Goal: Task Accomplishment & Management: Use online tool/utility

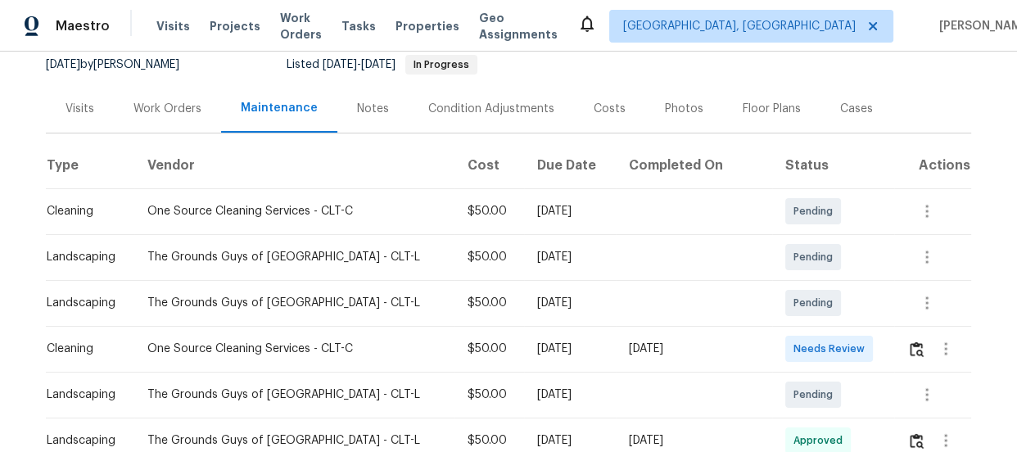
scroll to position [178, 0]
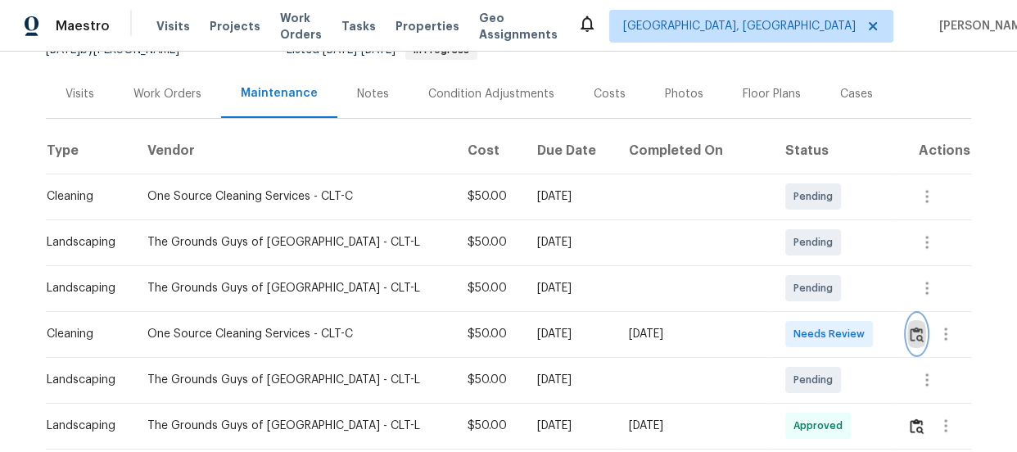
click at [909, 334] on img "button" at bounding box center [916, 335] width 14 height 16
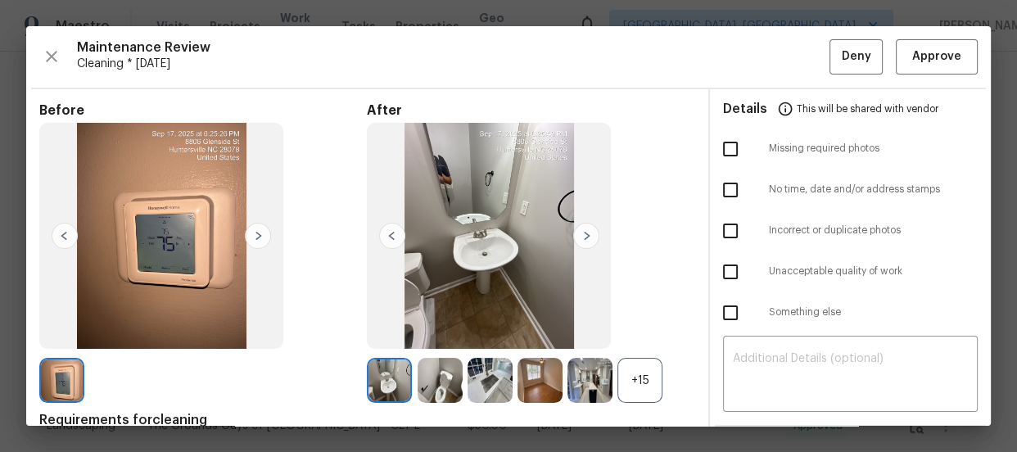
click at [641, 369] on div "+15" at bounding box center [639, 380] width 45 height 45
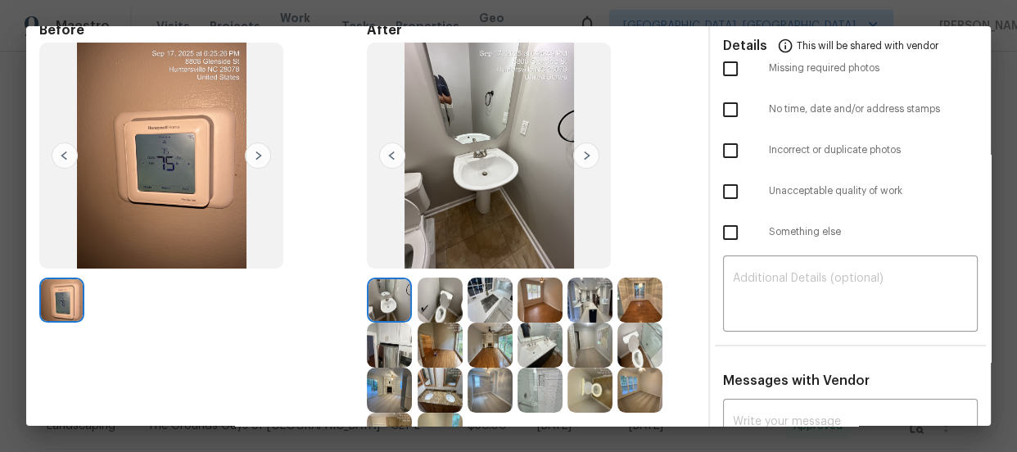
scroll to position [89, 0]
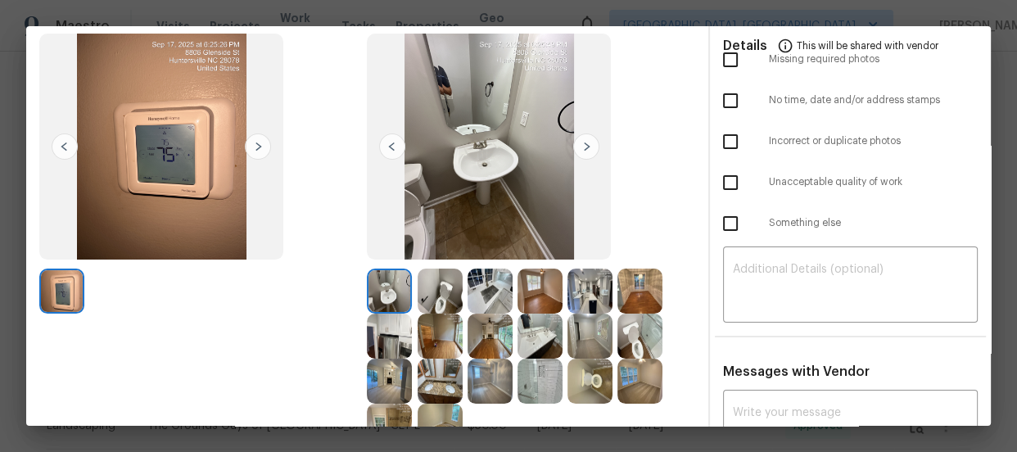
click at [444, 277] on img at bounding box center [439, 290] width 45 height 45
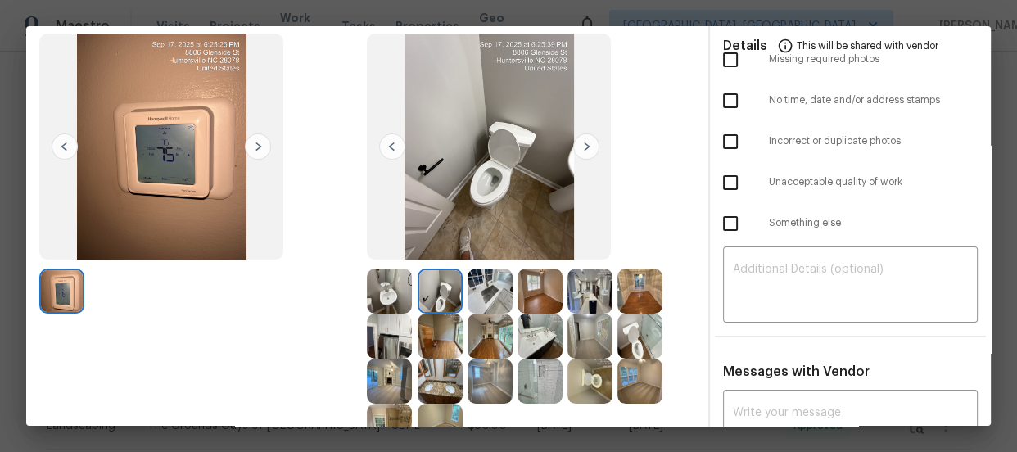
click at [591, 376] on img at bounding box center [589, 381] width 45 height 45
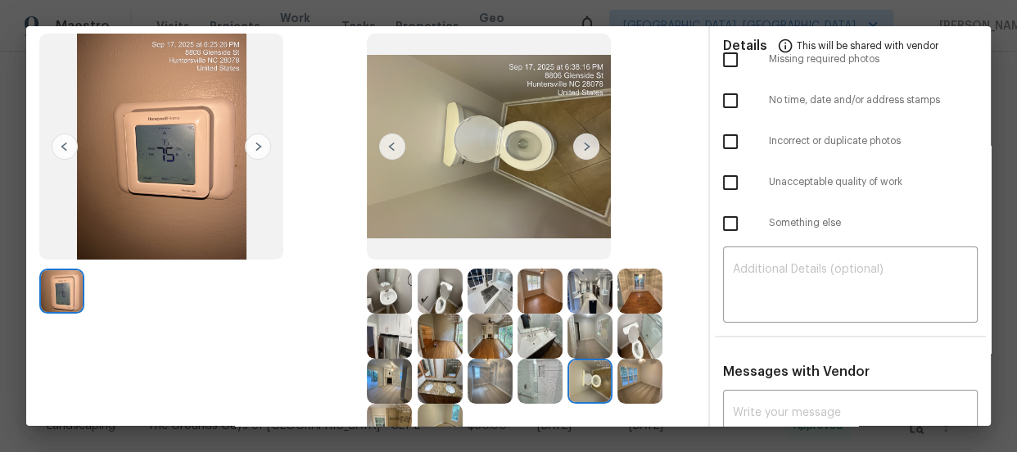
click at [434, 380] on img at bounding box center [439, 381] width 45 height 45
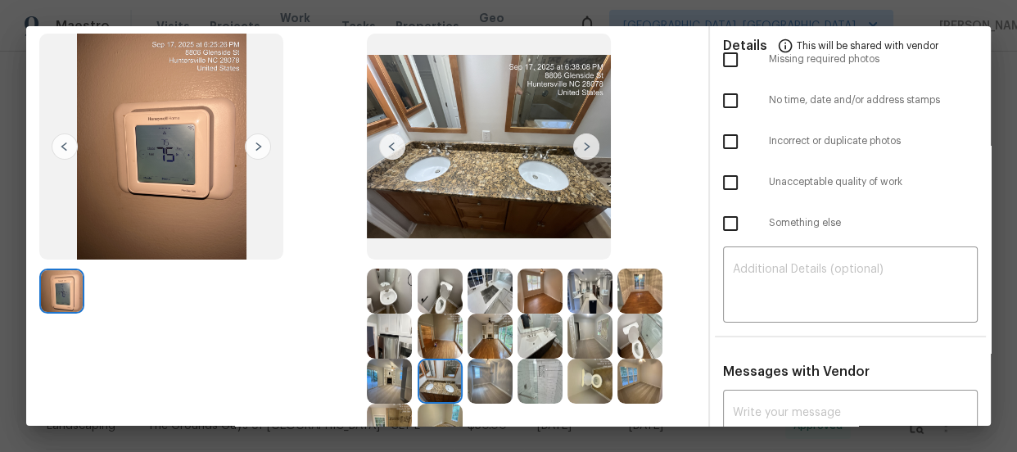
click at [548, 332] on img at bounding box center [539, 336] width 45 height 45
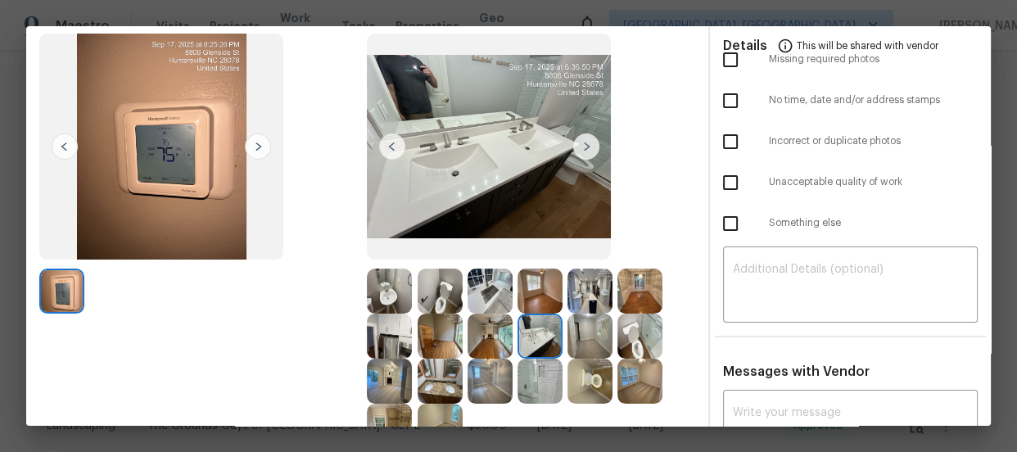
click at [382, 291] on img at bounding box center [389, 290] width 45 height 45
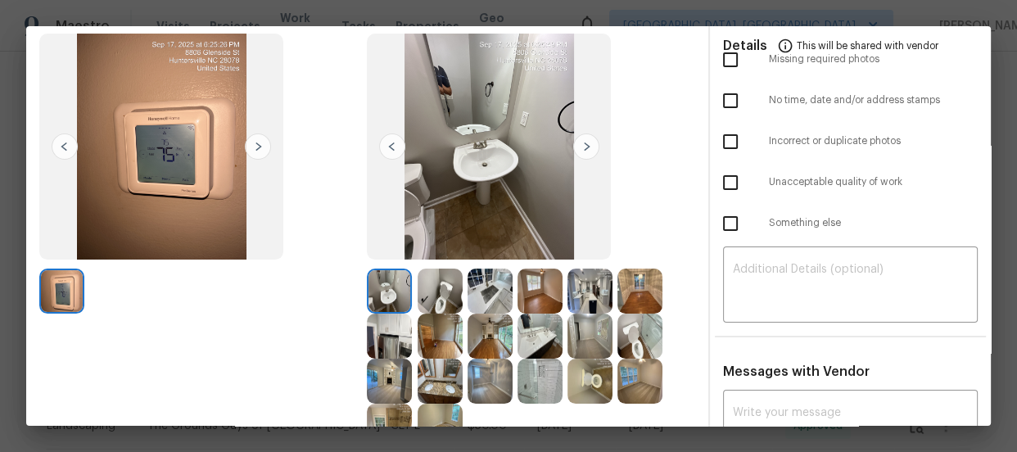
click at [395, 344] on img at bounding box center [389, 336] width 45 height 45
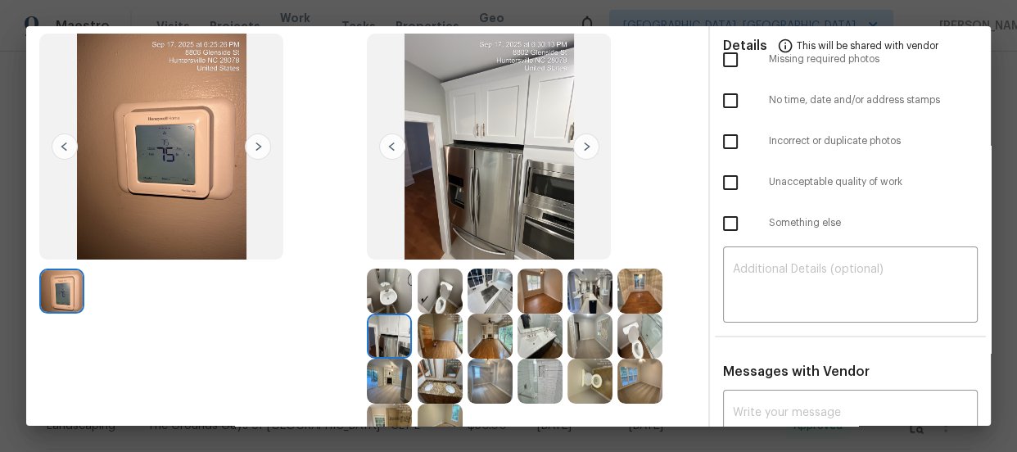
click at [540, 388] on img at bounding box center [539, 381] width 45 height 45
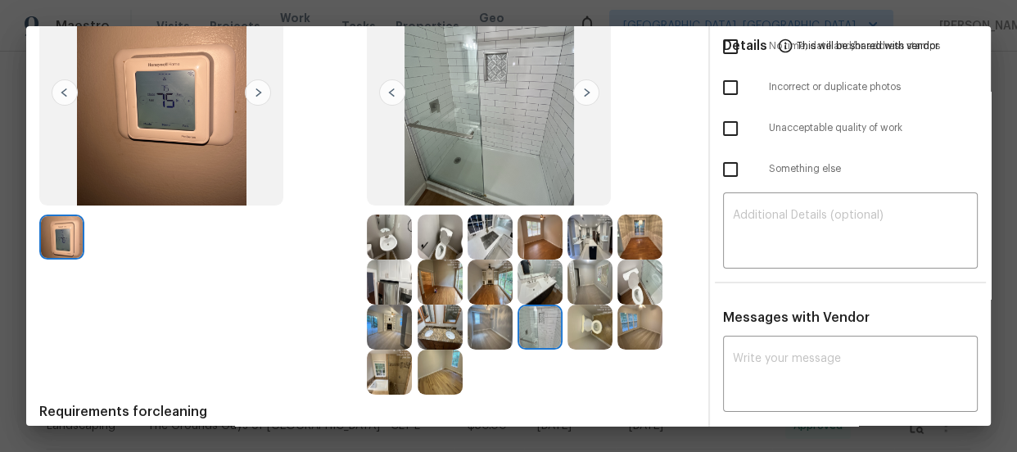
scroll to position [148, 0]
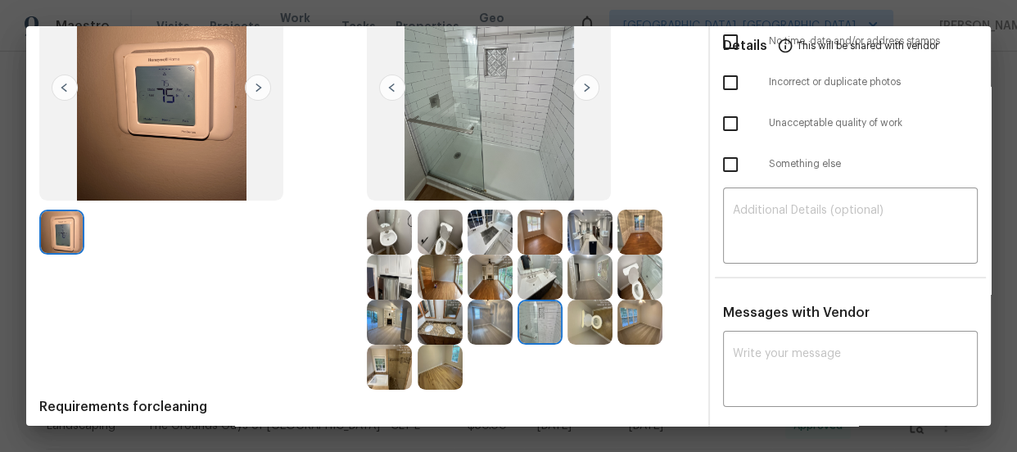
click at [395, 363] on img at bounding box center [389, 367] width 45 height 45
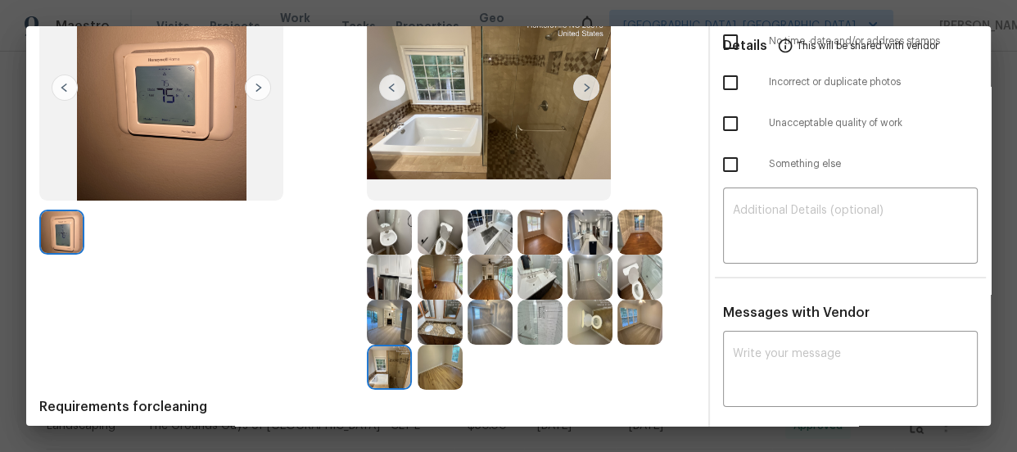
click at [395, 363] on img at bounding box center [389, 367] width 45 height 45
click at [486, 327] on img at bounding box center [489, 322] width 45 height 45
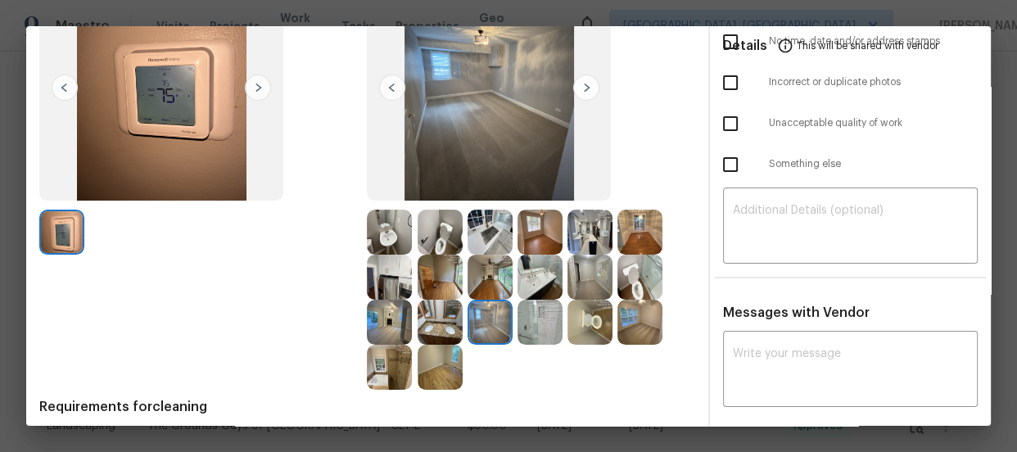
click at [526, 244] on img at bounding box center [539, 232] width 45 height 45
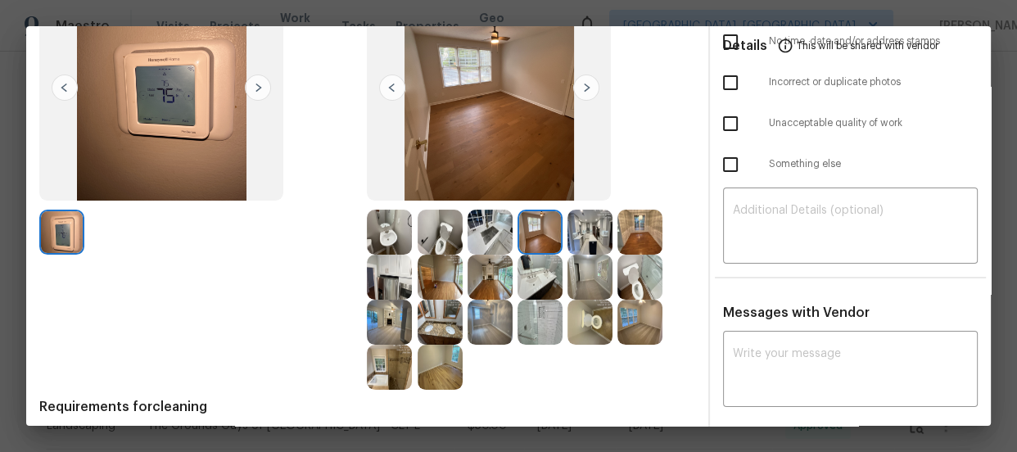
click at [635, 327] on img at bounding box center [639, 322] width 45 height 45
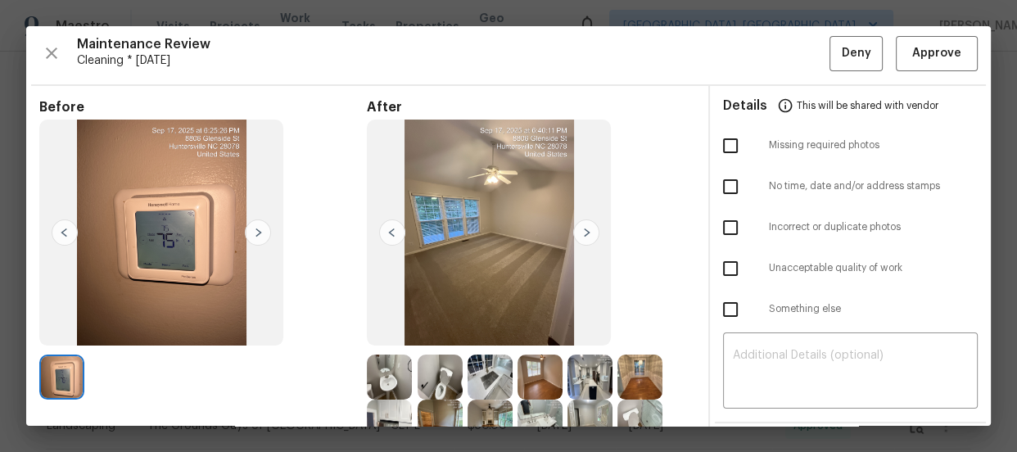
scroll to position [0, 0]
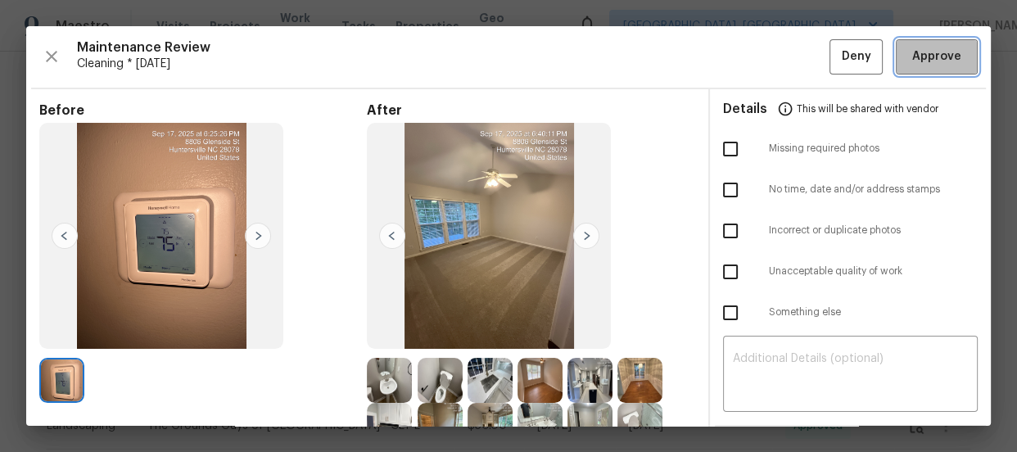
click at [943, 62] on span "Approve" at bounding box center [936, 57] width 49 height 20
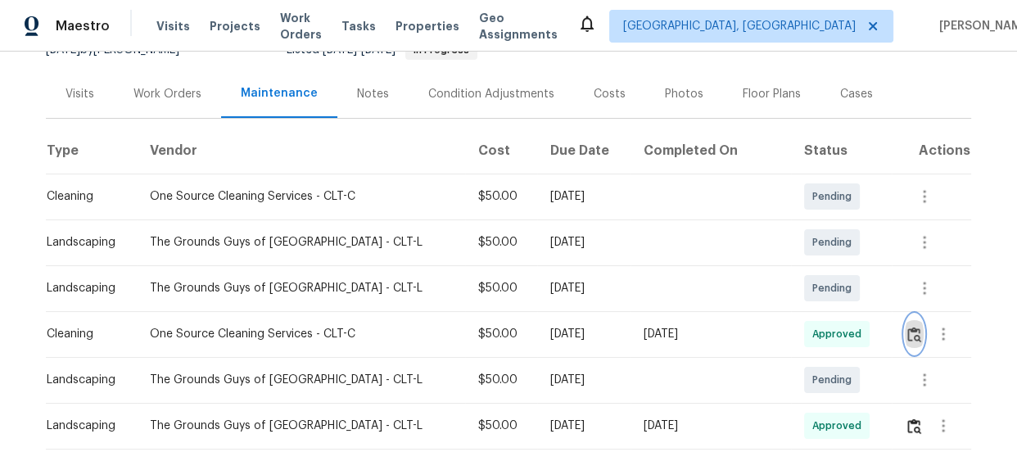
click at [907, 337] on img "button" at bounding box center [914, 335] width 14 height 16
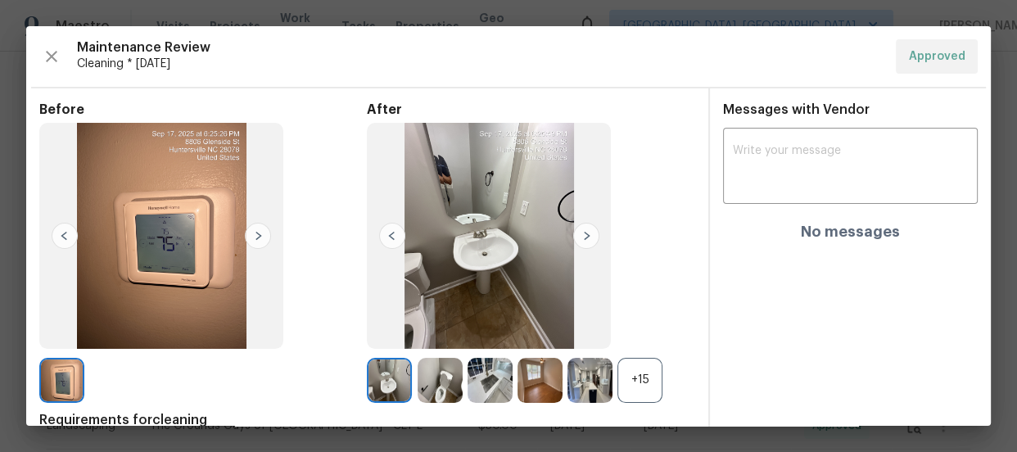
click at [639, 372] on div "+15" at bounding box center [639, 380] width 45 height 45
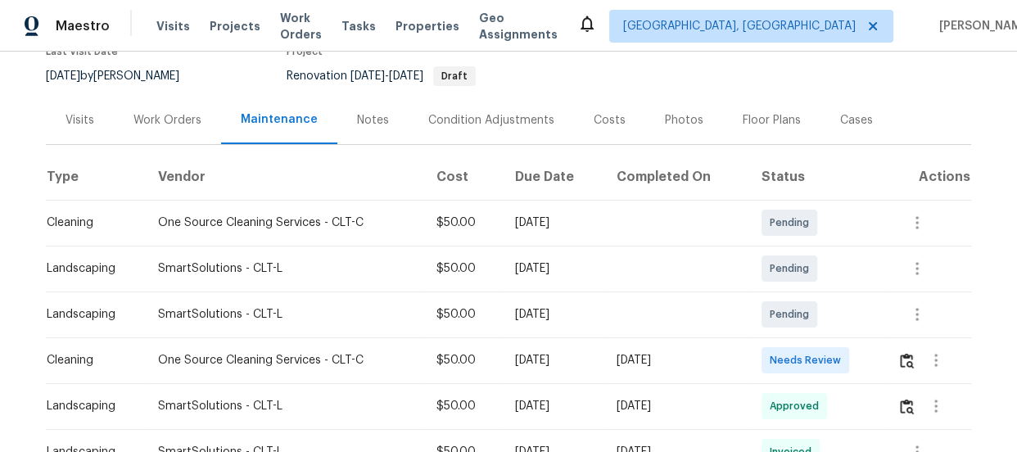
scroll to position [178, 0]
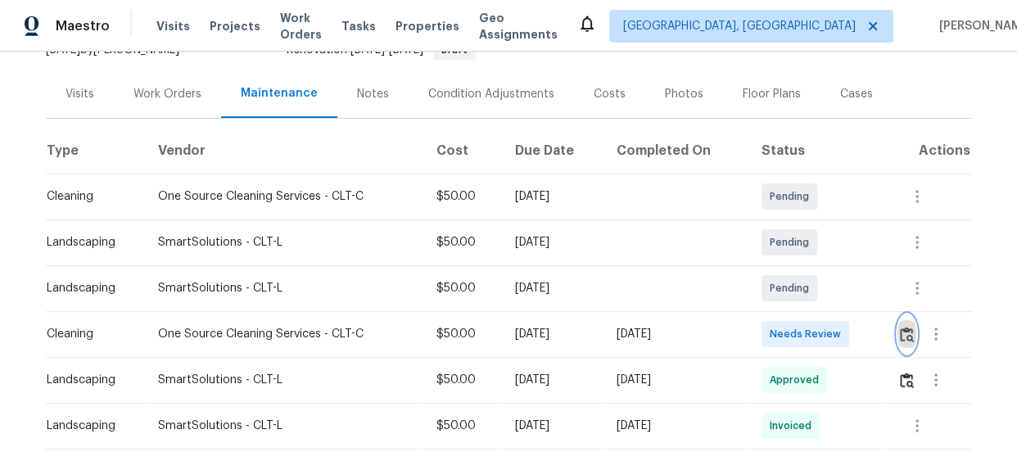
click at [904, 336] on img "button" at bounding box center [907, 335] width 14 height 16
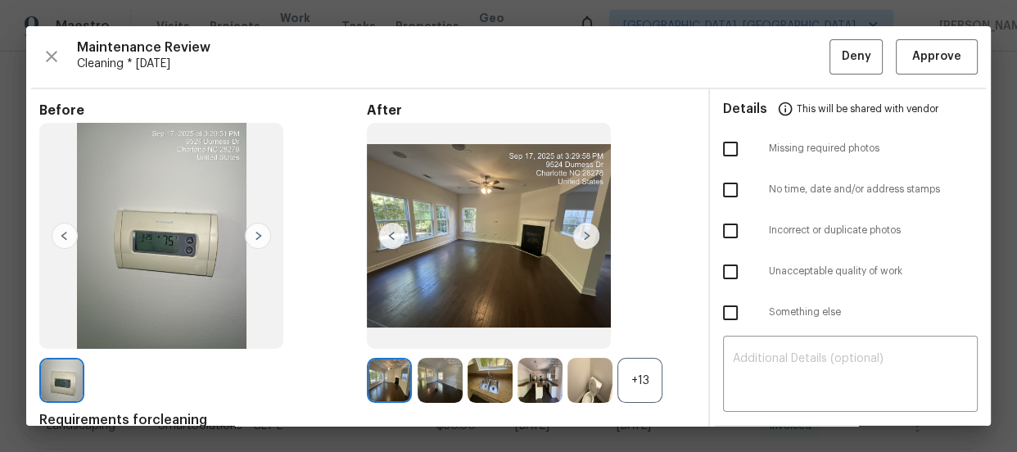
click at [637, 378] on div "+13" at bounding box center [639, 380] width 45 height 45
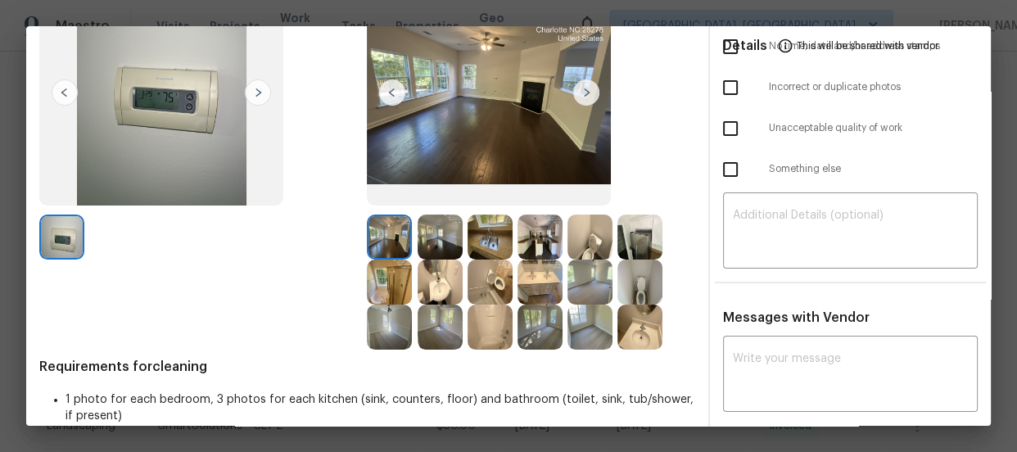
scroll to position [148, 0]
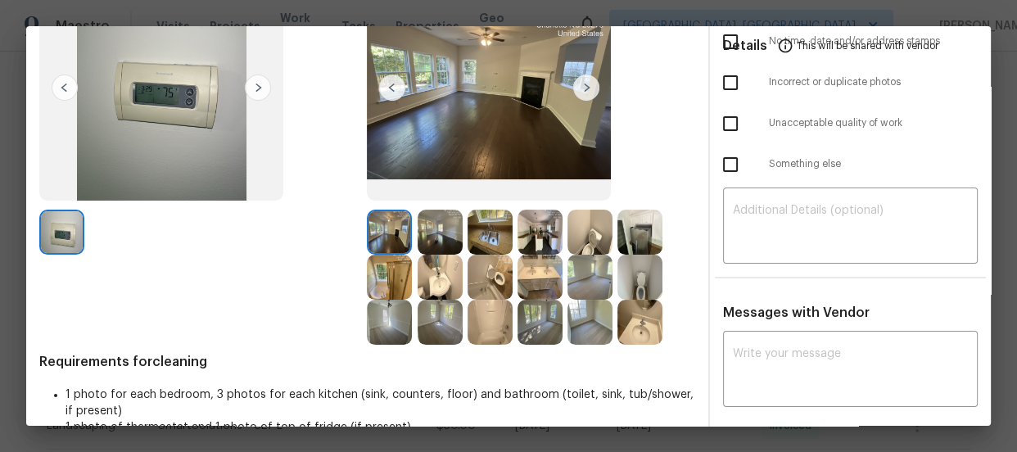
click at [478, 269] on img at bounding box center [489, 277] width 45 height 45
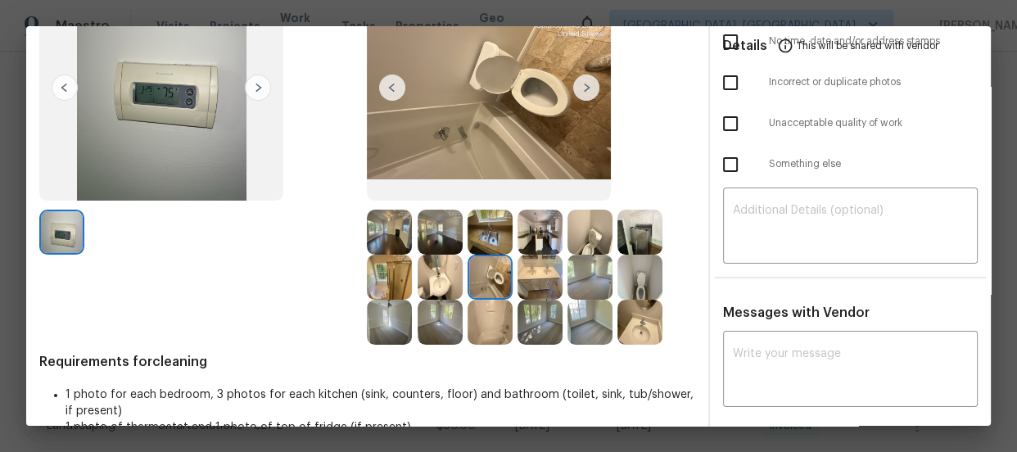
click at [573, 229] on img at bounding box center [589, 232] width 45 height 45
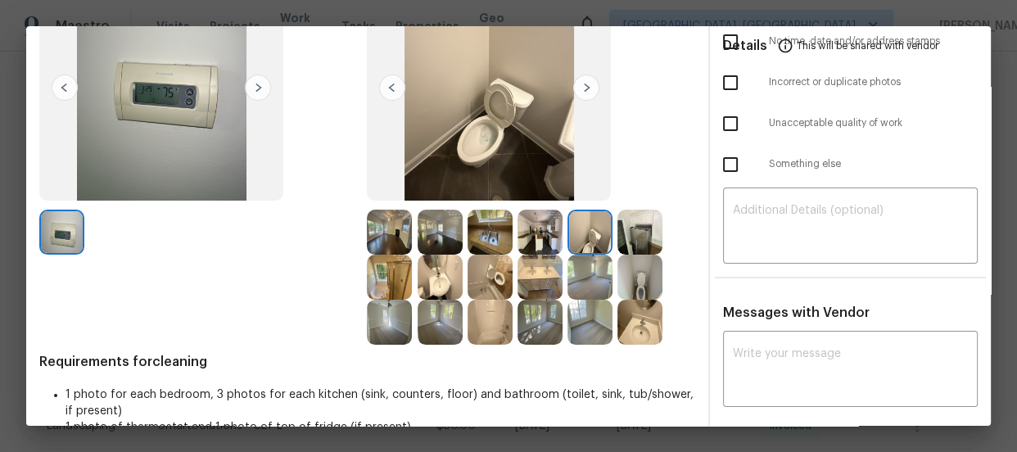
click at [629, 263] on img at bounding box center [639, 277] width 45 height 45
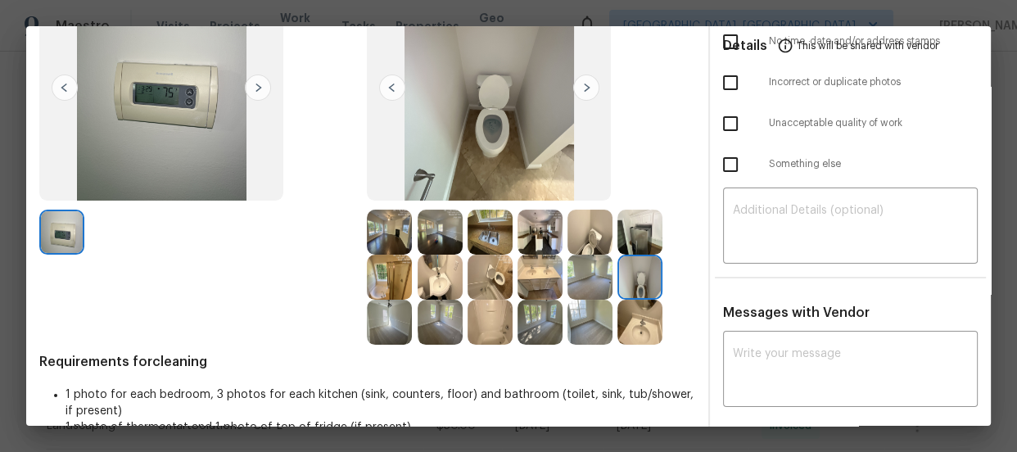
click at [638, 333] on img at bounding box center [639, 322] width 45 height 45
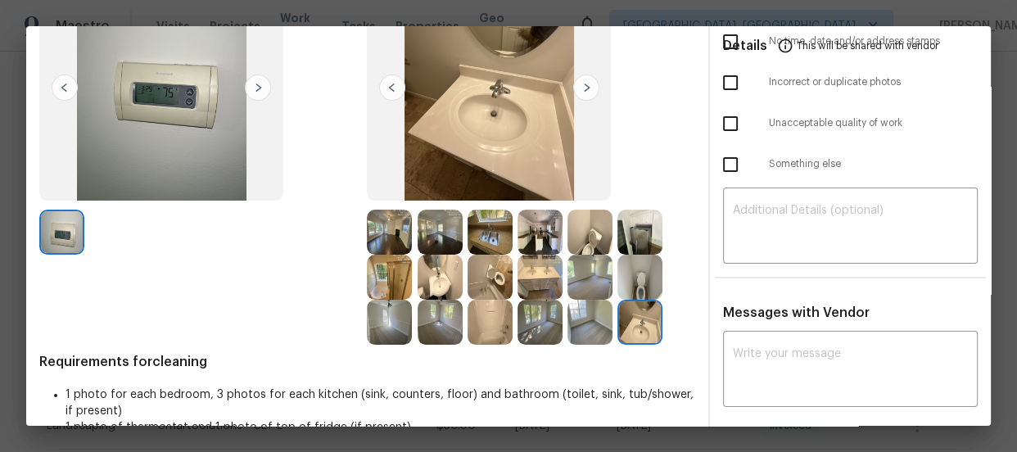
click at [528, 295] on img at bounding box center [539, 277] width 45 height 45
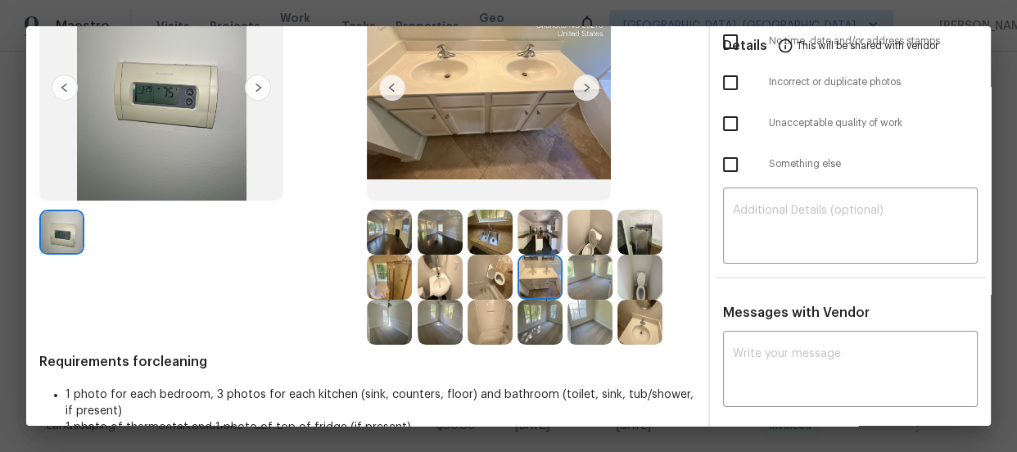
click at [434, 295] on img at bounding box center [439, 277] width 45 height 45
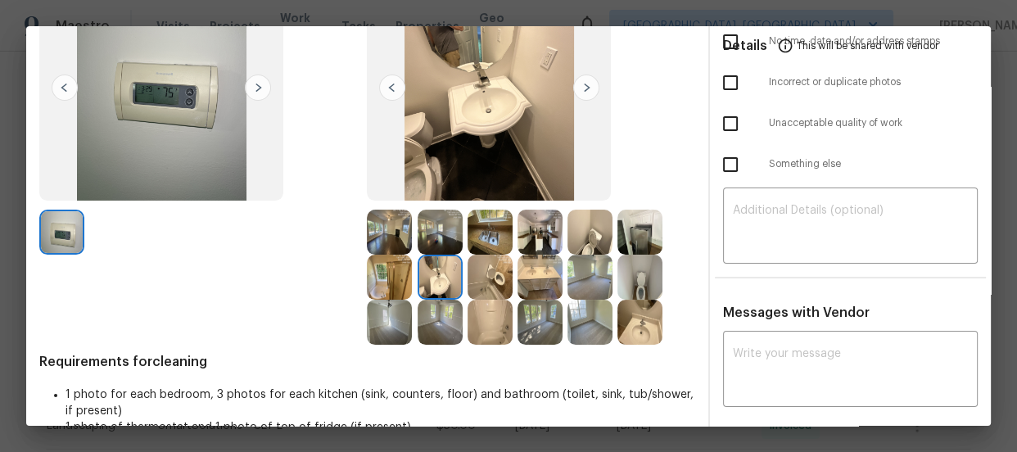
click at [392, 283] on img at bounding box center [389, 277] width 45 height 45
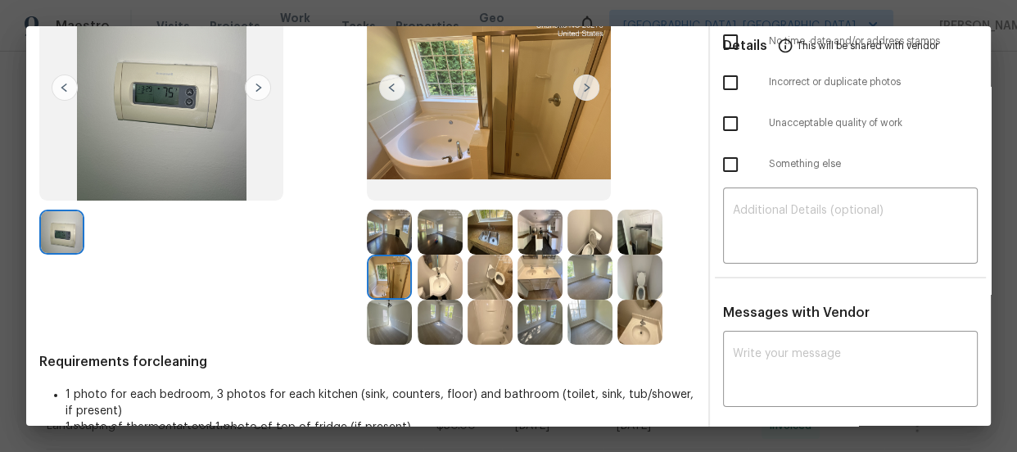
click at [503, 312] on img at bounding box center [489, 322] width 45 height 45
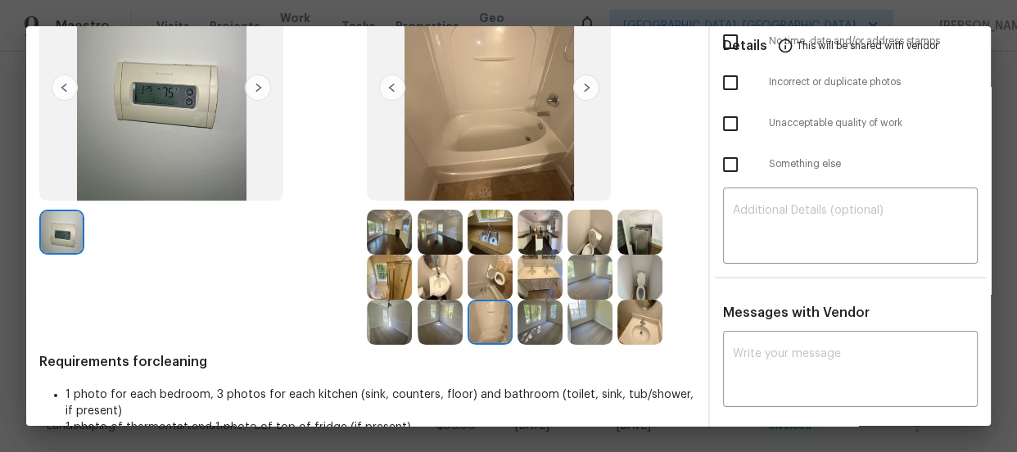
click at [536, 237] on img at bounding box center [539, 232] width 45 height 45
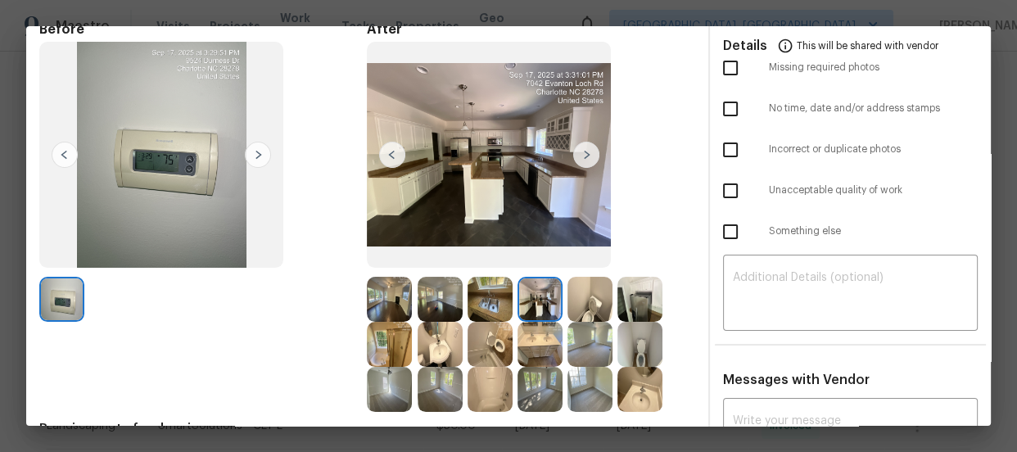
scroll to position [59, 0]
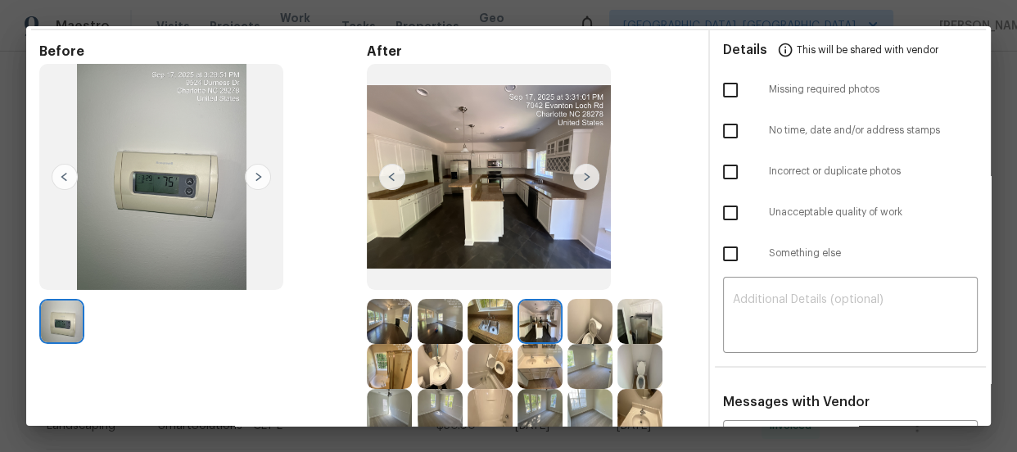
click at [381, 363] on img at bounding box center [389, 366] width 45 height 45
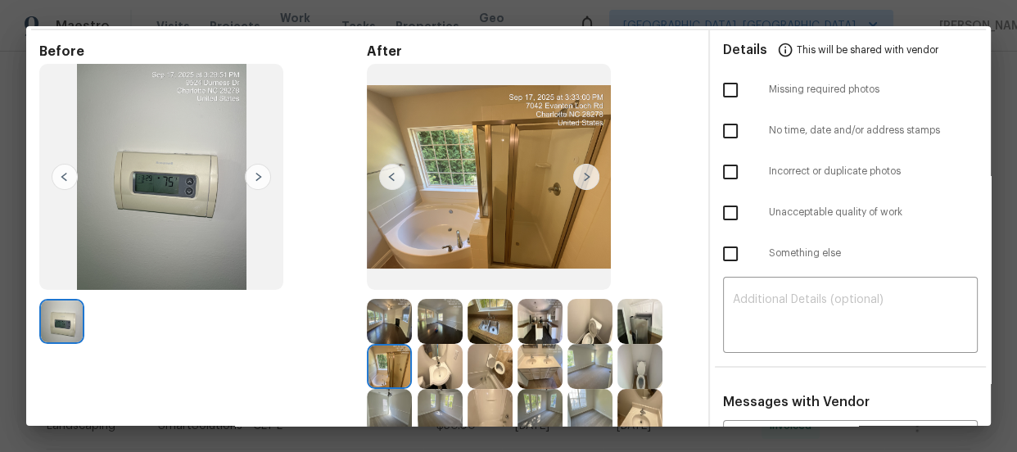
click at [381, 363] on img at bounding box center [389, 366] width 45 height 45
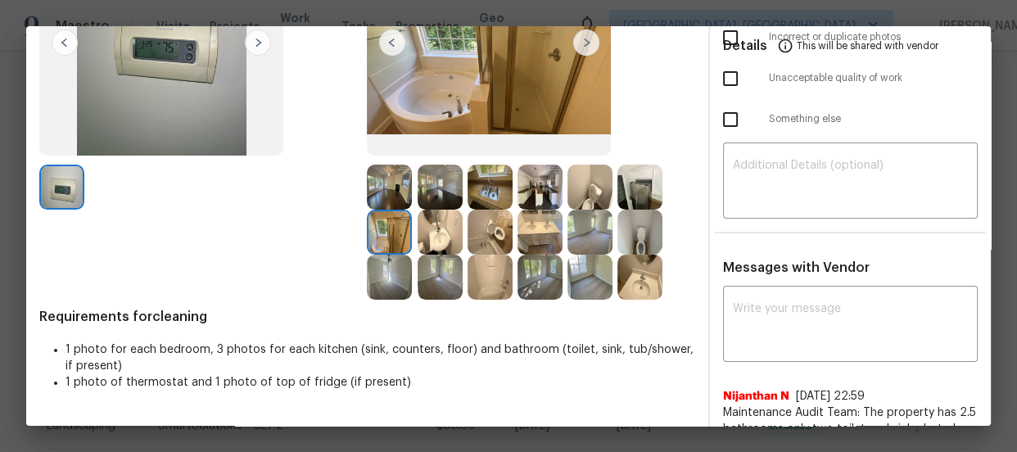
scroll to position [208, 0]
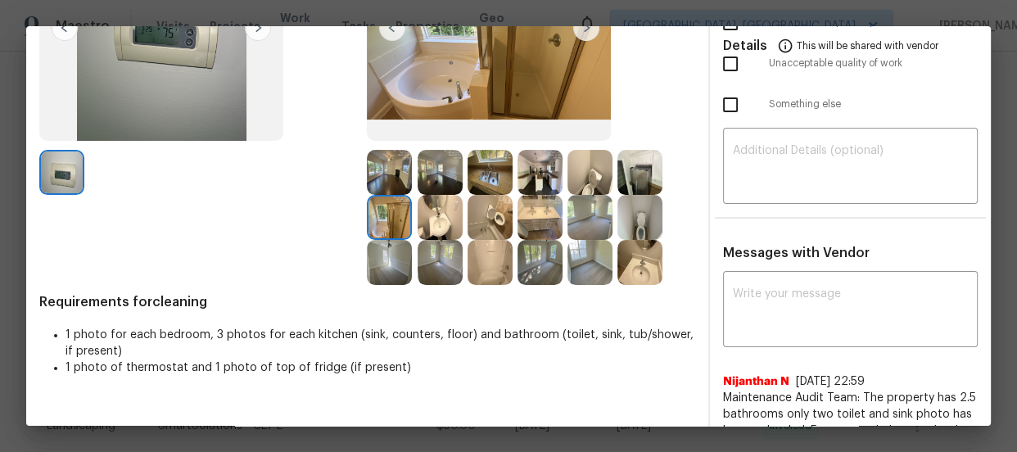
click at [583, 237] on img at bounding box center [589, 217] width 45 height 45
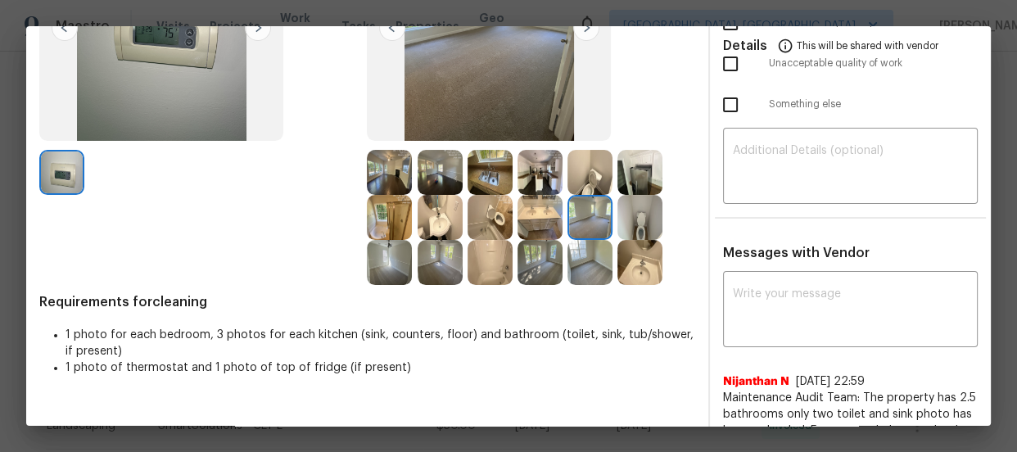
click at [552, 276] on img at bounding box center [539, 262] width 45 height 45
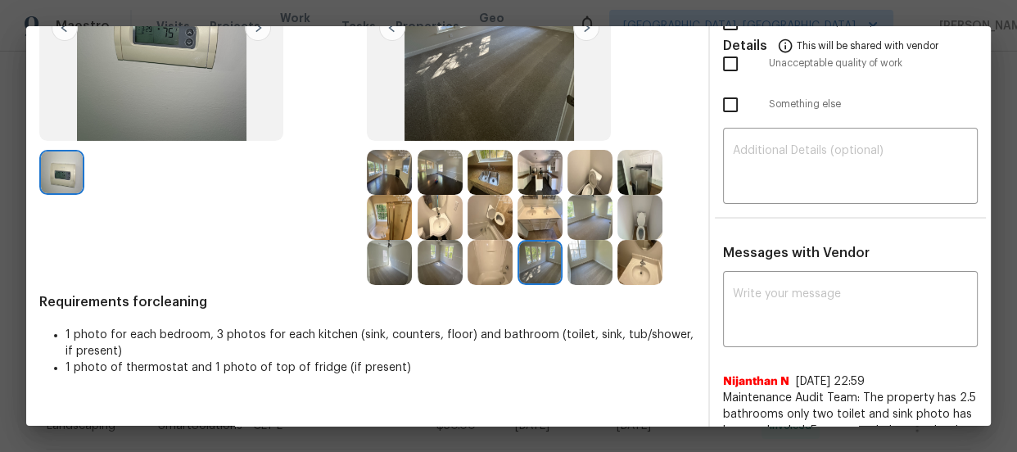
click at [449, 268] on img at bounding box center [439, 262] width 45 height 45
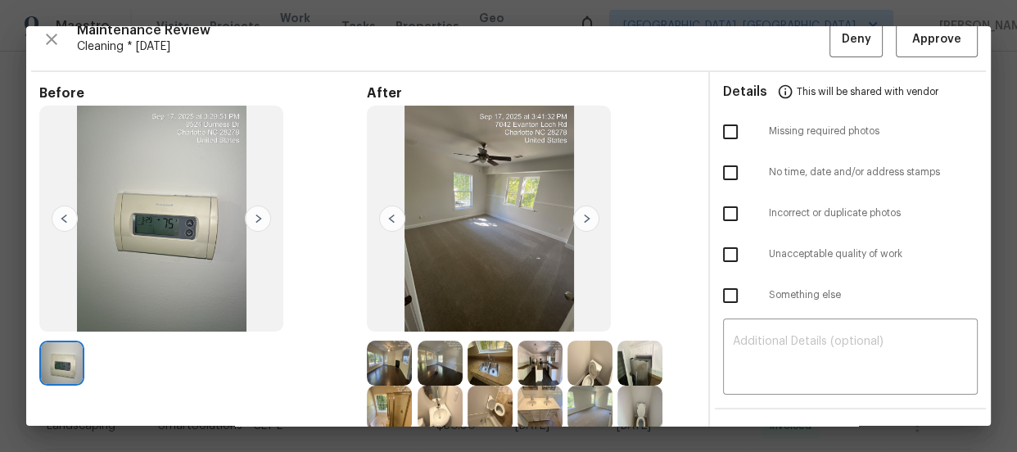
scroll to position [0, 0]
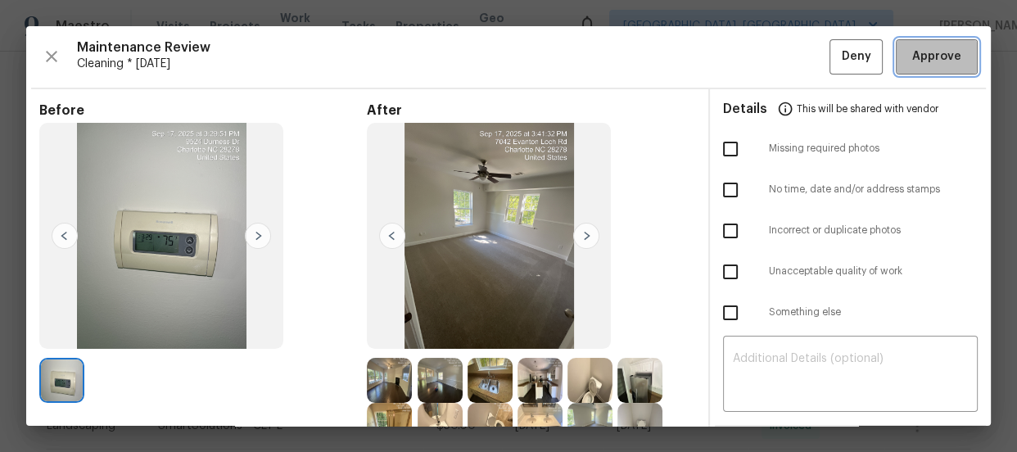
click at [932, 55] on span "Approve" at bounding box center [936, 57] width 49 height 20
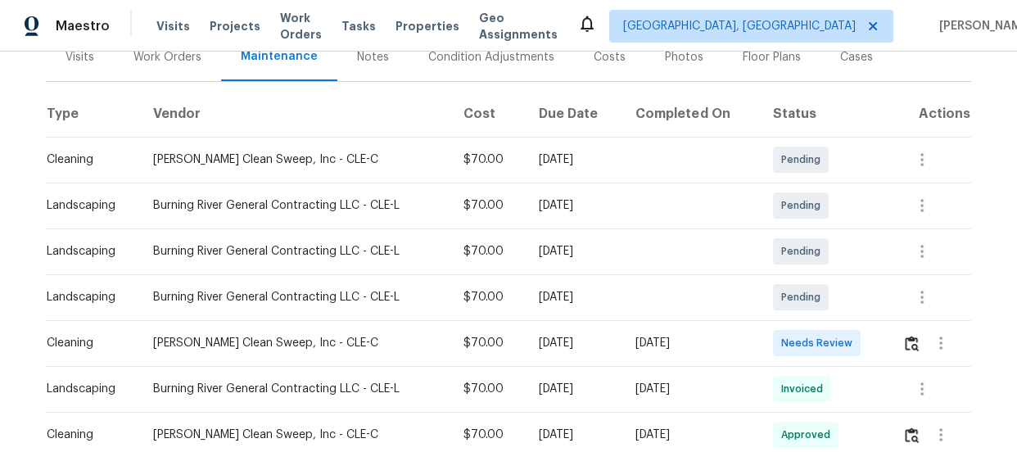
scroll to position [237, 0]
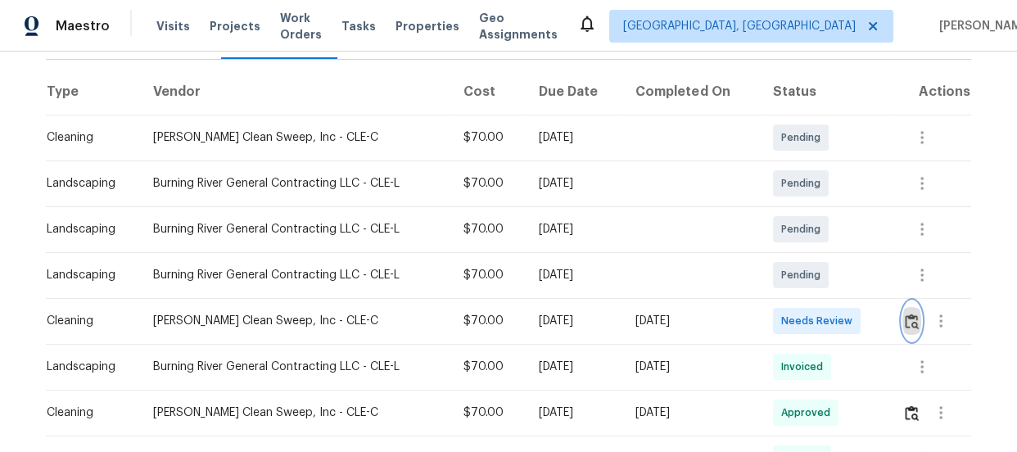
click at [905, 319] on img "button" at bounding box center [912, 322] width 14 height 16
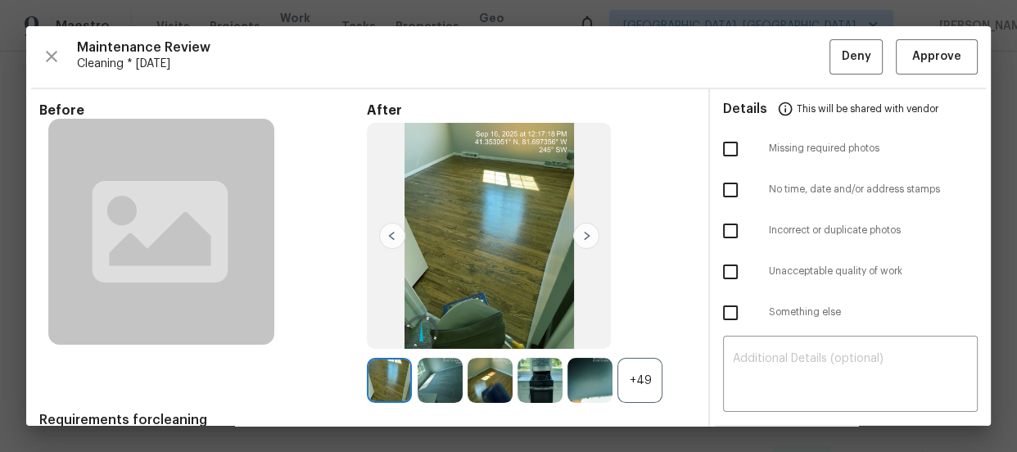
click at [640, 372] on div "+49" at bounding box center [639, 380] width 45 height 45
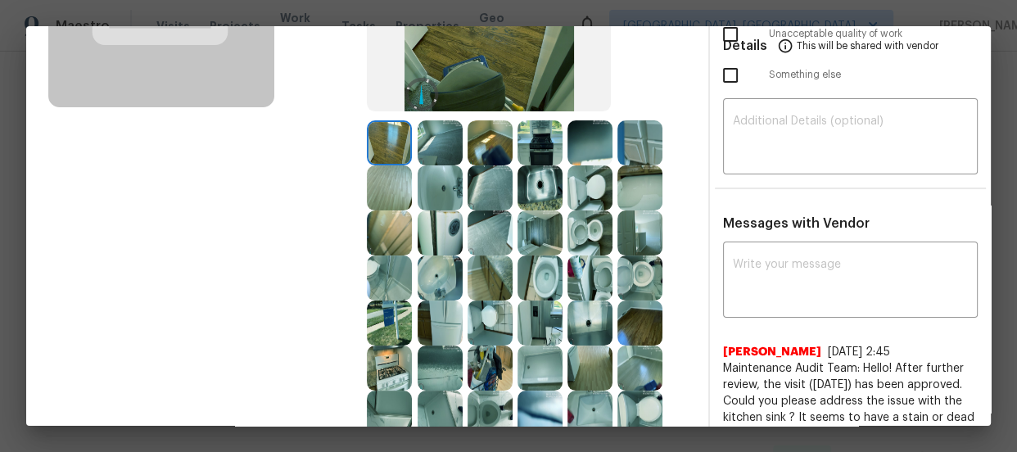
click at [585, 232] on img at bounding box center [589, 232] width 45 height 45
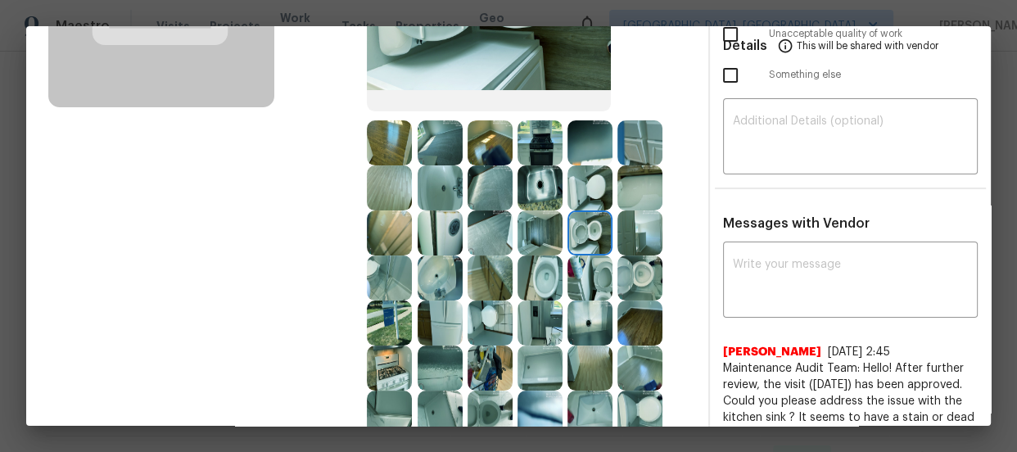
click at [635, 268] on img at bounding box center [639, 277] width 45 height 45
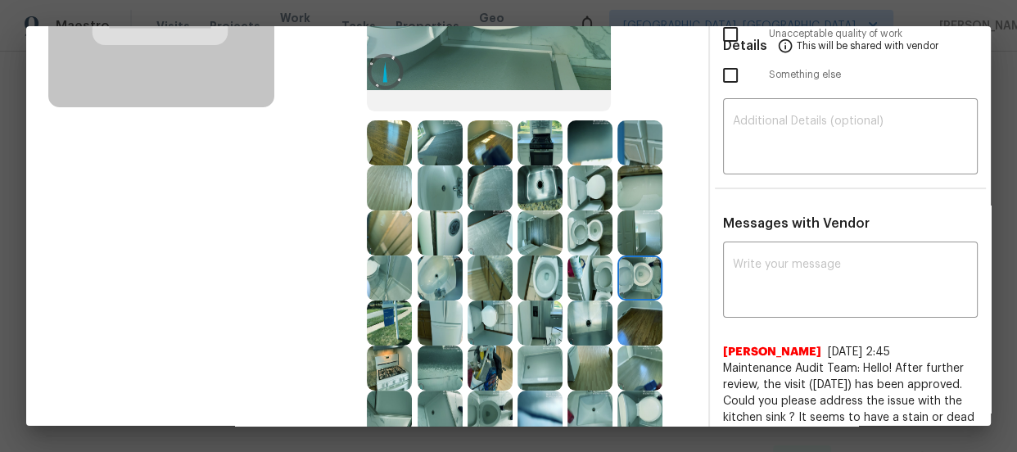
click at [446, 276] on img at bounding box center [439, 277] width 45 height 45
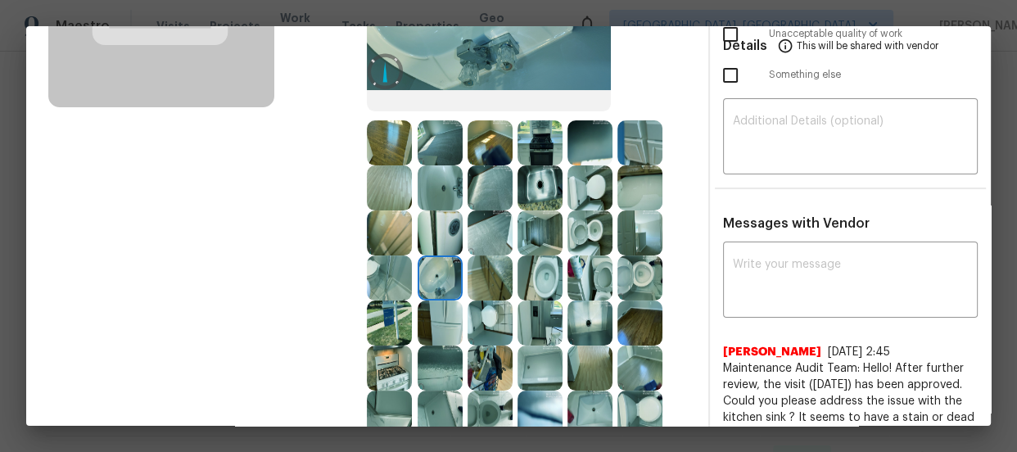
click at [434, 188] on img at bounding box center [439, 187] width 45 height 45
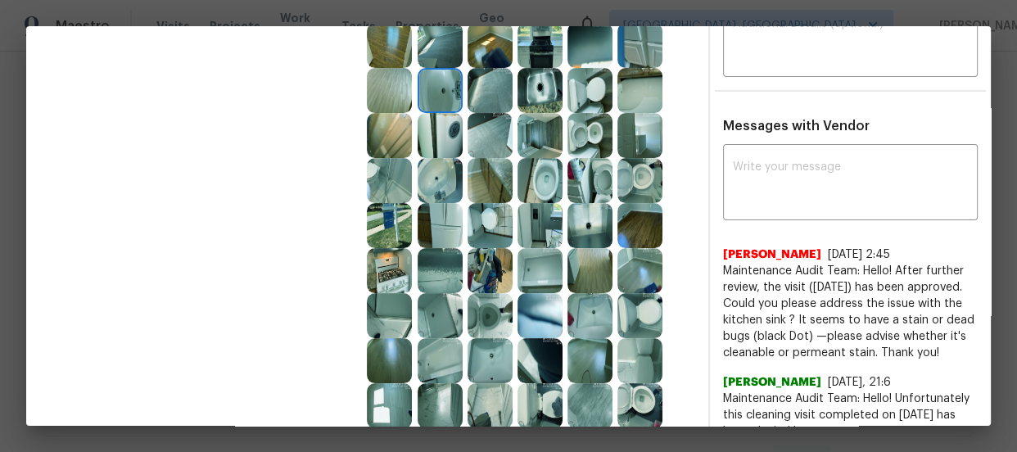
scroll to position [357, 0]
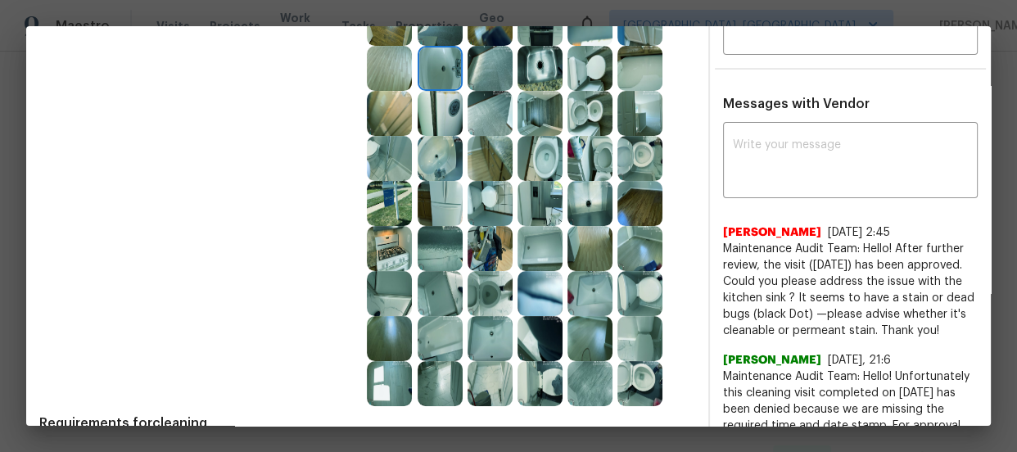
click at [422, 305] on img at bounding box center [439, 293] width 45 height 45
click at [425, 332] on img at bounding box center [439, 338] width 45 height 45
click at [586, 325] on img at bounding box center [589, 338] width 45 height 45
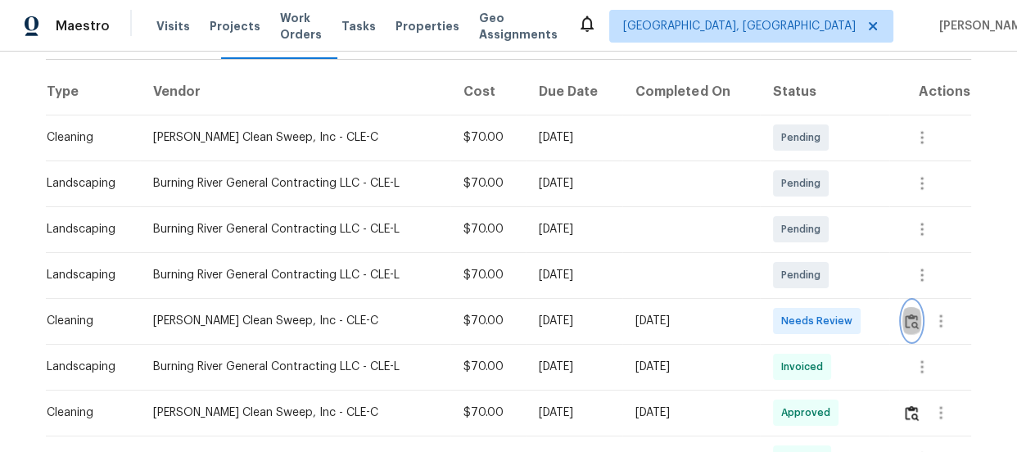
click at [917, 332] on button "button" at bounding box center [911, 320] width 19 height 39
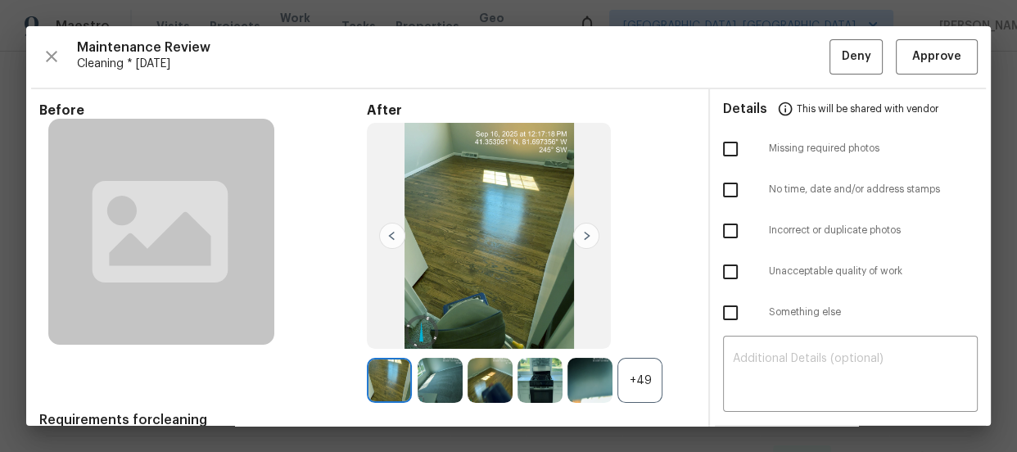
click at [654, 368] on div "+49" at bounding box center [639, 380] width 45 height 45
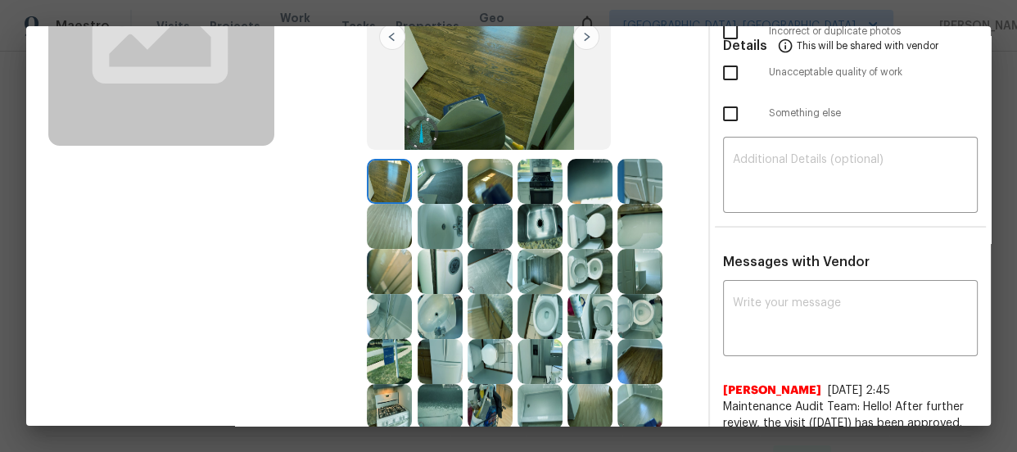
scroll to position [208, 0]
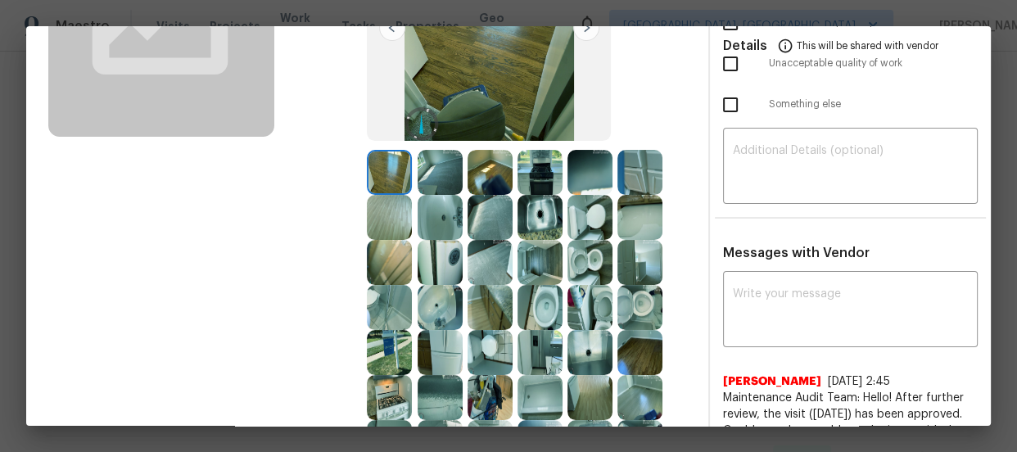
click at [428, 172] on img at bounding box center [439, 172] width 45 height 45
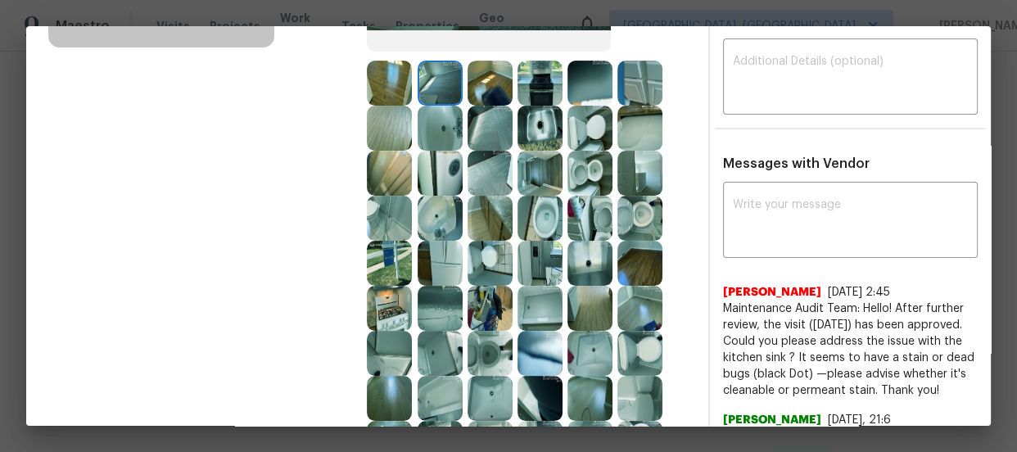
scroll to position [268, 0]
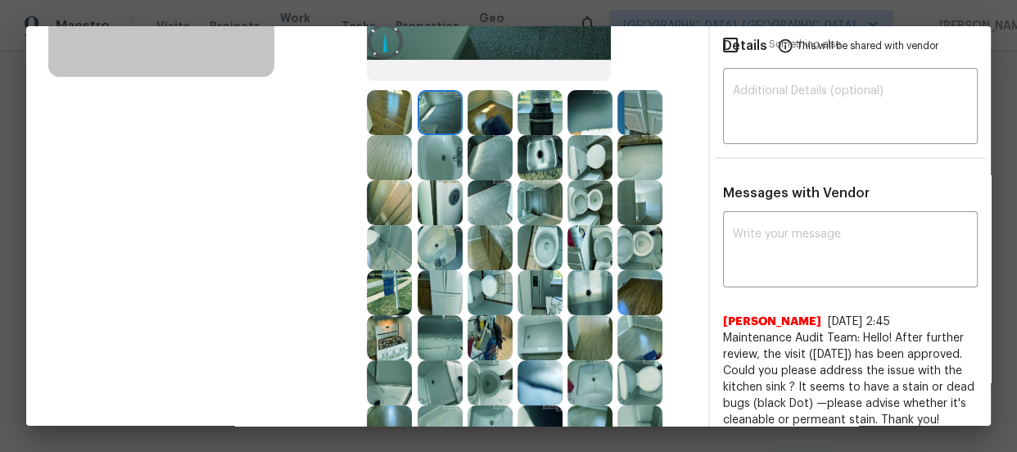
click at [449, 323] on img at bounding box center [439, 337] width 45 height 45
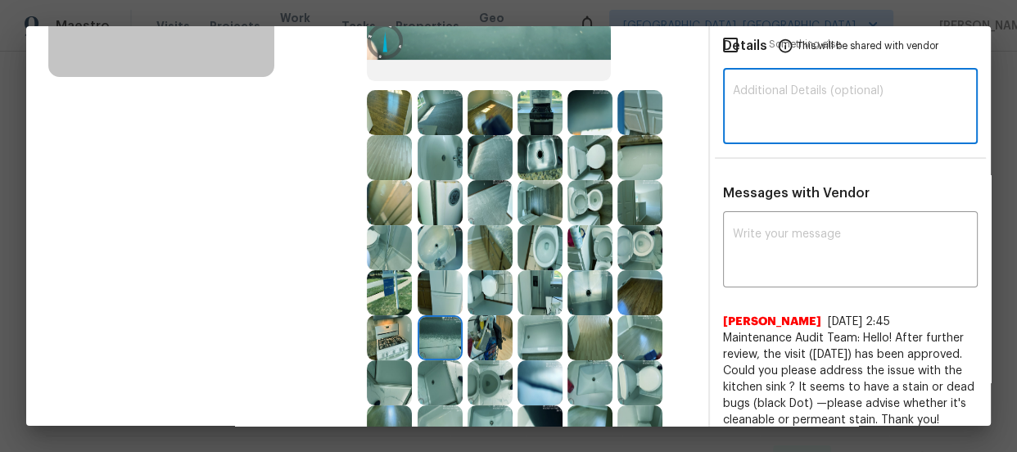
click at [765, 106] on textarea at bounding box center [850, 108] width 235 height 46
paste textarea "Maintenance Audit Team: Hello! Unfortunately, this cleaning visit completed on …"
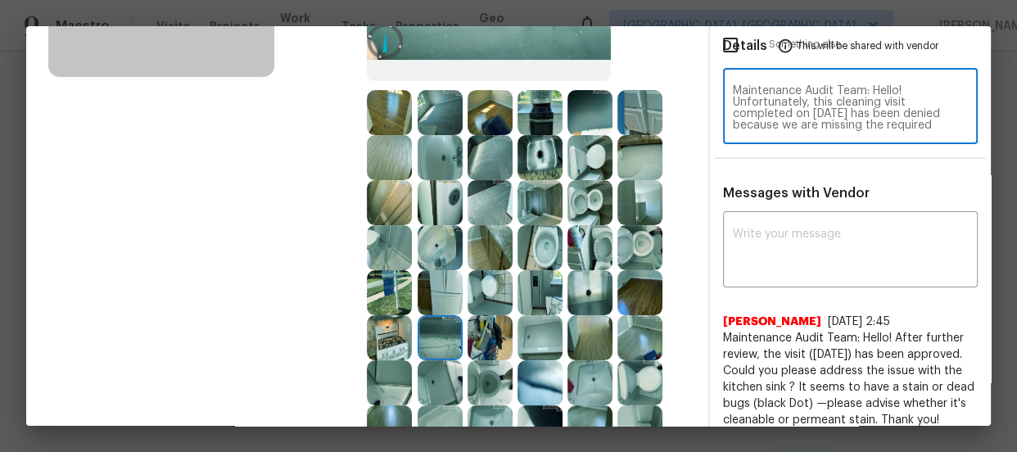
scroll to position [172, 0]
type textarea "Maintenance Audit Team: Hello! Unfortunately, this cleaning visit completed on …"
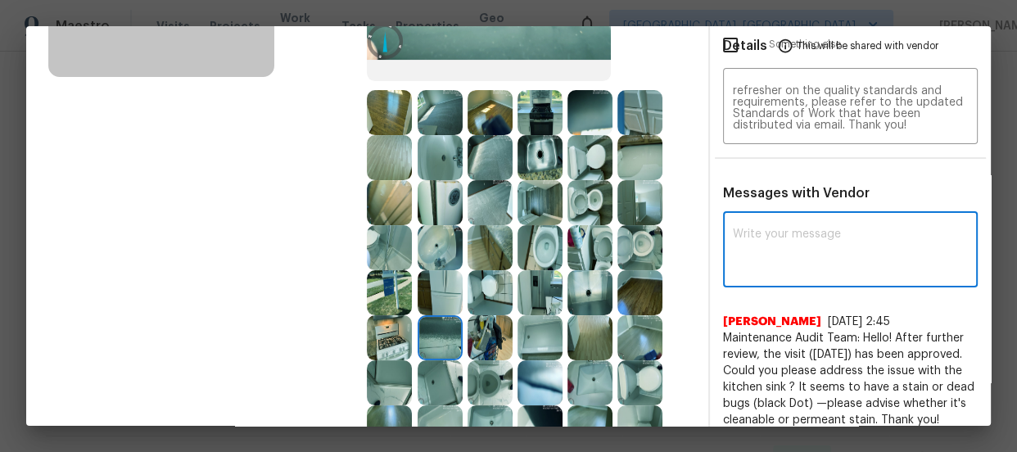
click at [769, 233] on textarea at bounding box center [850, 251] width 235 height 46
paste textarea "Maintenance Audit Team: Hello! Unfortunately, this cleaning visit completed on …"
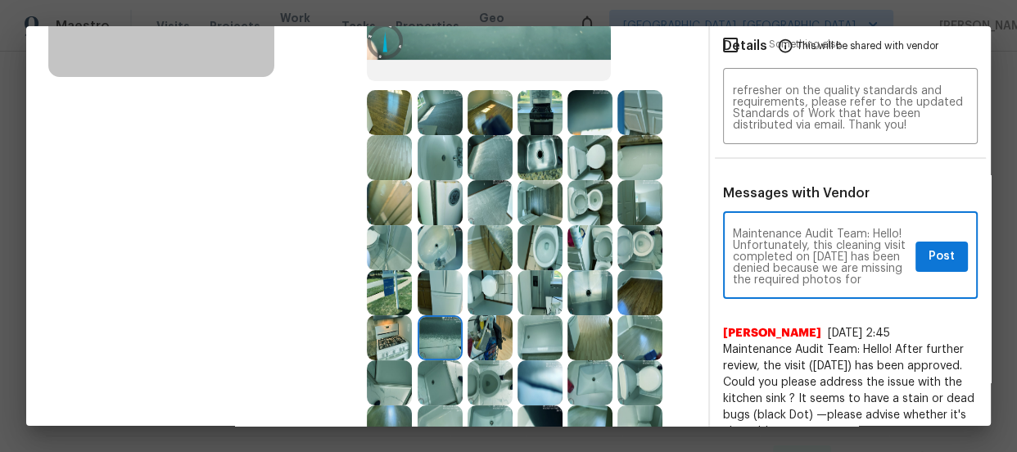
scroll to position [241, 0]
type textarea "Maintenance Audit Team: Hello! Unfortunately, this cleaning visit completed on …"
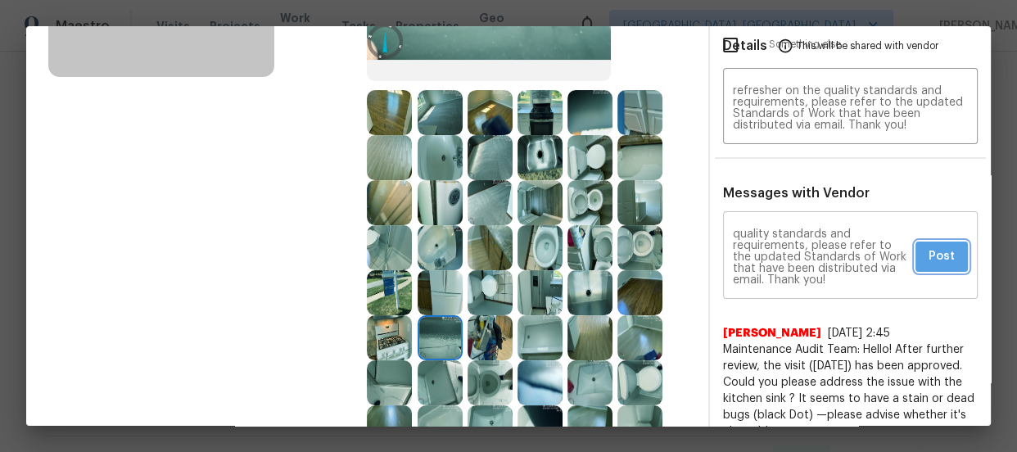
click at [915, 254] on button "Post" at bounding box center [941, 256] width 52 height 30
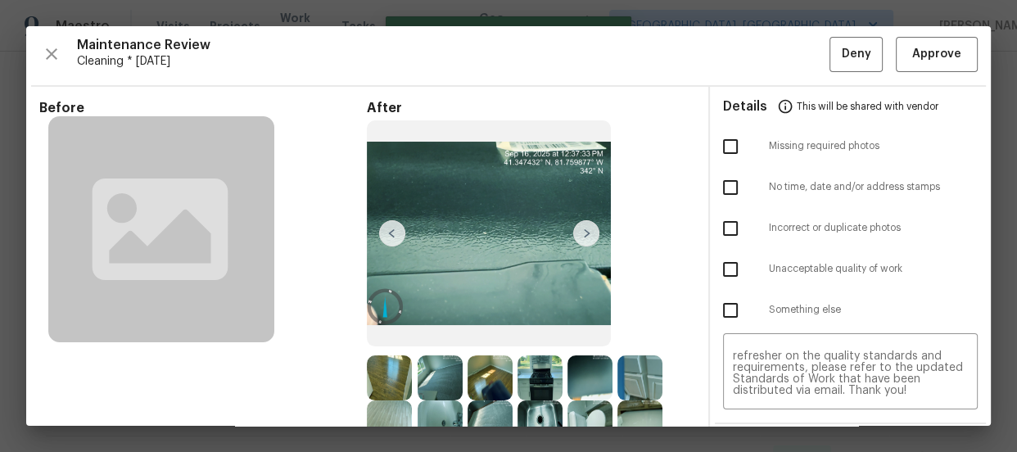
scroll to position [0, 0]
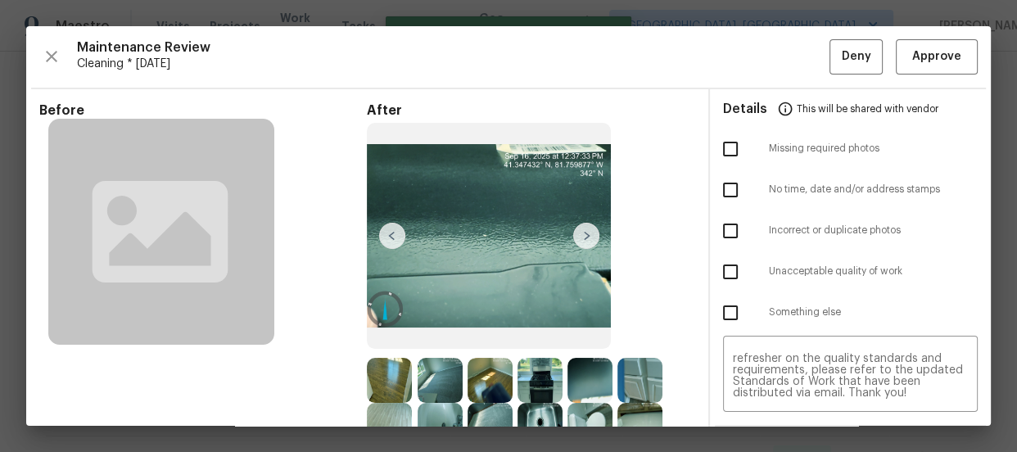
click at [724, 138] on input "checkbox" at bounding box center [730, 149] width 34 height 34
checkbox input "true"
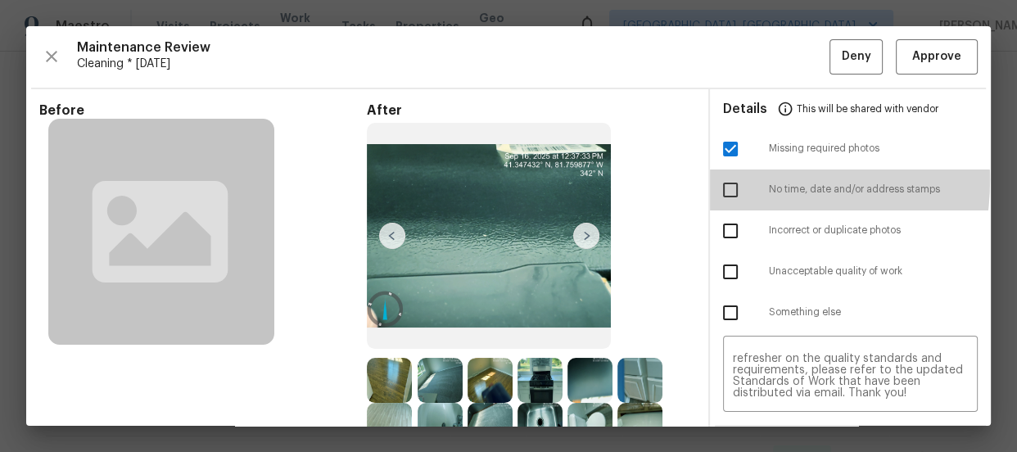
click at [727, 179] on input "checkbox" at bounding box center [730, 190] width 34 height 34
checkbox input "true"
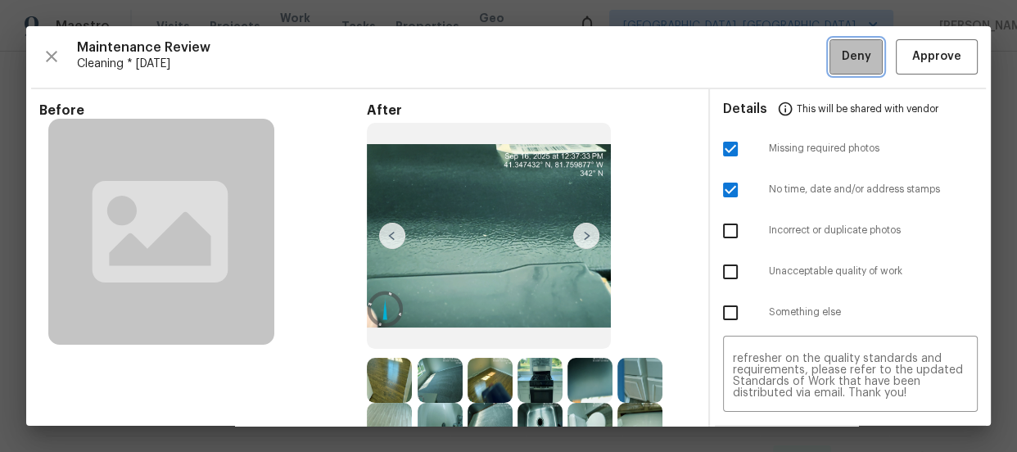
click at [852, 58] on span "Deny" at bounding box center [855, 57] width 29 height 20
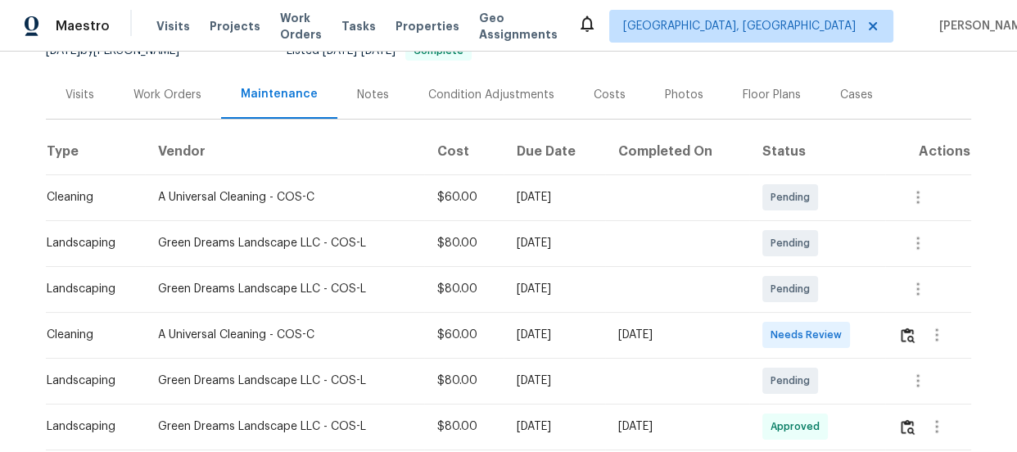
scroll to position [178, 0]
click at [903, 337] on img "button" at bounding box center [907, 335] width 14 height 16
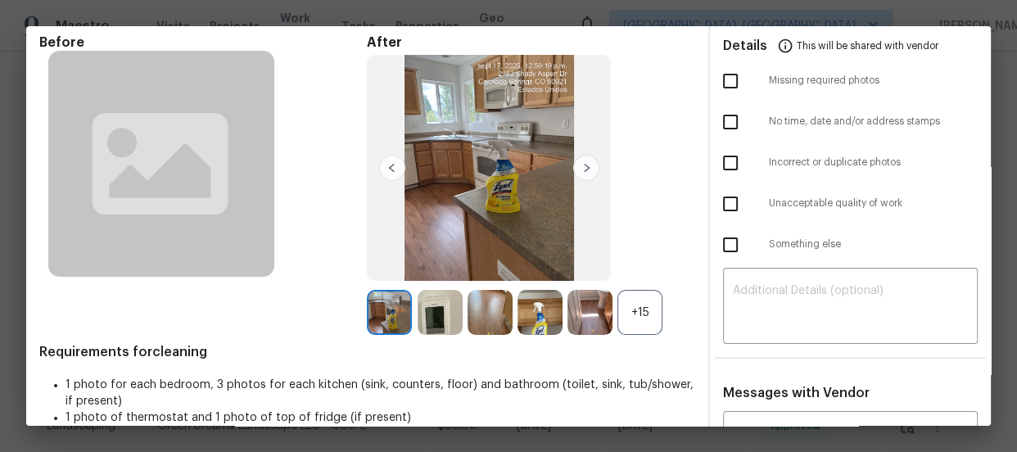
scroll to position [89, 0]
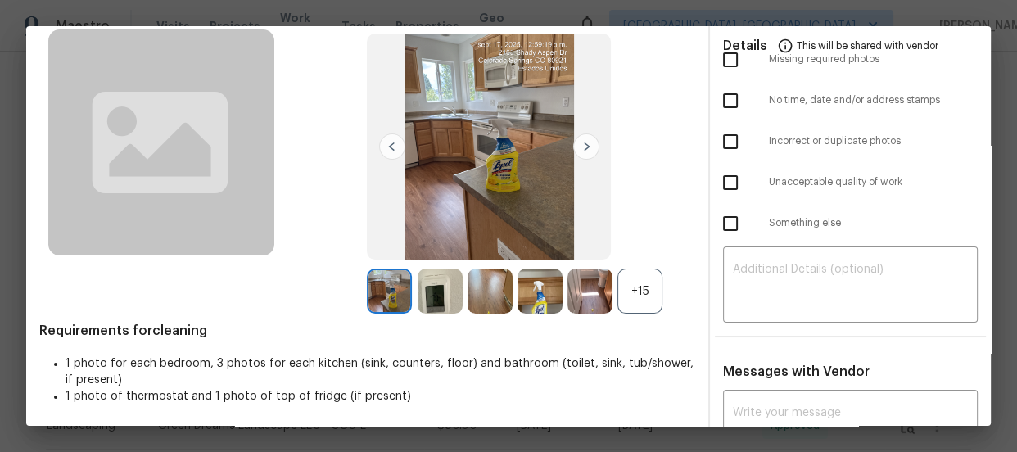
click at [652, 294] on div "+15" at bounding box center [639, 290] width 45 height 45
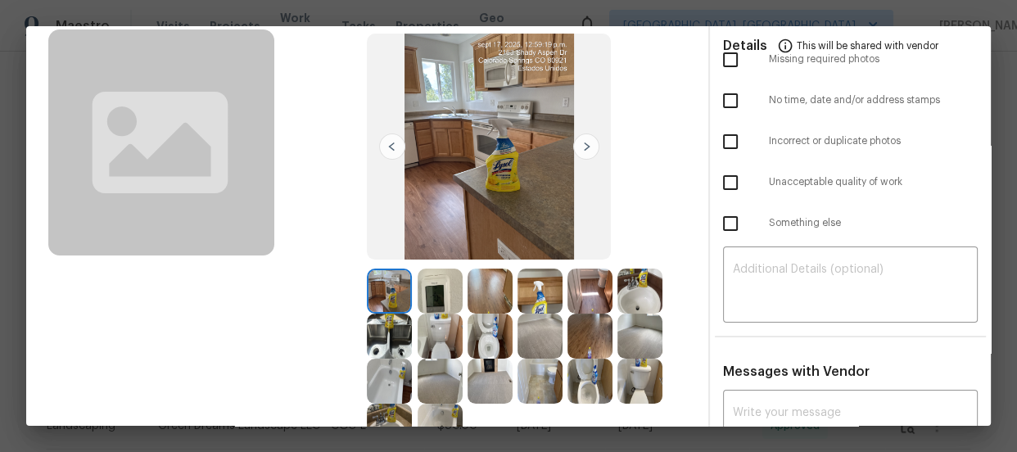
click at [492, 324] on img at bounding box center [489, 336] width 45 height 45
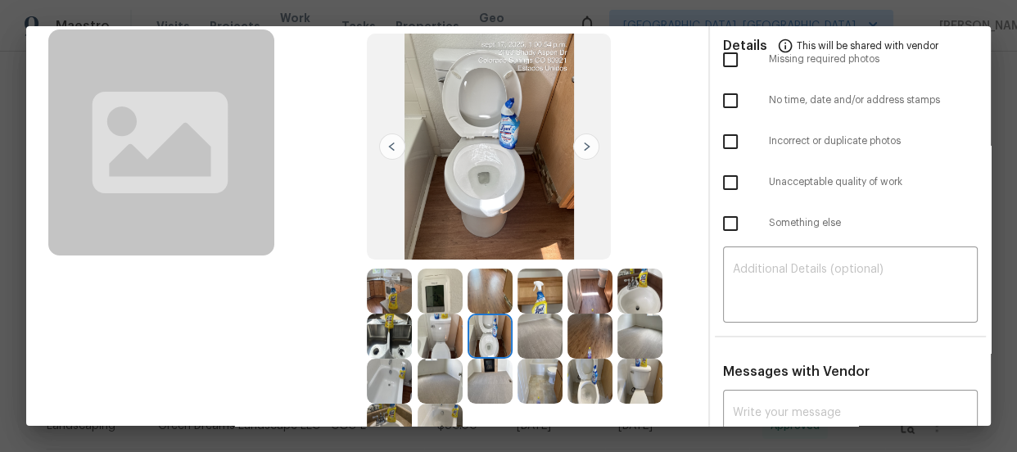
click at [578, 396] on img at bounding box center [589, 381] width 45 height 45
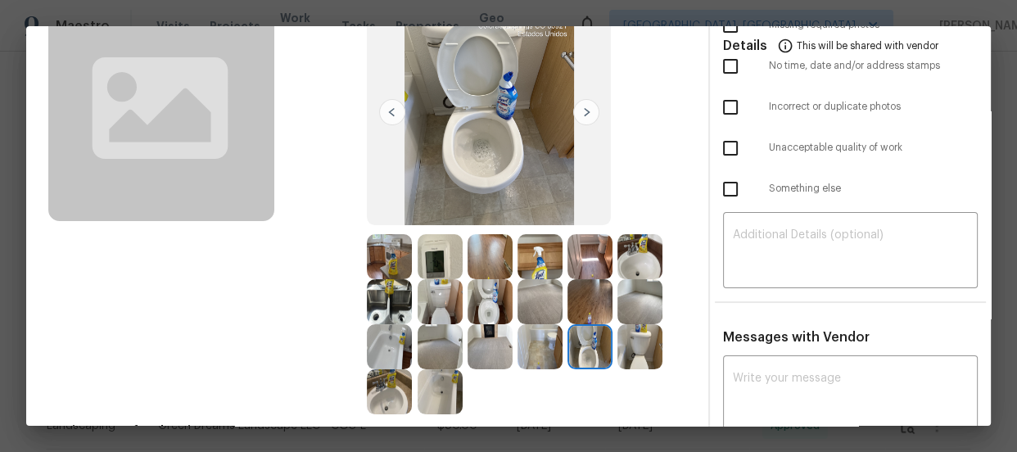
scroll to position [148, 0]
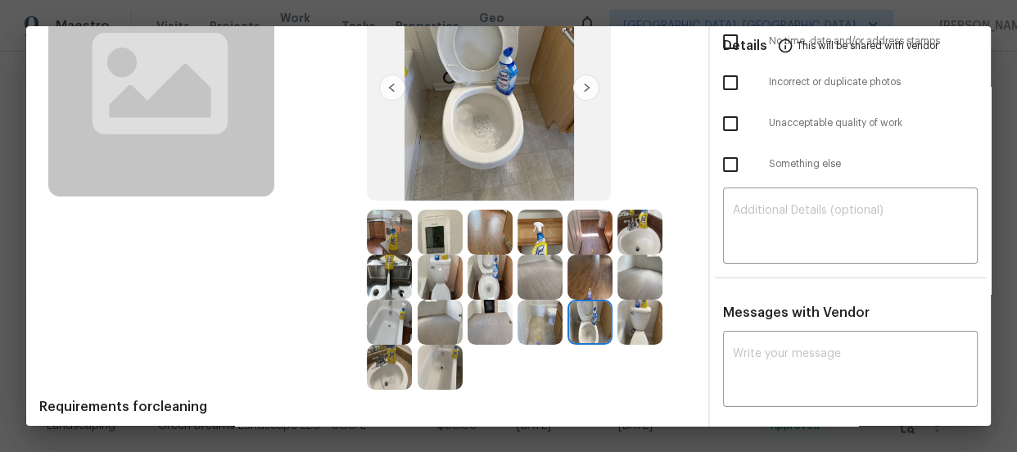
click at [393, 373] on img at bounding box center [389, 367] width 45 height 45
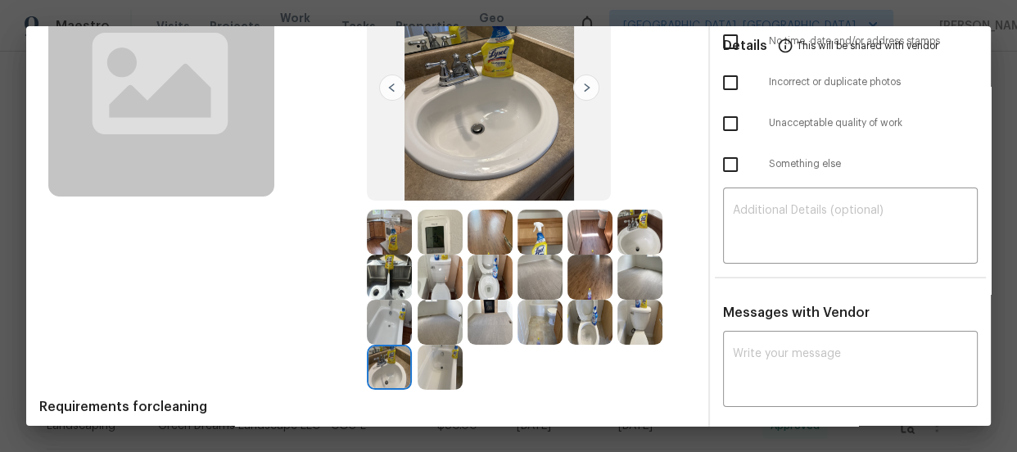
click at [443, 373] on img at bounding box center [439, 367] width 45 height 45
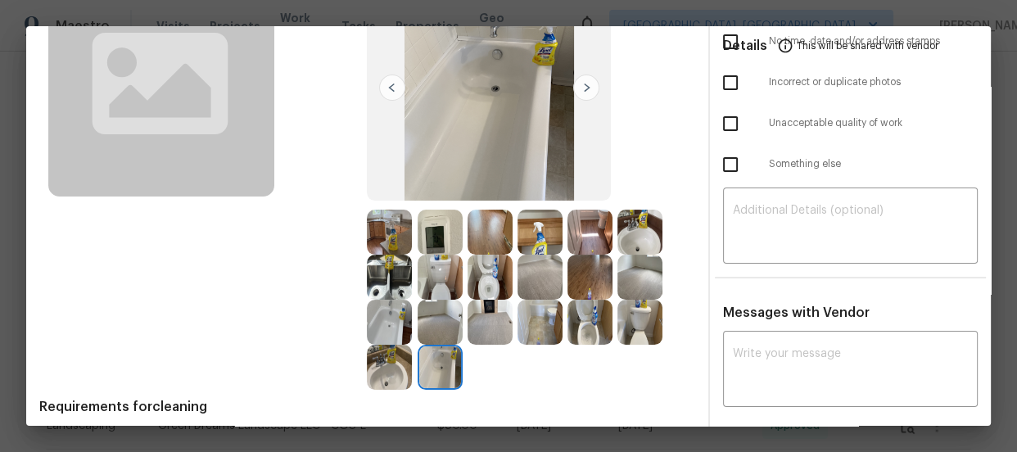
click at [444, 307] on img at bounding box center [439, 322] width 45 height 45
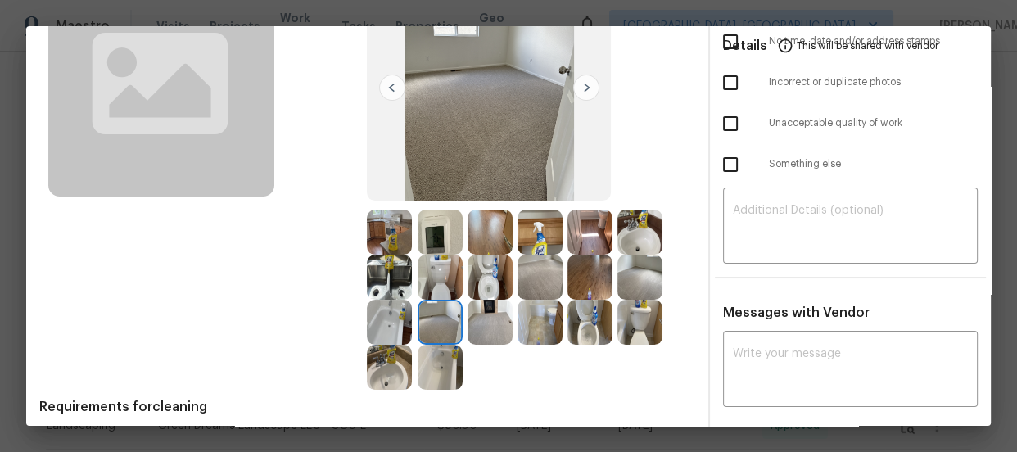
click at [631, 270] on img at bounding box center [639, 277] width 45 height 45
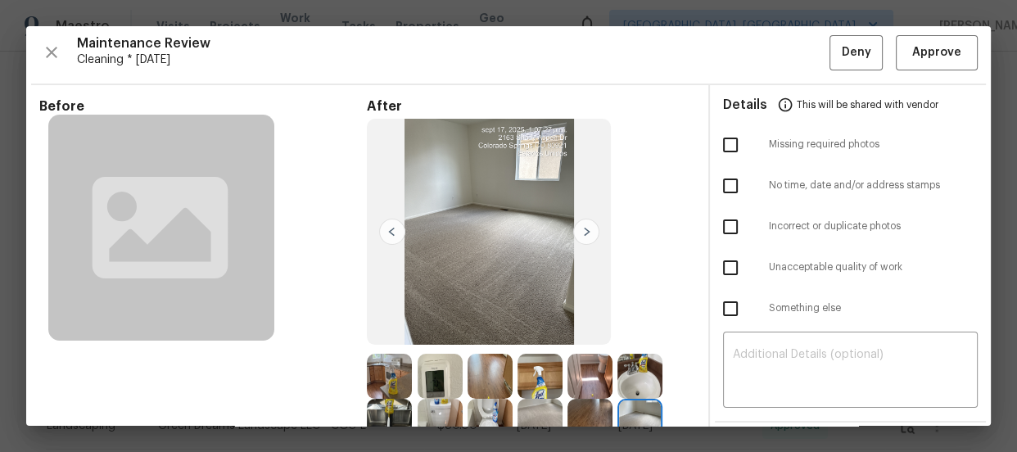
scroll to position [0, 0]
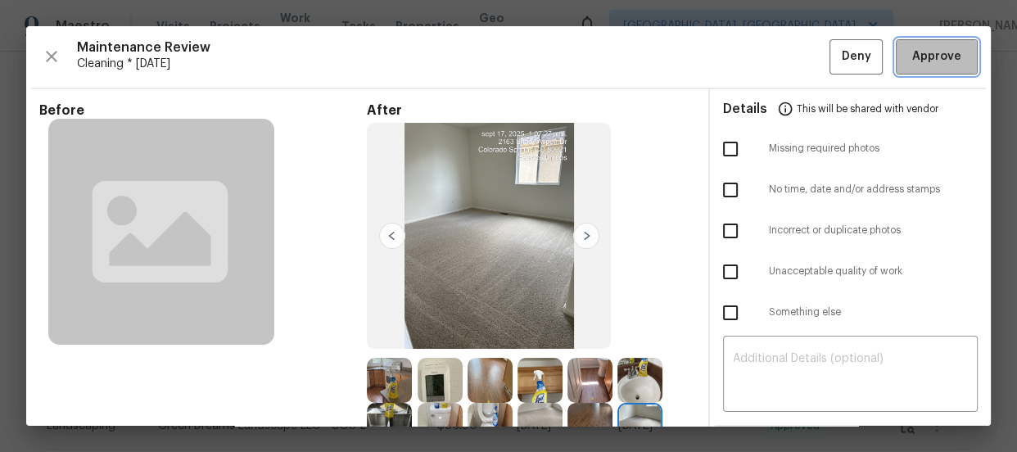
click at [931, 53] on span "Approve" at bounding box center [936, 57] width 49 height 20
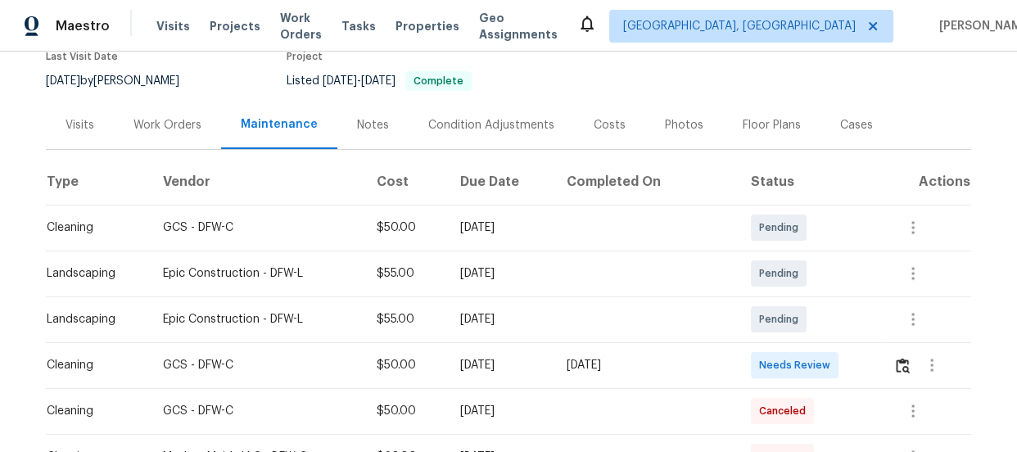
scroll to position [169, 0]
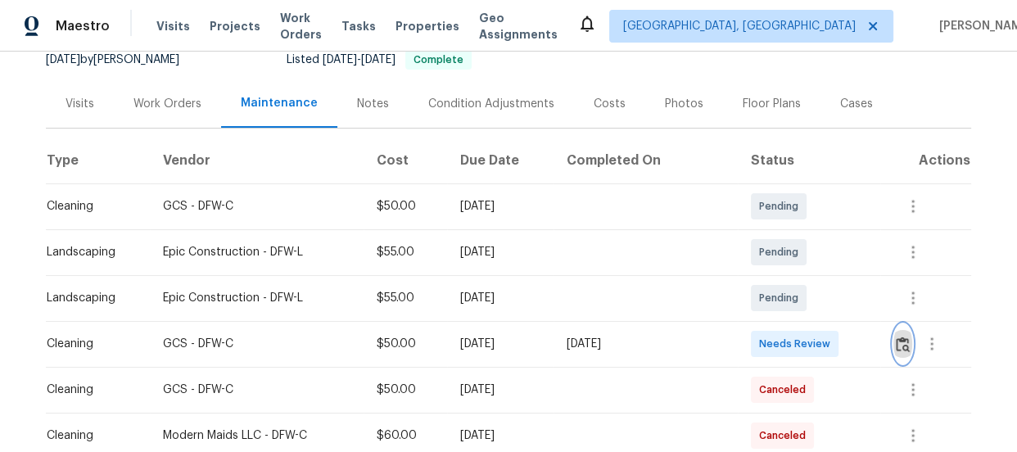
click at [900, 338] on img "button" at bounding box center [903, 344] width 14 height 16
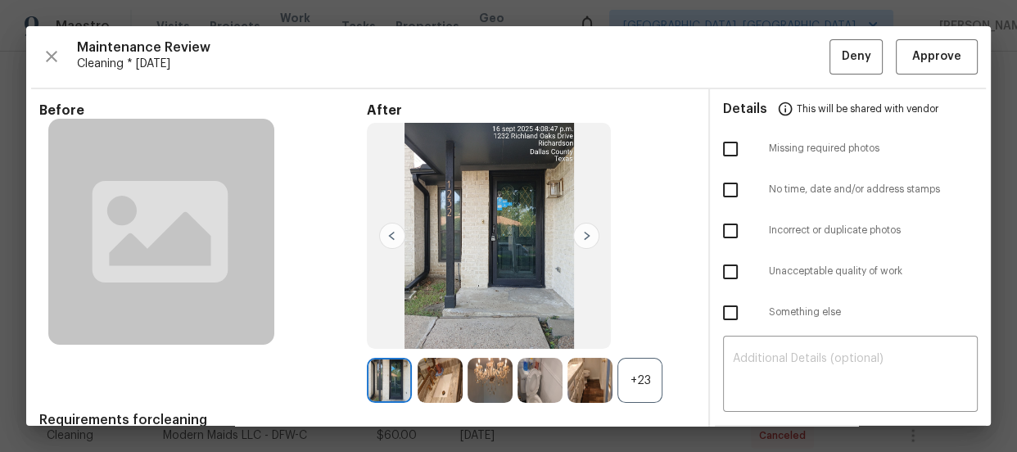
click at [638, 370] on div "+23" at bounding box center [639, 380] width 45 height 45
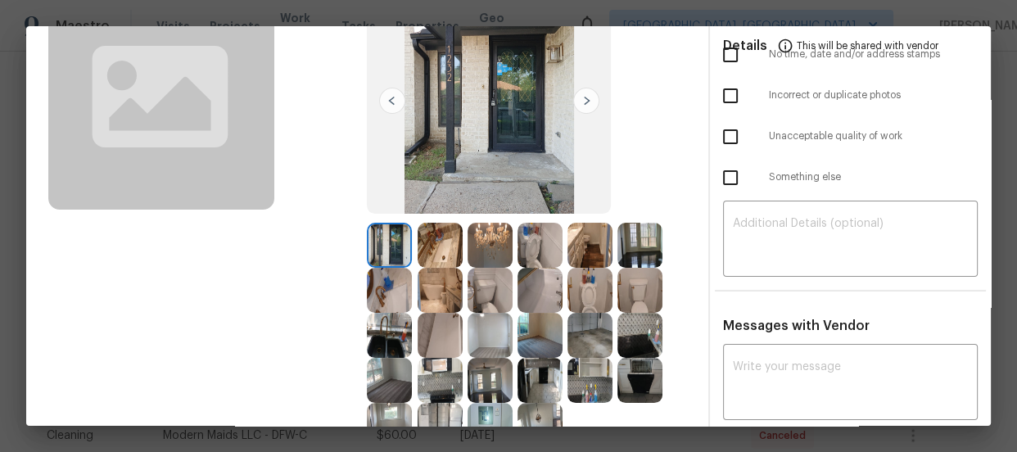
scroll to position [148, 0]
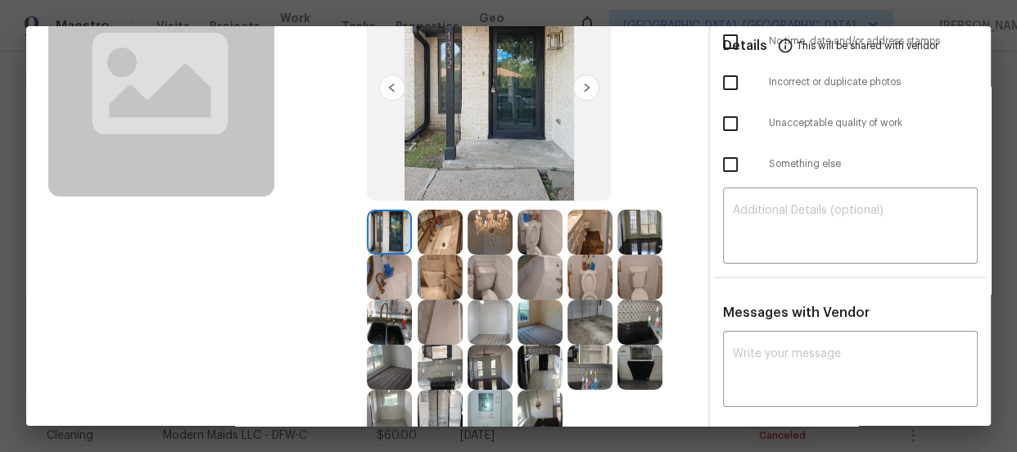
click at [524, 218] on img at bounding box center [539, 232] width 45 height 45
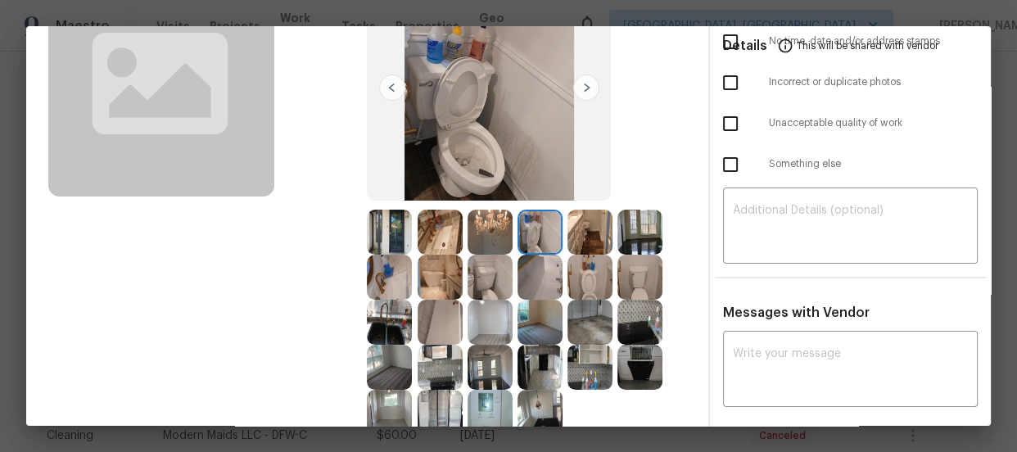
click at [445, 324] on img at bounding box center [439, 322] width 45 height 45
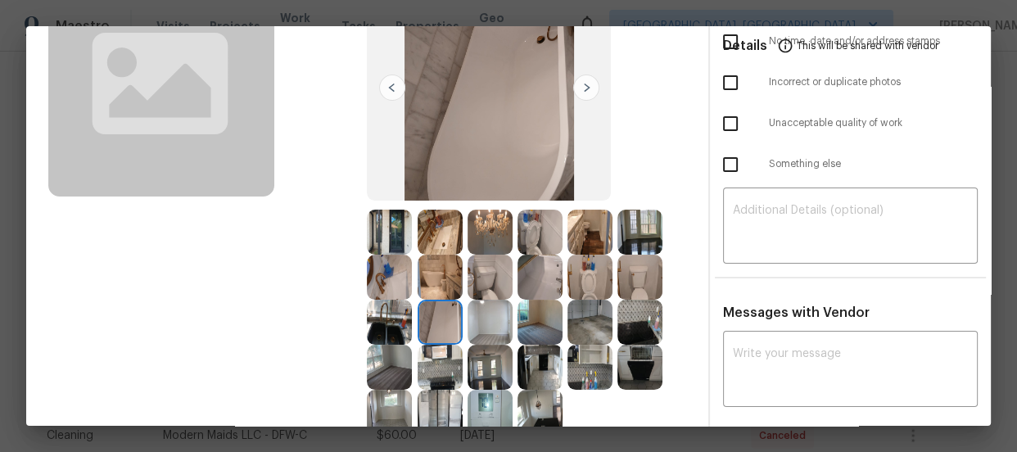
click at [536, 270] on img at bounding box center [539, 277] width 45 height 45
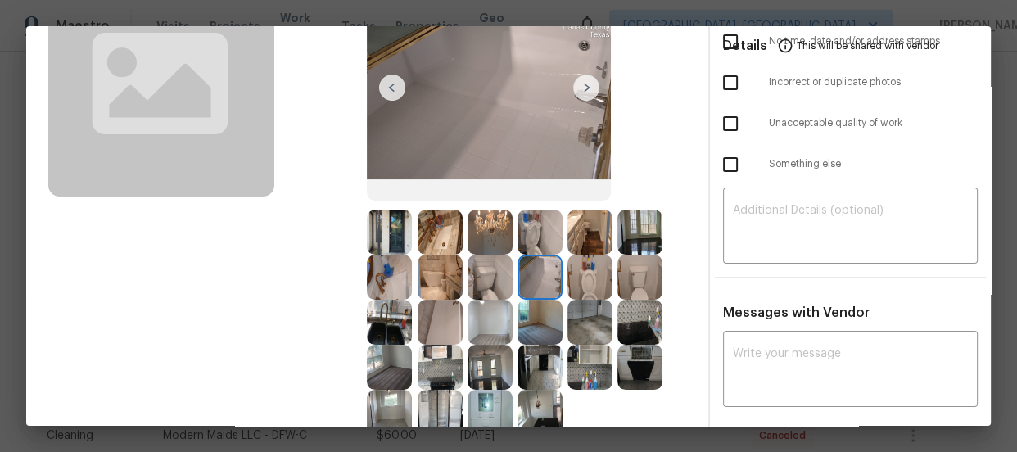
type textarea "https://images.opendoor.com/source/s3/listing-photos-production/uploads/mainten…"
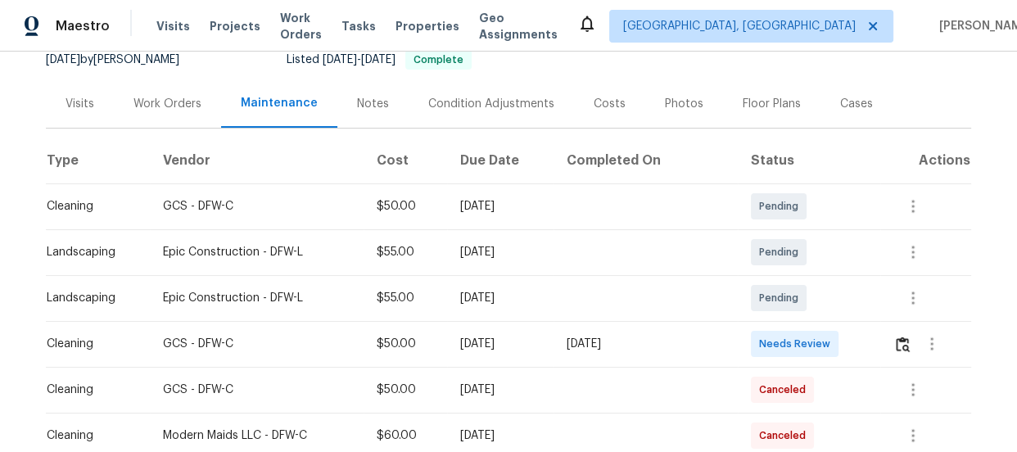
click at [990, 32] on span "[PERSON_NAME]" at bounding box center [981, 26] width 99 height 16
click at [898, 345] on img "button" at bounding box center [903, 344] width 14 height 16
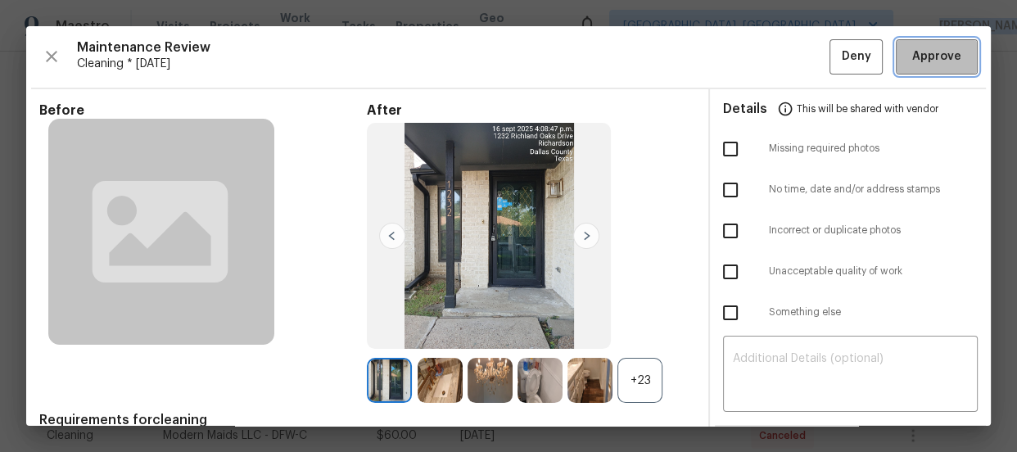
click at [912, 53] on span "Approve" at bounding box center [936, 57] width 49 height 20
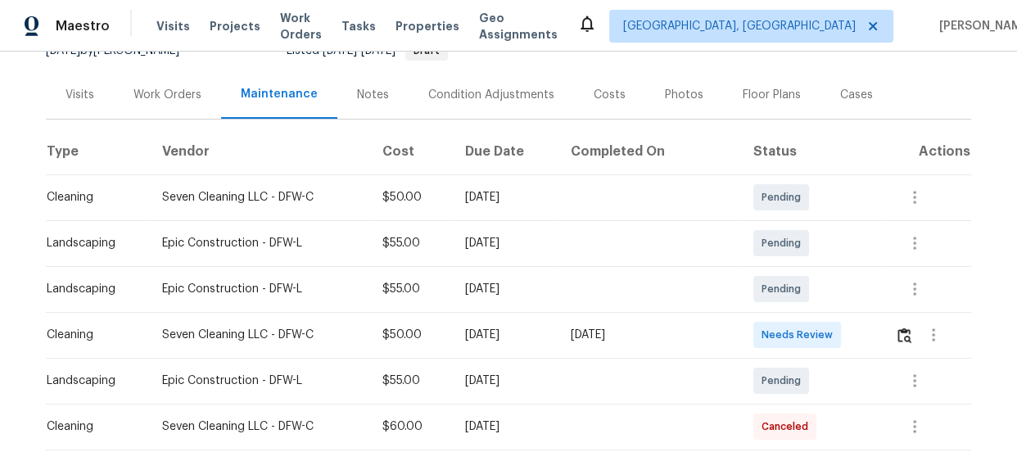
scroll to position [208, 0]
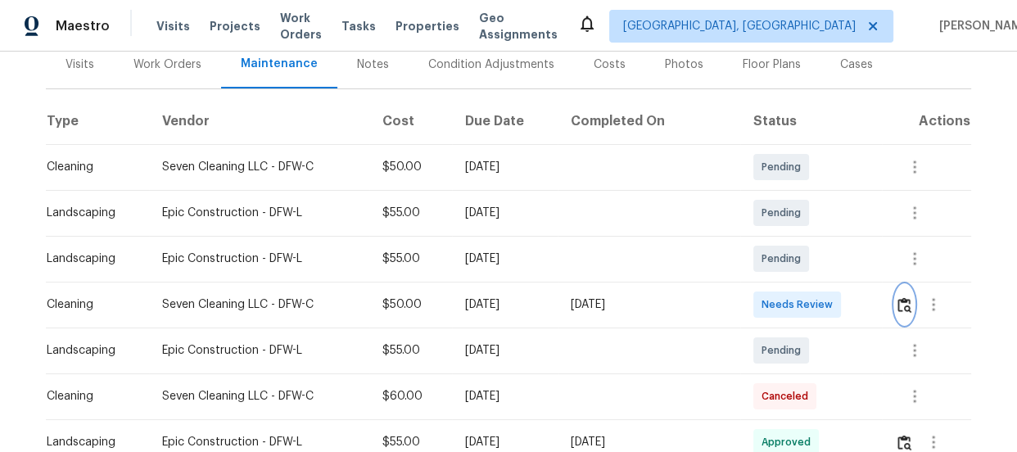
click at [895, 304] on button "button" at bounding box center [904, 304] width 19 height 39
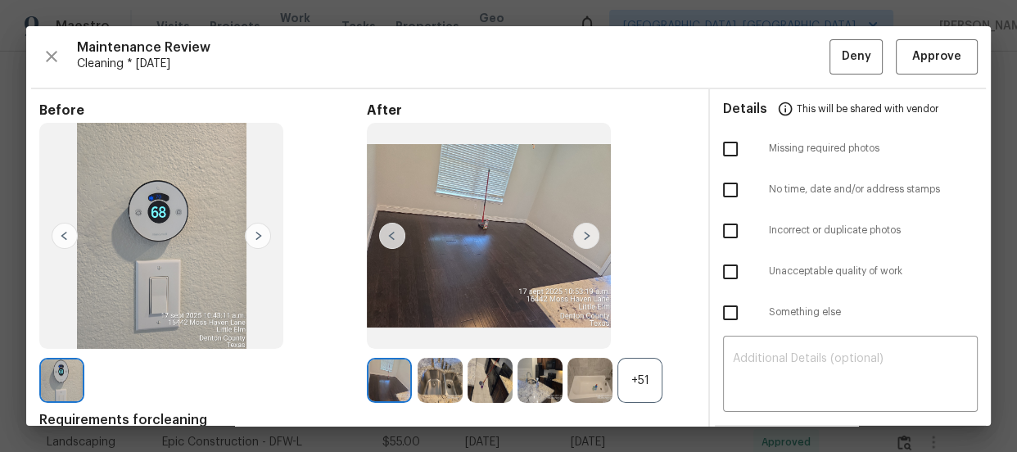
click at [630, 381] on div "+51" at bounding box center [639, 380] width 45 height 45
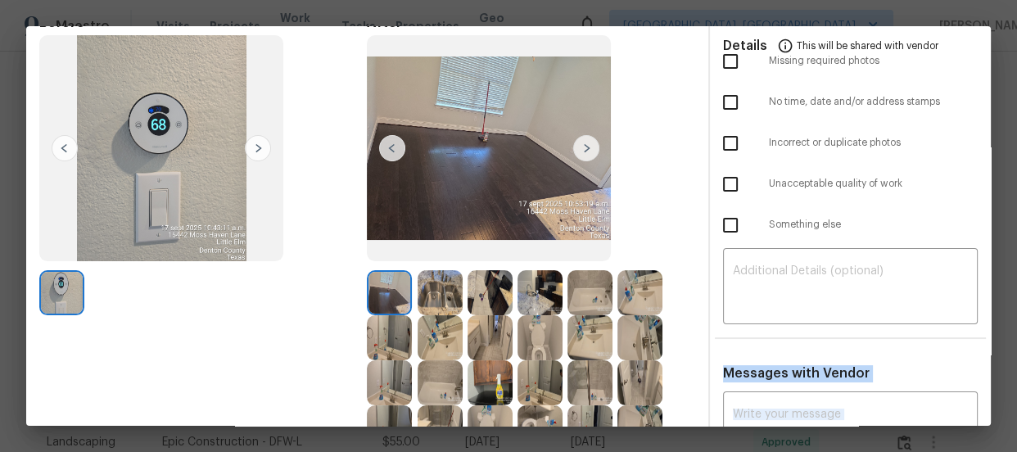
click at [978, 417] on div "Messages with Vendor x ​ No messages" at bounding box center [850, 440] width 281 height 151
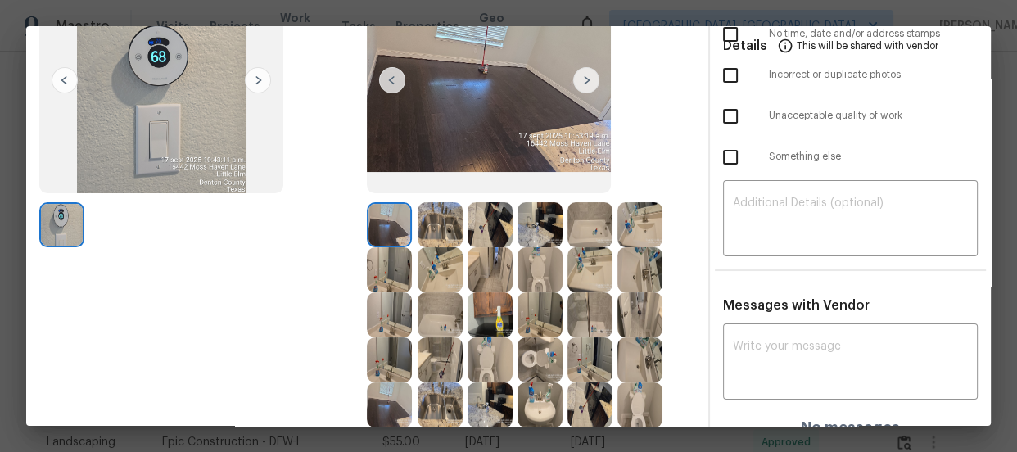
click at [978, 417] on div "x ​ No messages" at bounding box center [850, 381] width 281 height 108
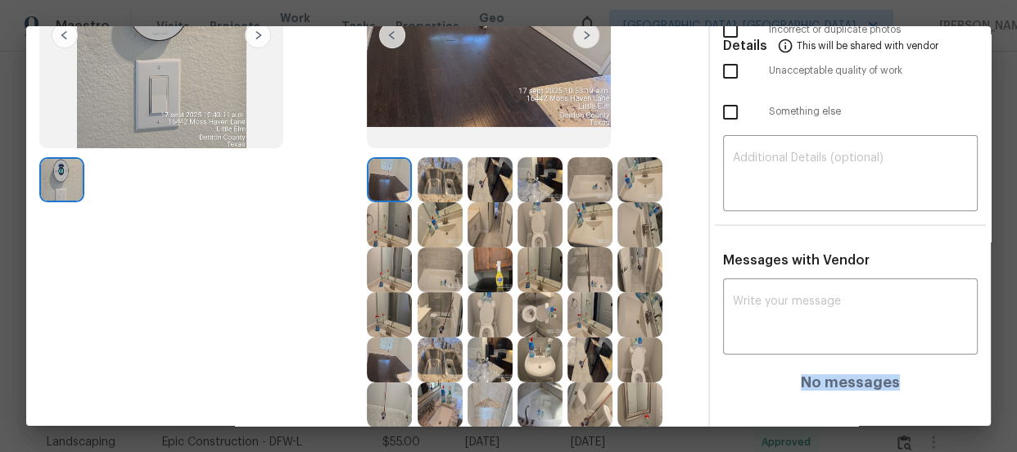
click at [978, 417] on div "Details This will be shared with vendor Missing required photos No time, date a…" at bounding box center [850, 304] width 281 height 831
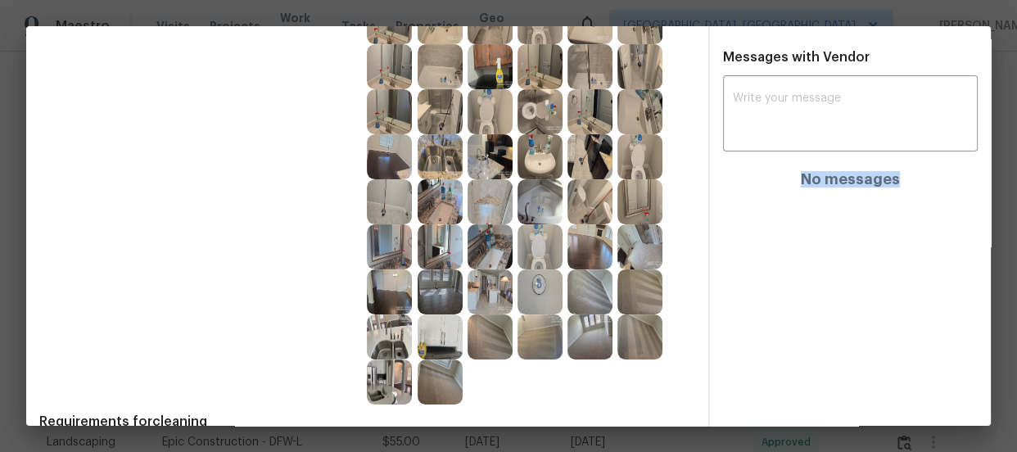
scroll to position [374, 0]
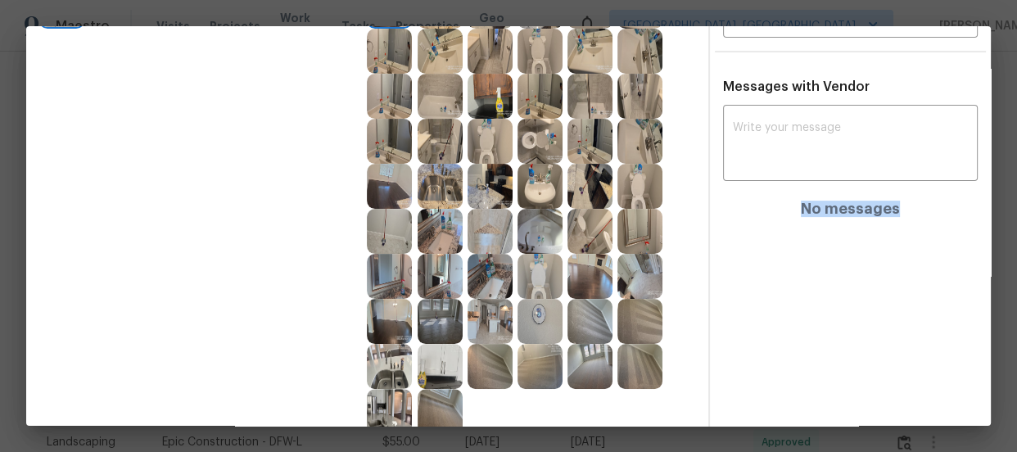
click at [568, 57] on img at bounding box center [589, 51] width 45 height 45
click at [570, 327] on img at bounding box center [589, 321] width 45 height 45
click at [634, 318] on img at bounding box center [639, 321] width 45 height 45
click at [639, 365] on img at bounding box center [639, 366] width 45 height 45
click at [539, 373] on img at bounding box center [539, 366] width 45 height 45
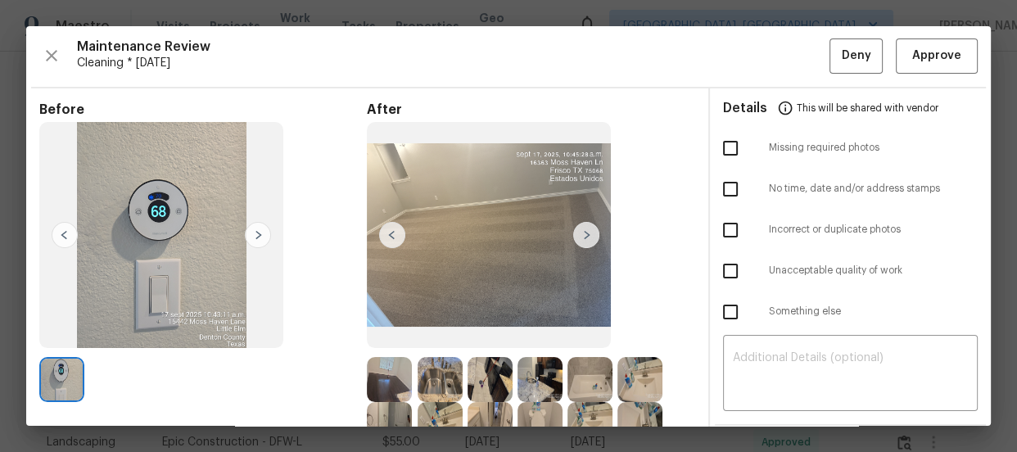
scroll to position [0, 0]
click at [915, 65] on span "Approve" at bounding box center [936, 57] width 49 height 20
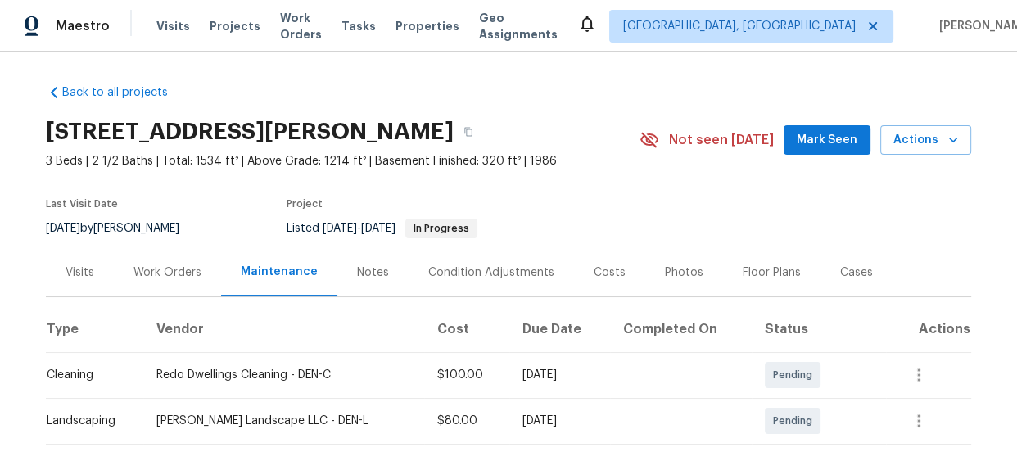
click at [679, 319] on th "Completed On" at bounding box center [681, 329] width 142 height 46
drag, startPoint x: 0, startPoint y: 0, endPoint x: 679, endPoint y: 319, distance: 750.7
click at [679, 319] on th "Completed On" at bounding box center [681, 329] width 142 height 46
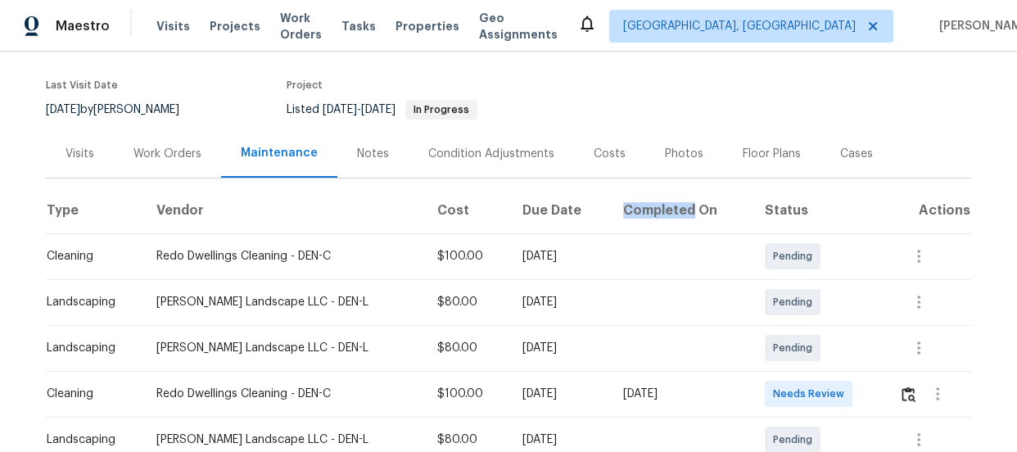
scroll to position [148, 0]
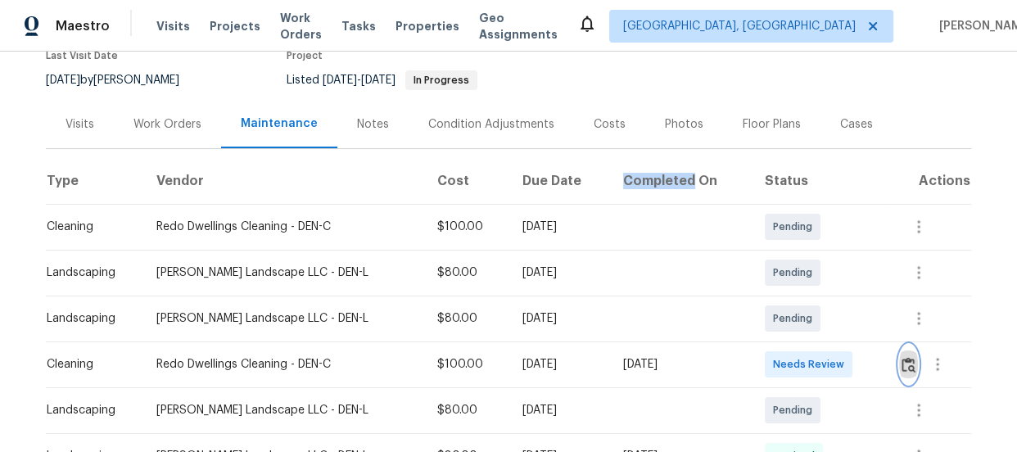
click at [901, 359] on img "button" at bounding box center [908, 365] width 14 height 16
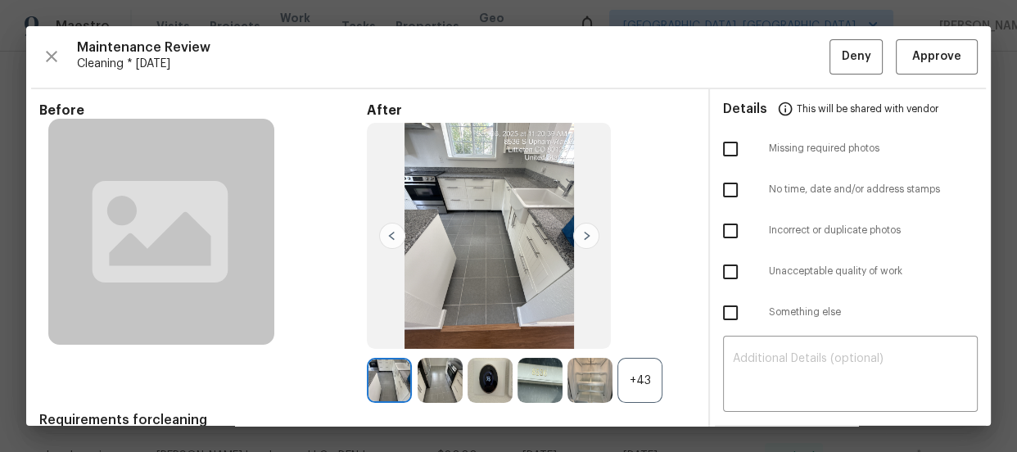
click at [623, 369] on div "+43" at bounding box center [639, 380] width 45 height 45
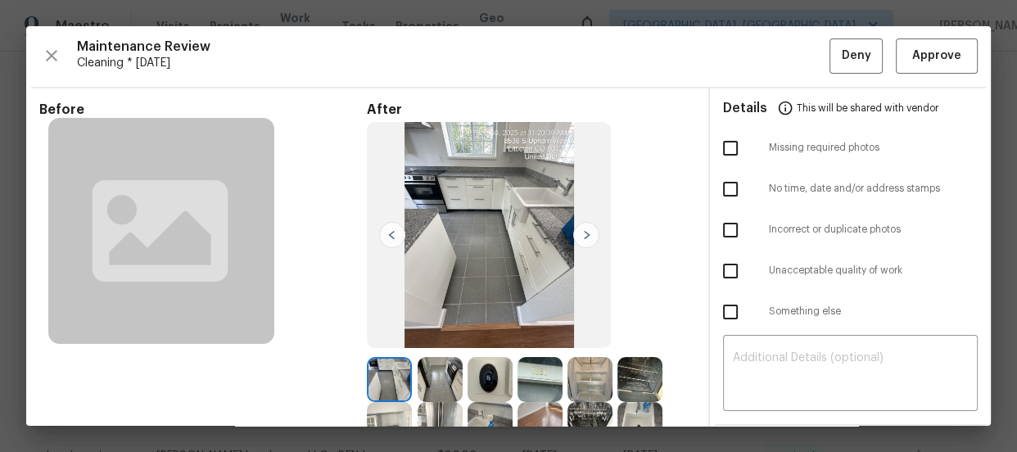
scroll to position [0, 0]
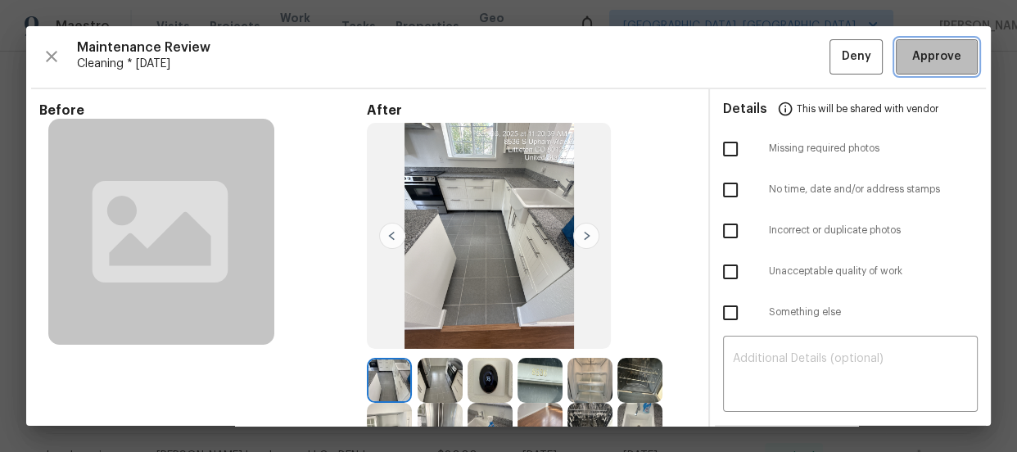
click at [914, 61] on span "Approve" at bounding box center [936, 57] width 49 height 20
click at [914, 61] on div "Maintenance Review Cleaning * Mon, Sep 15 Deny" at bounding box center [508, 56] width 938 height 35
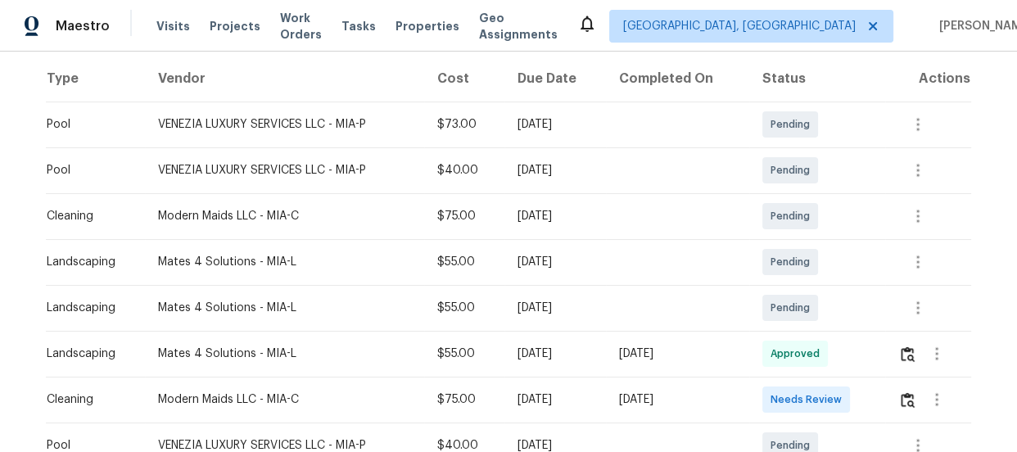
scroll to position [268, 0]
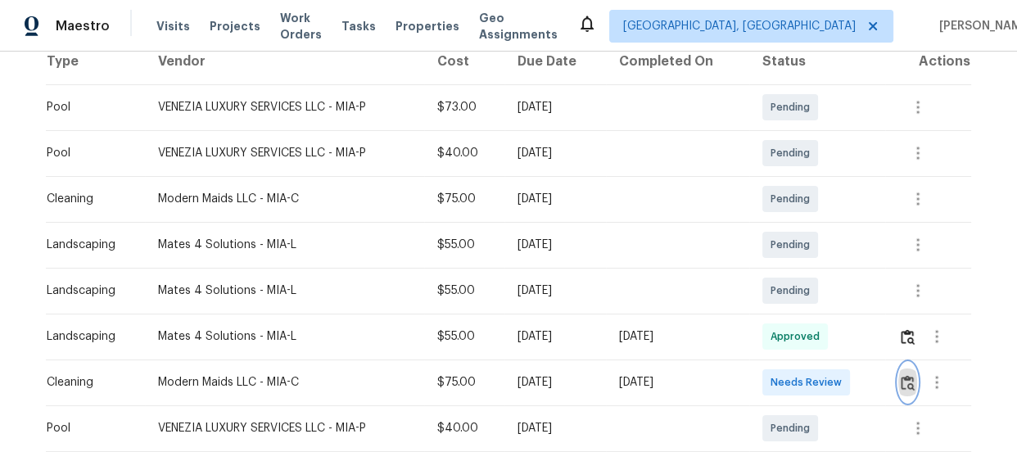
click at [902, 386] on img "button" at bounding box center [907, 383] width 14 height 16
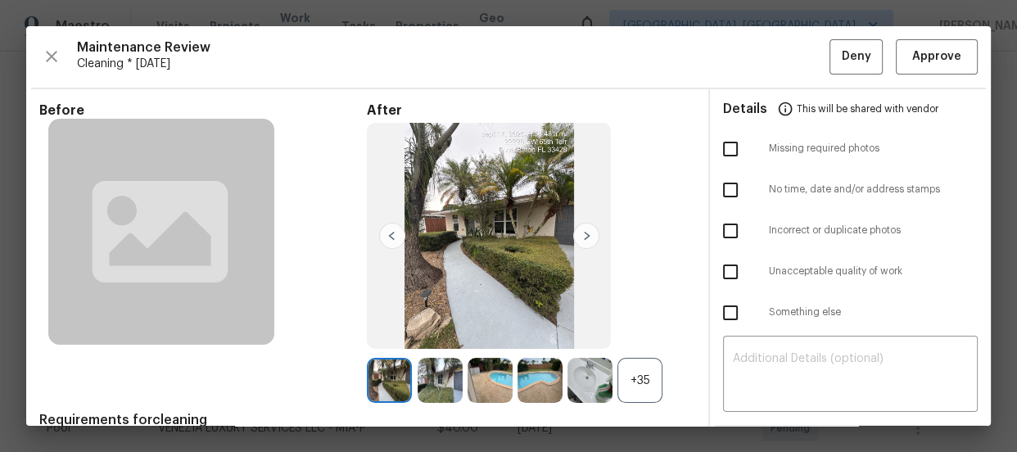
click at [641, 376] on div "+35" at bounding box center [639, 380] width 45 height 45
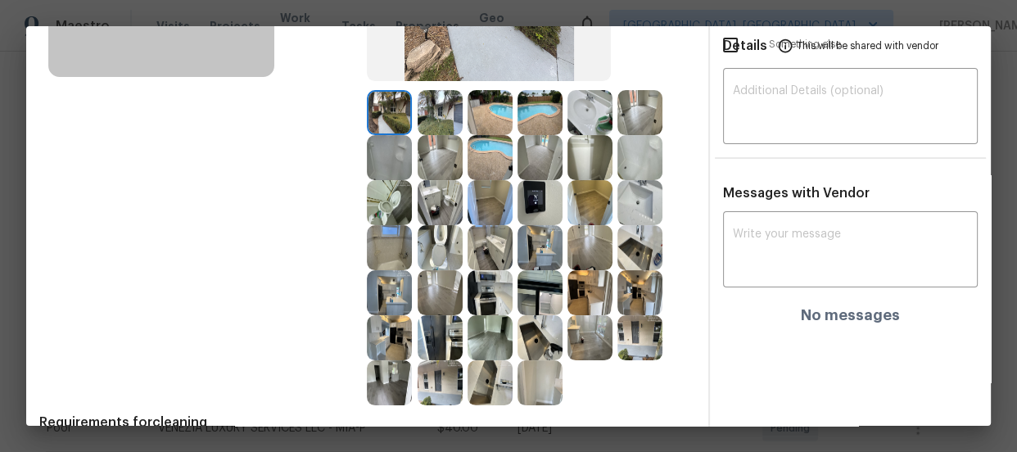
click at [423, 241] on img at bounding box center [439, 247] width 45 height 45
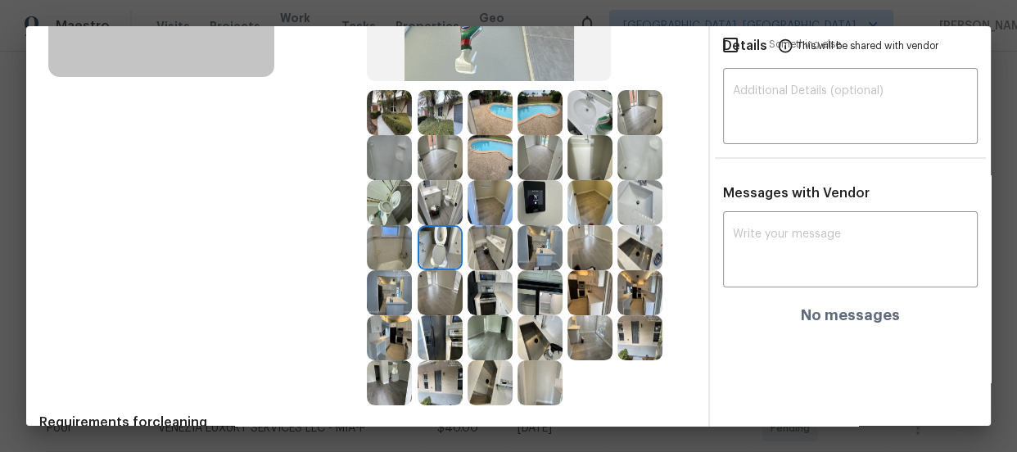
click at [372, 205] on img at bounding box center [389, 202] width 45 height 45
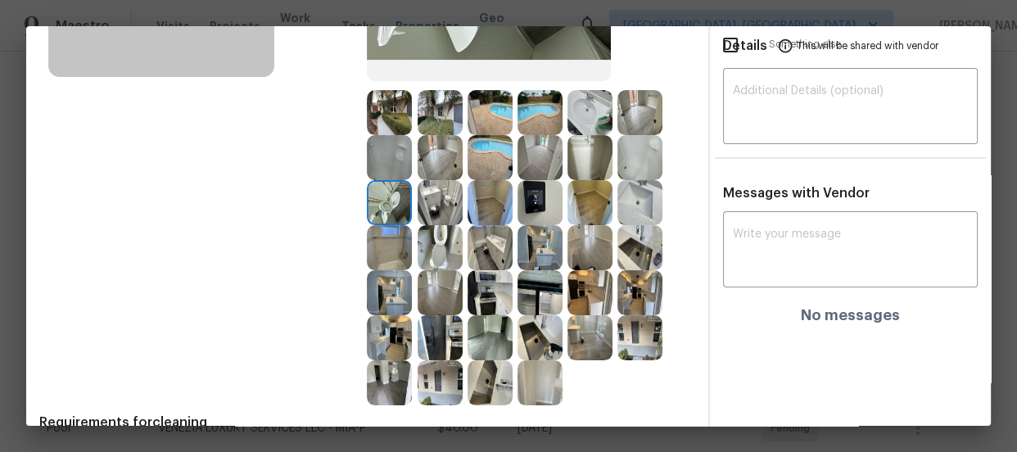
click at [589, 129] on img at bounding box center [589, 112] width 45 height 45
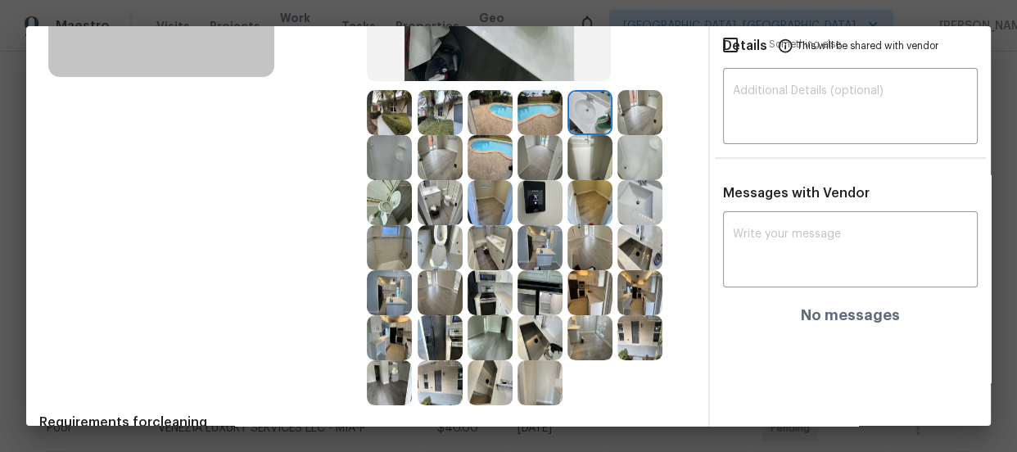
click at [638, 196] on img at bounding box center [639, 202] width 45 height 45
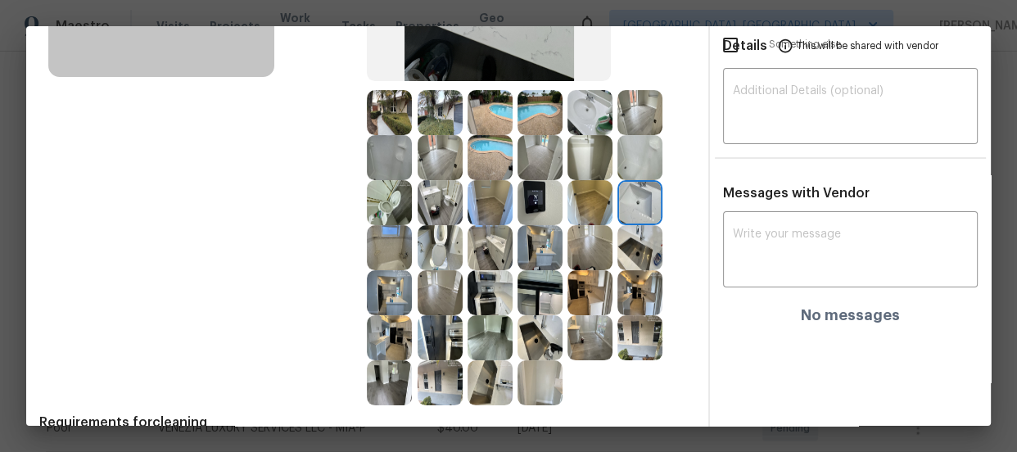
click at [638, 160] on img at bounding box center [639, 157] width 45 height 45
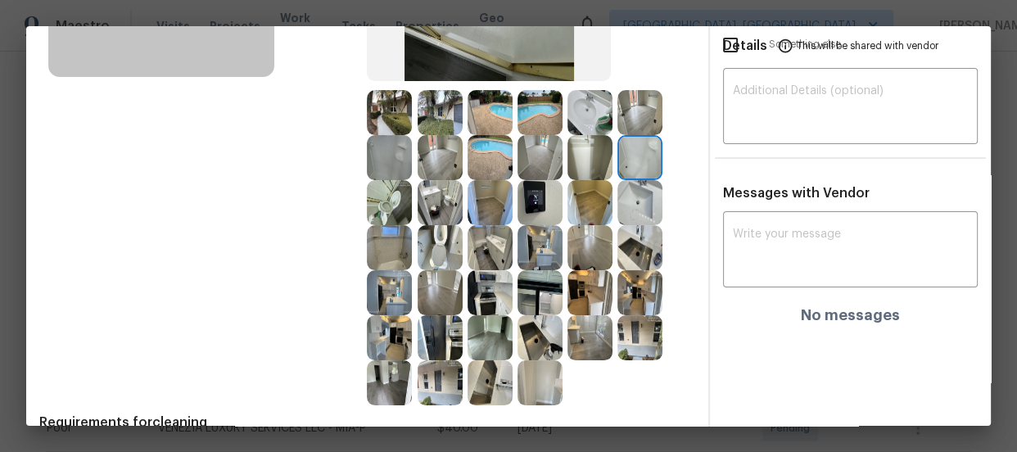
click at [571, 150] on img at bounding box center [589, 157] width 45 height 45
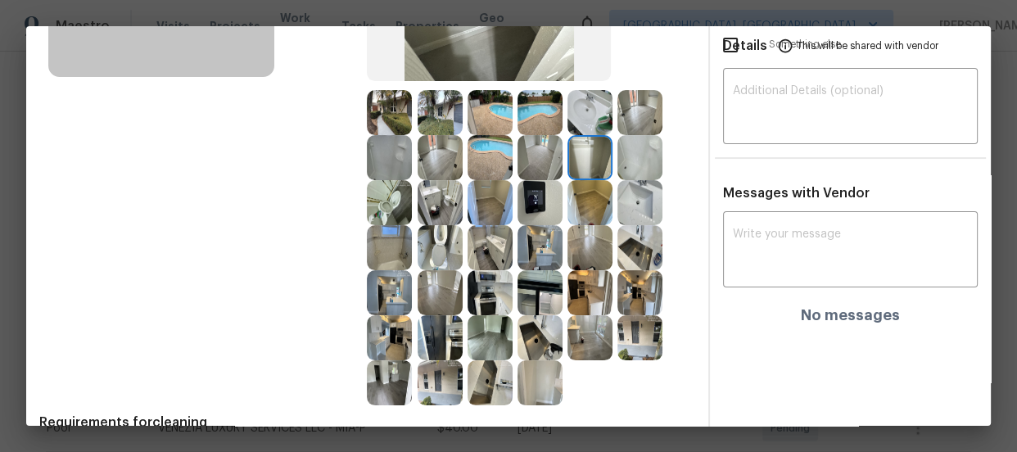
click at [530, 198] on img at bounding box center [539, 202] width 45 height 45
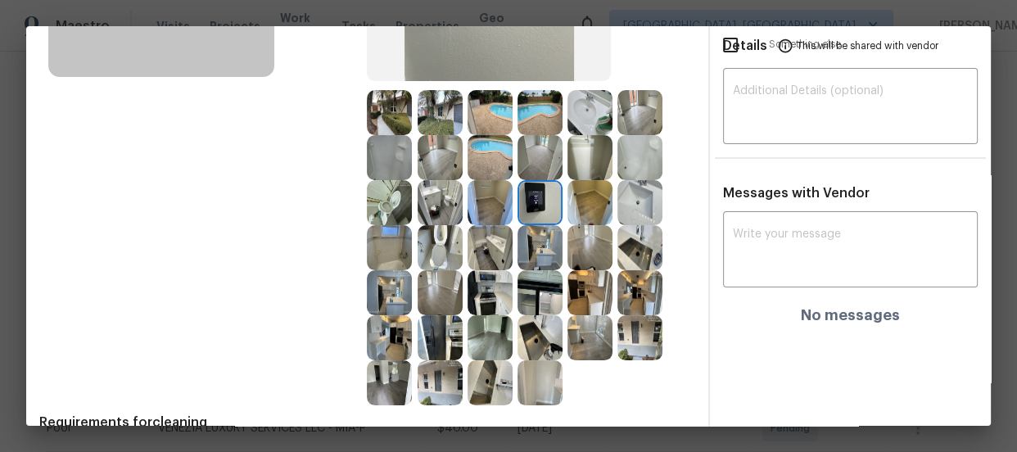
click at [412, 156] on div at bounding box center [392, 157] width 50 height 45
click at [531, 157] on img at bounding box center [539, 157] width 45 height 45
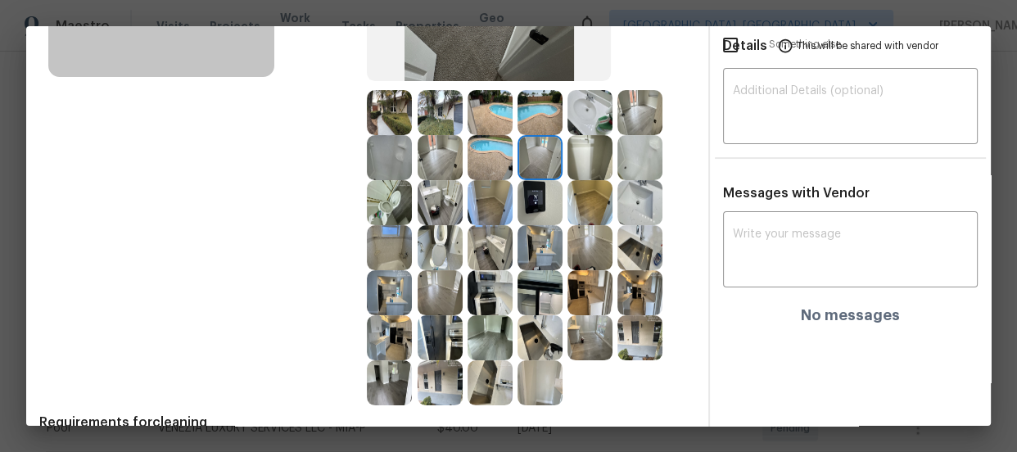
click at [625, 115] on img at bounding box center [639, 112] width 45 height 45
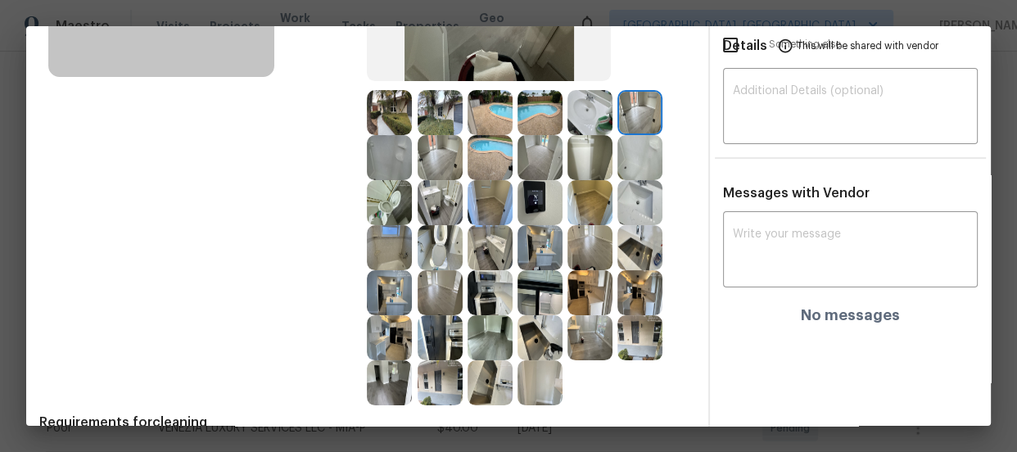
click at [532, 203] on img at bounding box center [539, 202] width 45 height 45
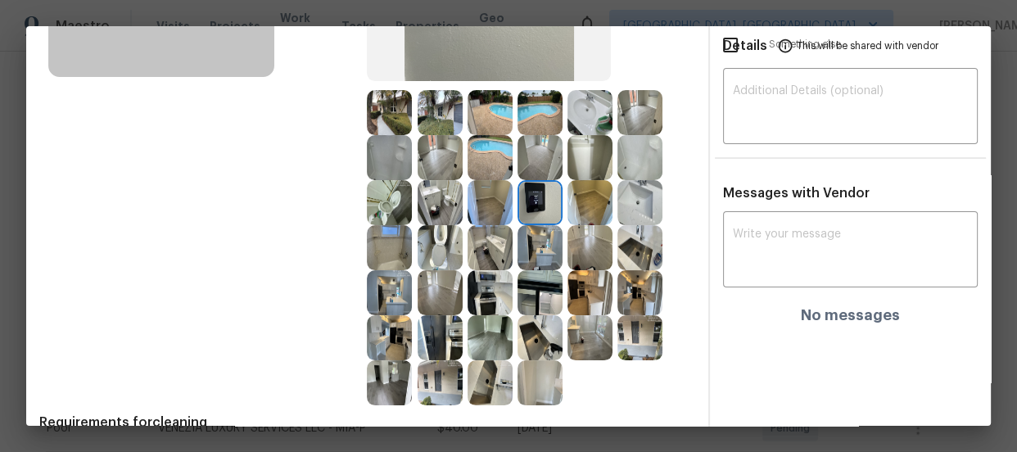
click at [489, 287] on img at bounding box center [489, 292] width 45 height 45
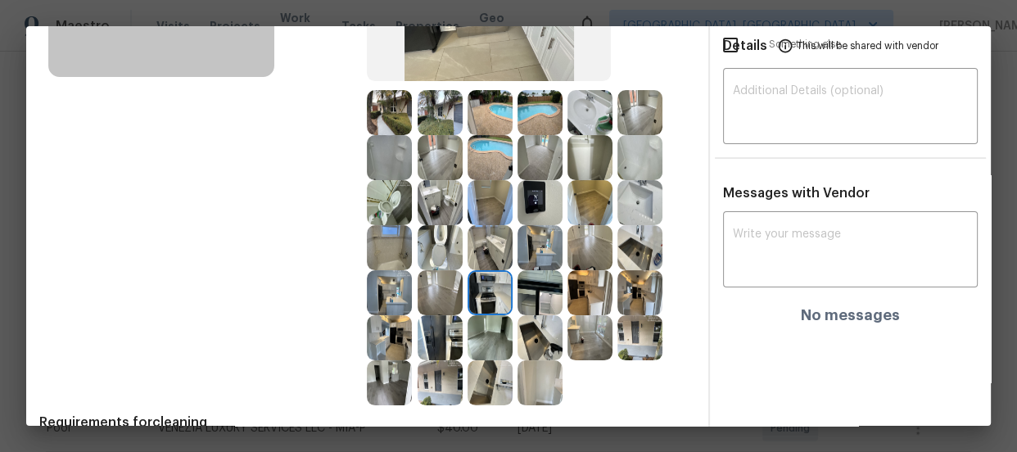
click at [553, 287] on img at bounding box center [539, 292] width 45 height 45
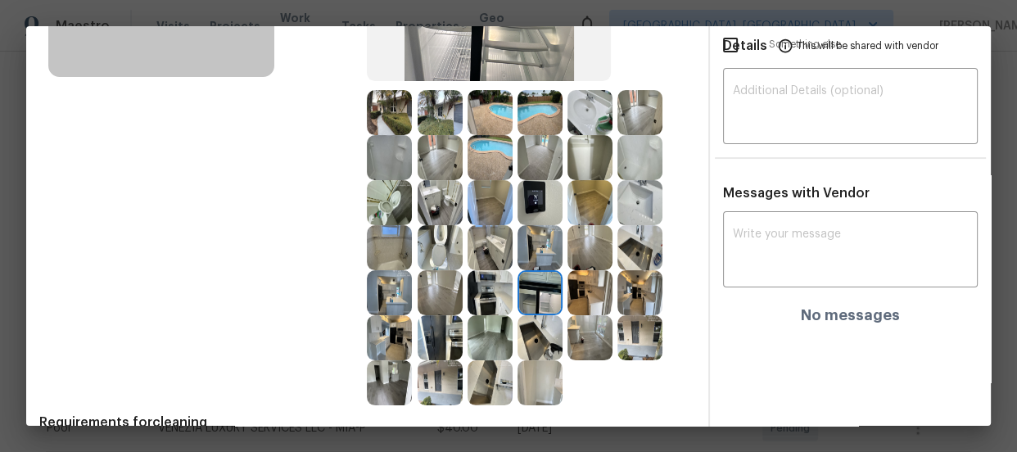
click at [551, 334] on img at bounding box center [539, 337] width 45 height 45
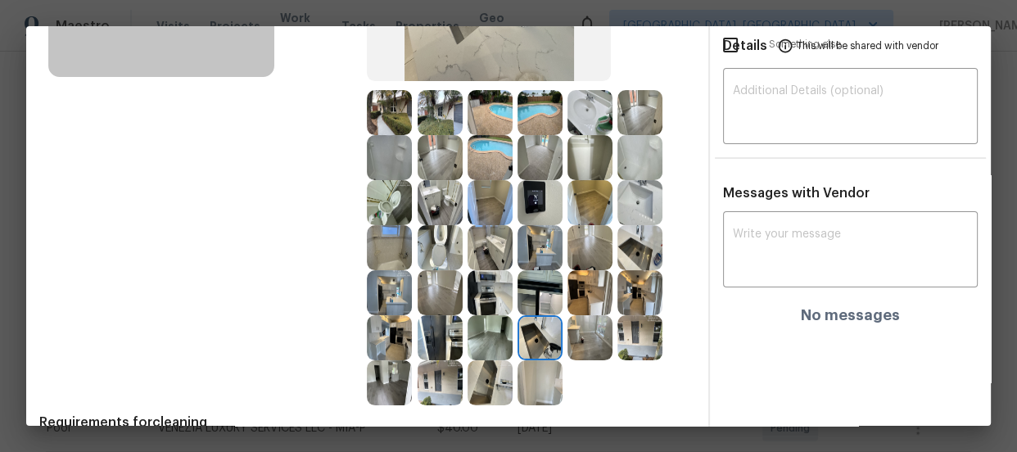
click at [426, 327] on img at bounding box center [439, 337] width 45 height 45
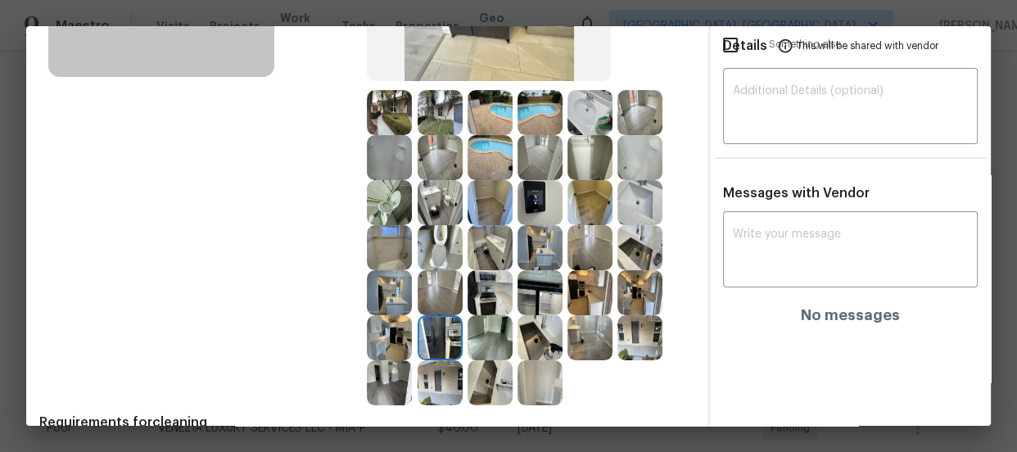
click at [546, 284] on img at bounding box center [539, 292] width 45 height 45
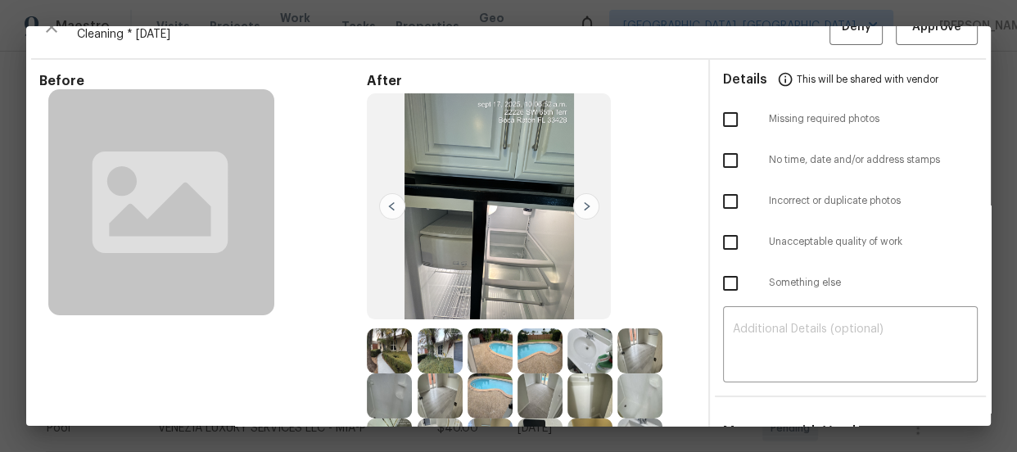
scroll to position [0, 0]
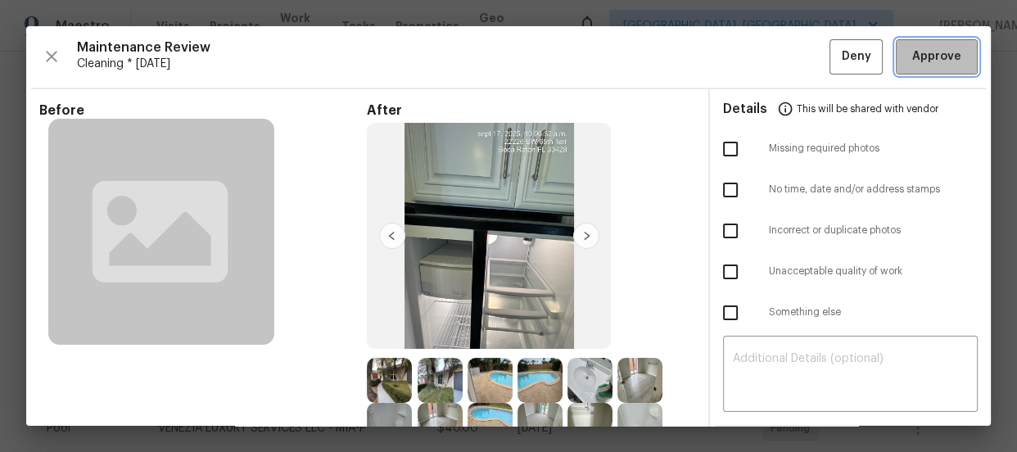
click at [937, 44] on button "Approve" at bounding box center [937, 56] width 82 height 35
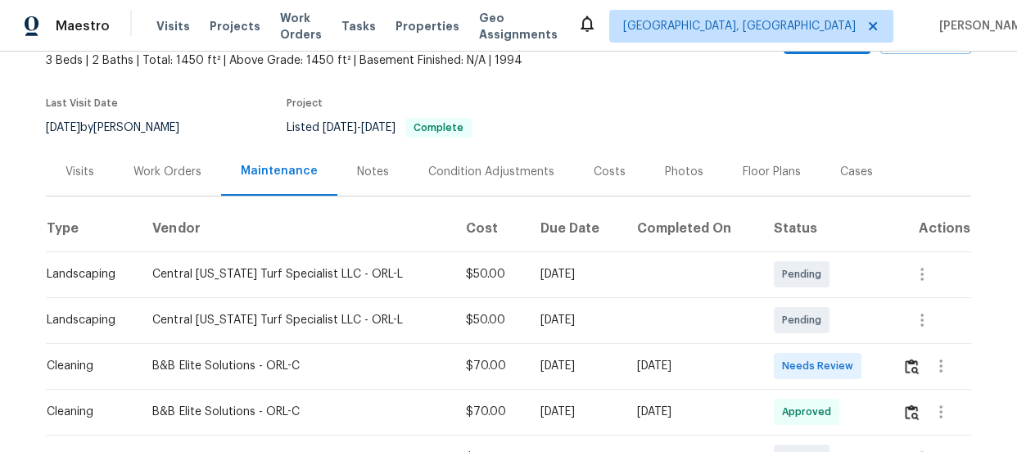
scroll to position [119, 0]
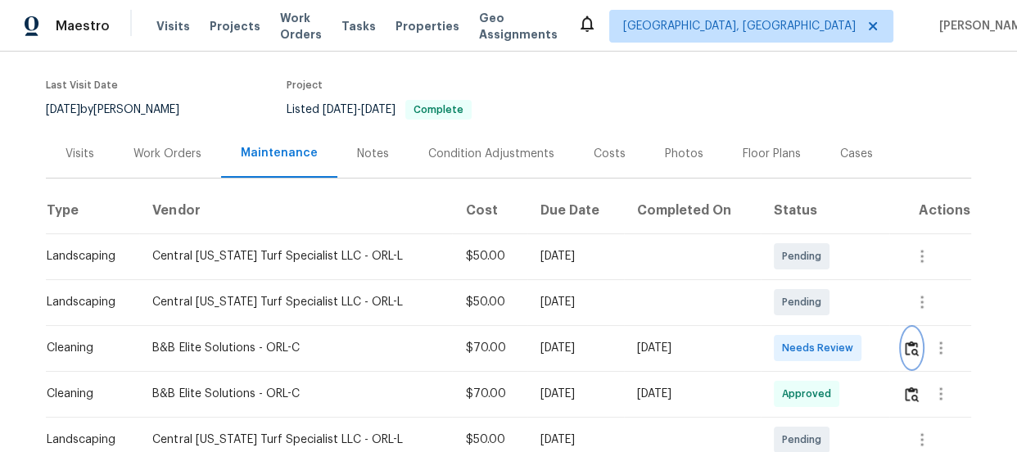
click at [908, 351] on img "button" at bounding box center [912, 349] width 14 height 16
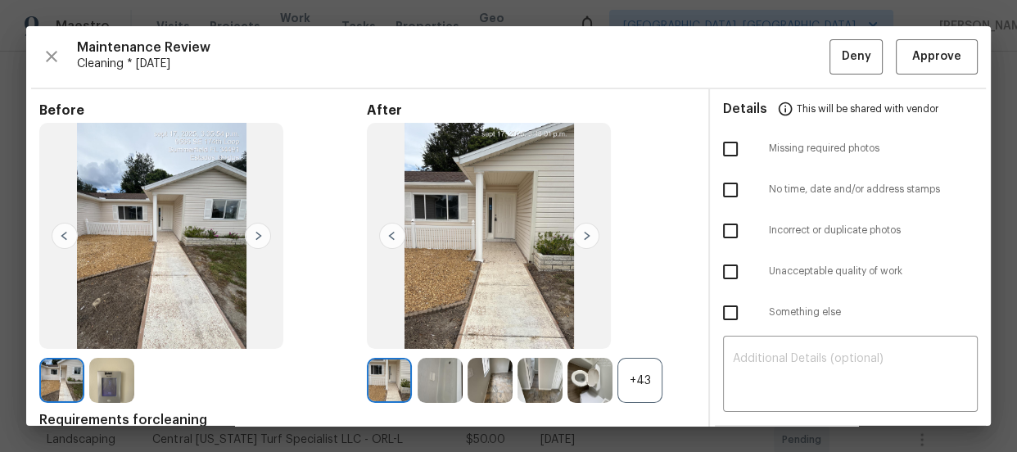
click at [622, 390] on div "+43" at bounding box center [639, 380] width 45 height 45
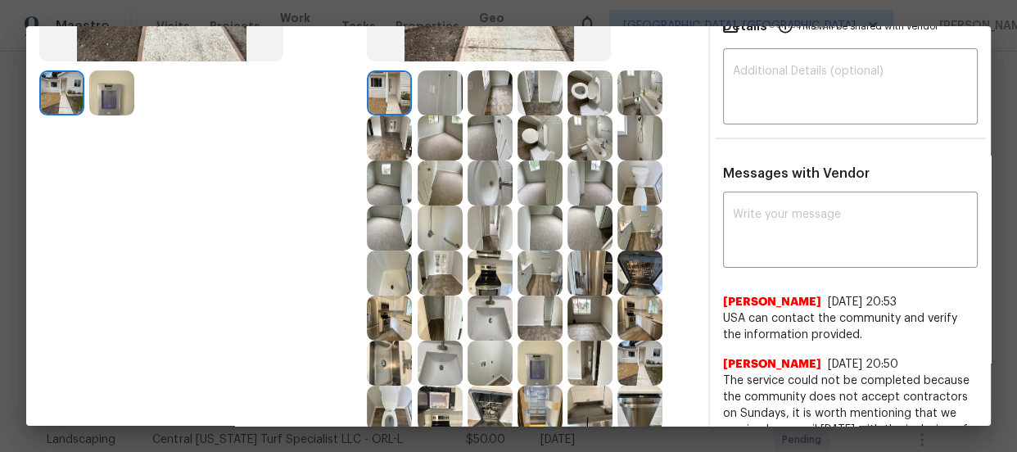
scroll to position [297, 0]
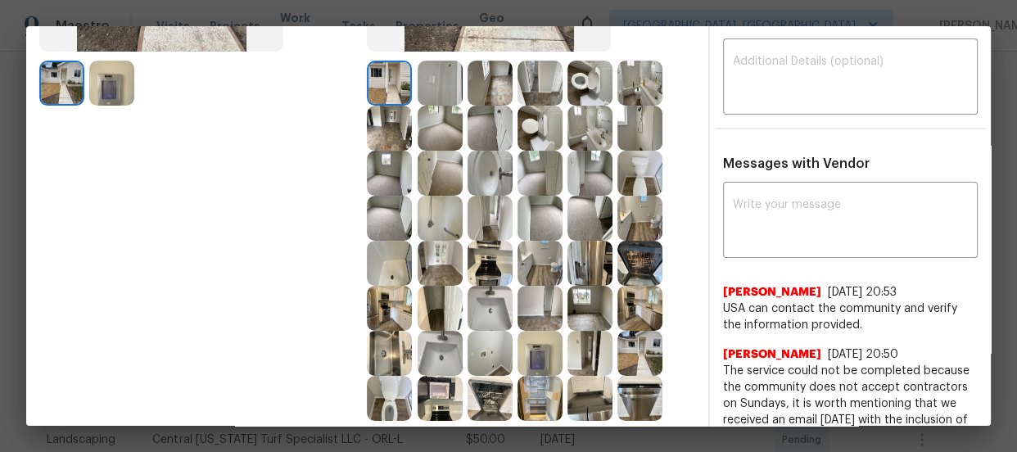
click at [589, 75] on img at bounding box center [589, 83] width 45 height 45
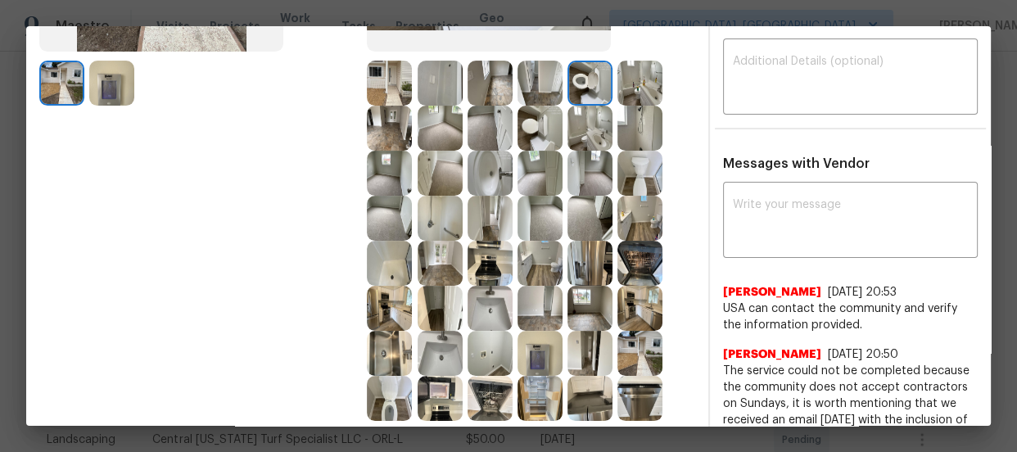
click at [475, 173] on img at bounding box center [489, 173] width 45 height 45
click at [377, 395] on img at bounding box center [389, 398] width 45 height 45
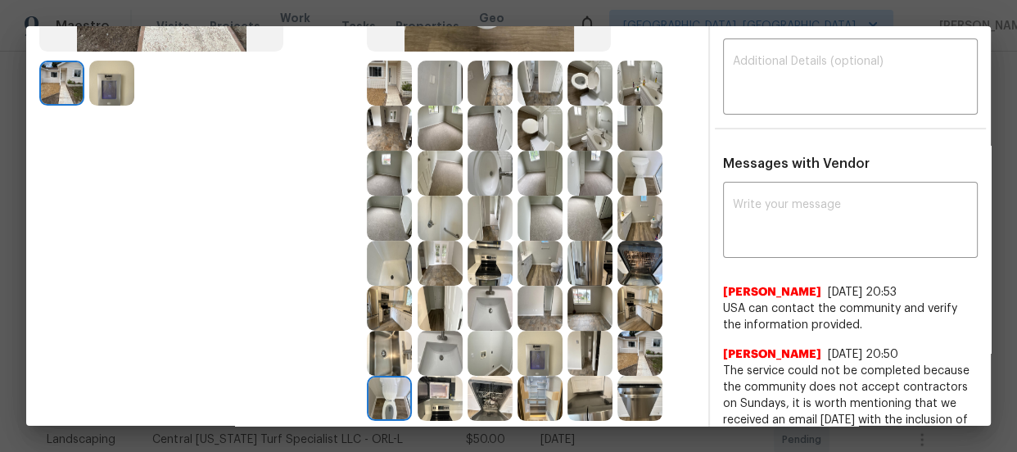
click at [431, 354] on img at bounding box center [439, 353] width 45 height 45
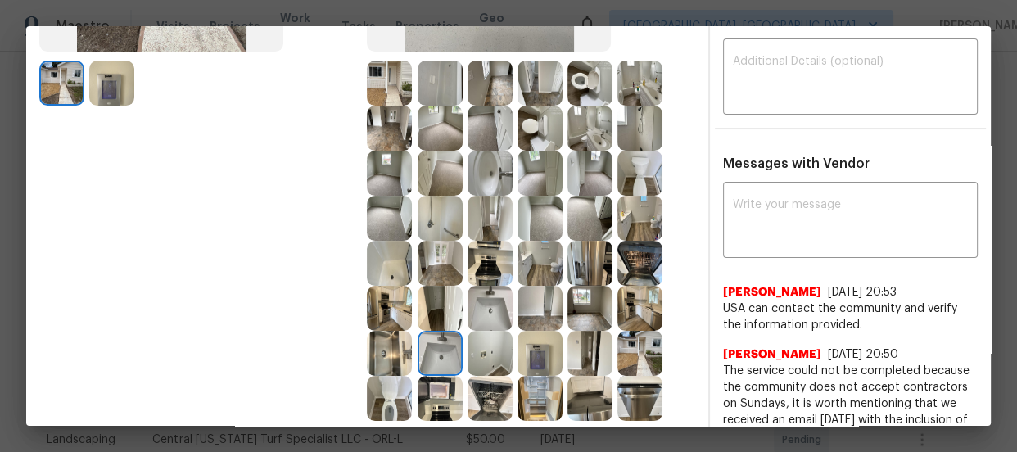
click at [534, 344] on img at bounding box center [539, 353] width 45 height 45
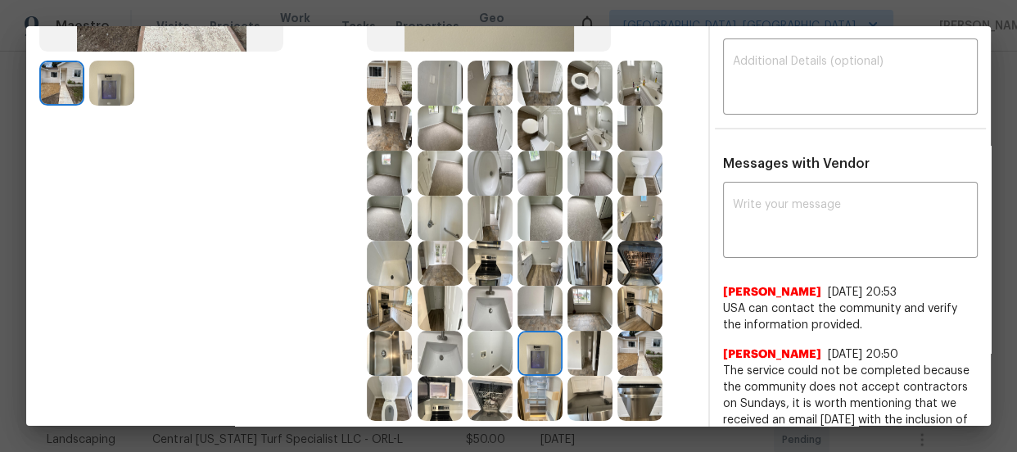
click at [602, 403] on img at bounding box center [589, 398] width 45 height 45
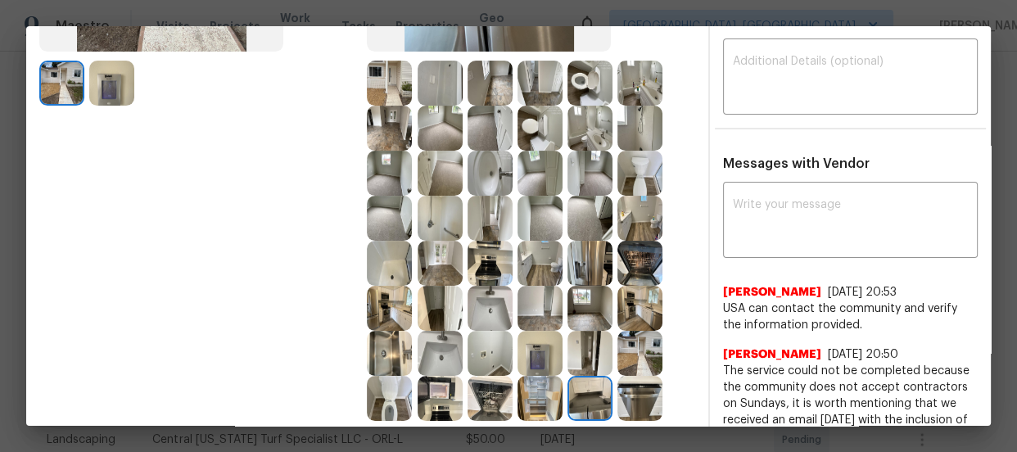
click at [637, 401] on img at bounding box center [639, 398] width 45 height 45
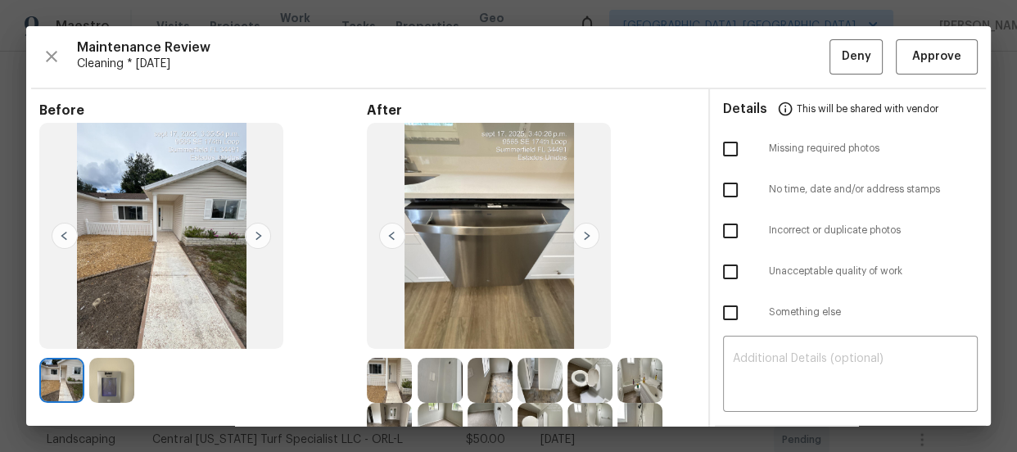
scroll to position [0, 0]
click at [917, 61] on span "Approve" at bounding box center [936, 57] width 49 height 20
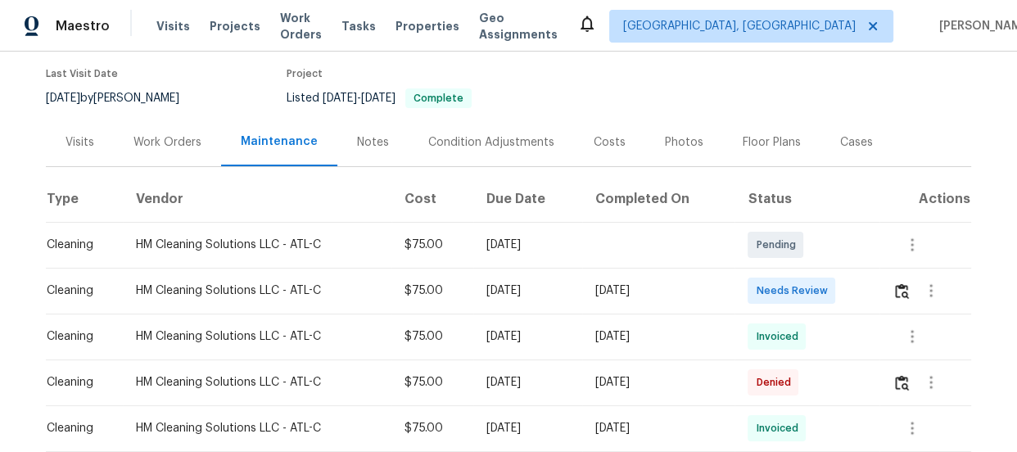
scroll to position [148, 0]
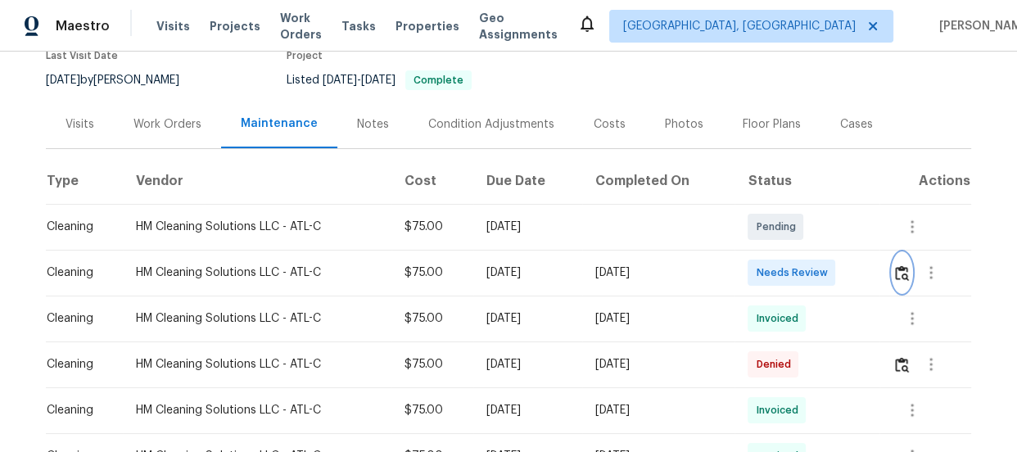
click at [893, 280] on button "button" at bounding box center [901, 272] width 19 height 39
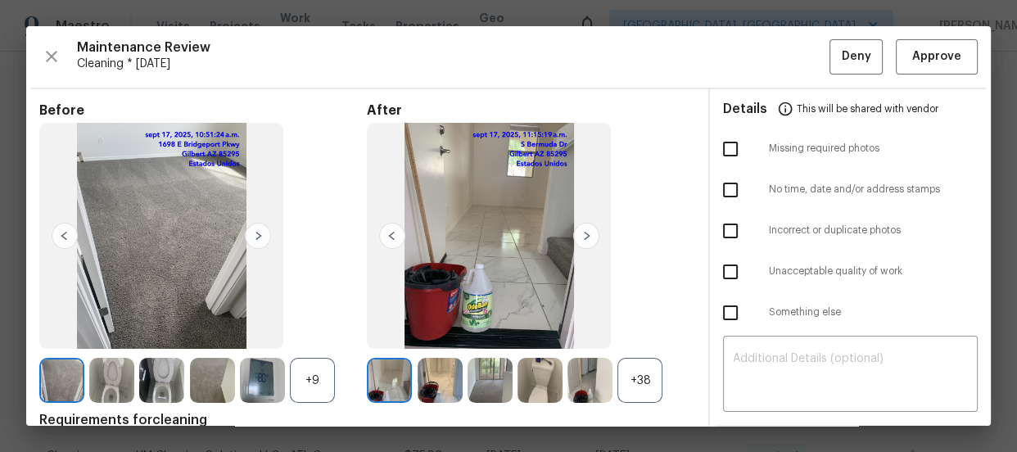
click at [638, 384] on div "+38" at bounding box center [639, 380] width 45 height 45
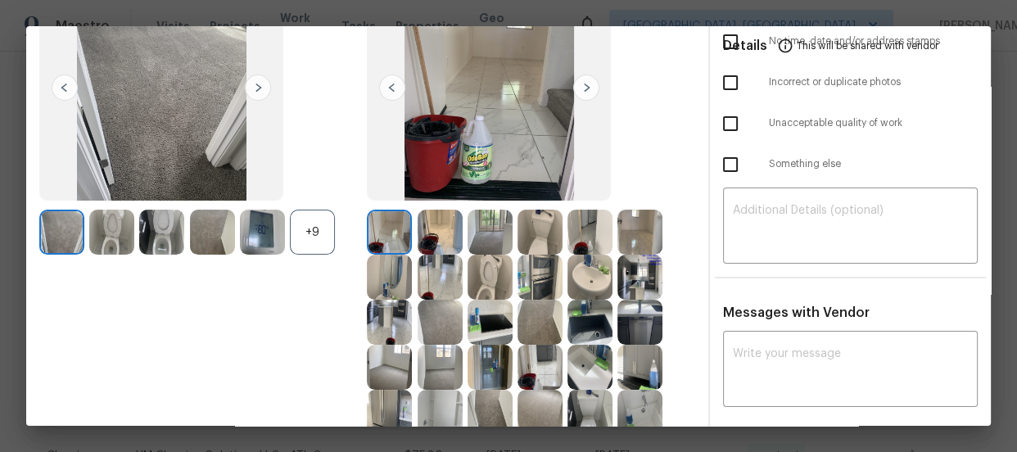
click at [290, 235] on div "+9" at bounding box center [312, 232] width 45 height 45
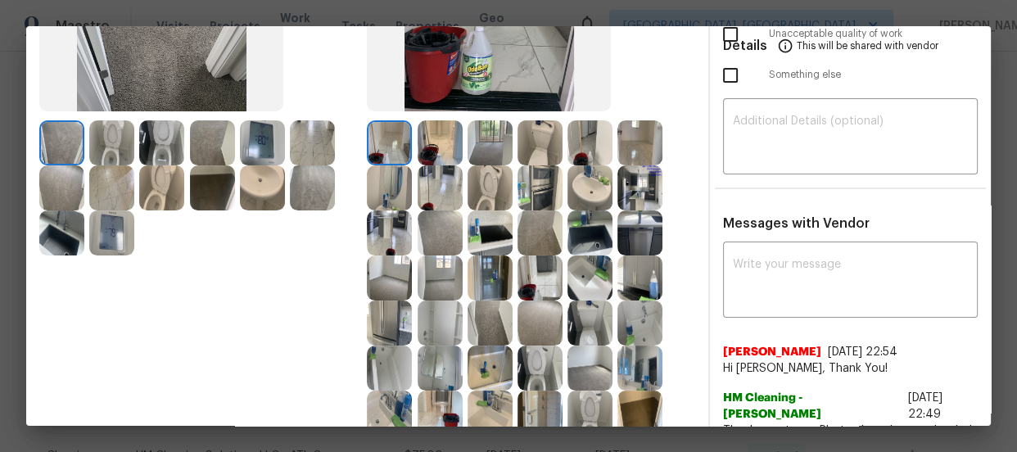
scroll to position [268, 0]
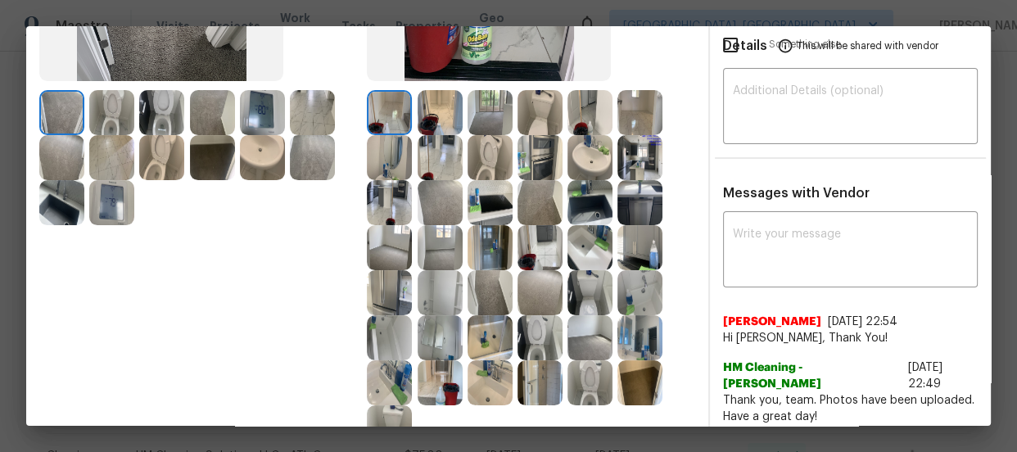
click at [550, 341] on img at bounding box center [539, 337] width 45 height 45
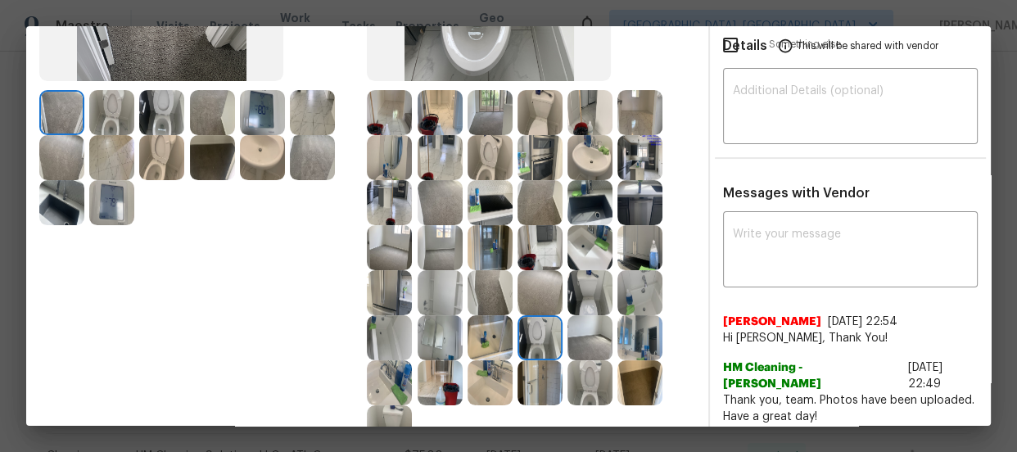
click at [600, 382] on img at bounding box center [589, 382] width 45 height 45
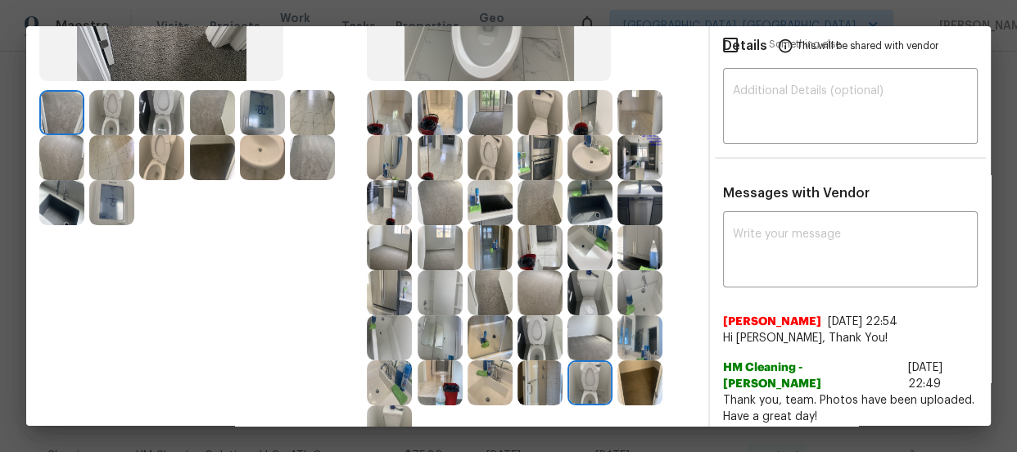
click at [478, 156] on img at bounding box center [489, 157] width 45 height 45
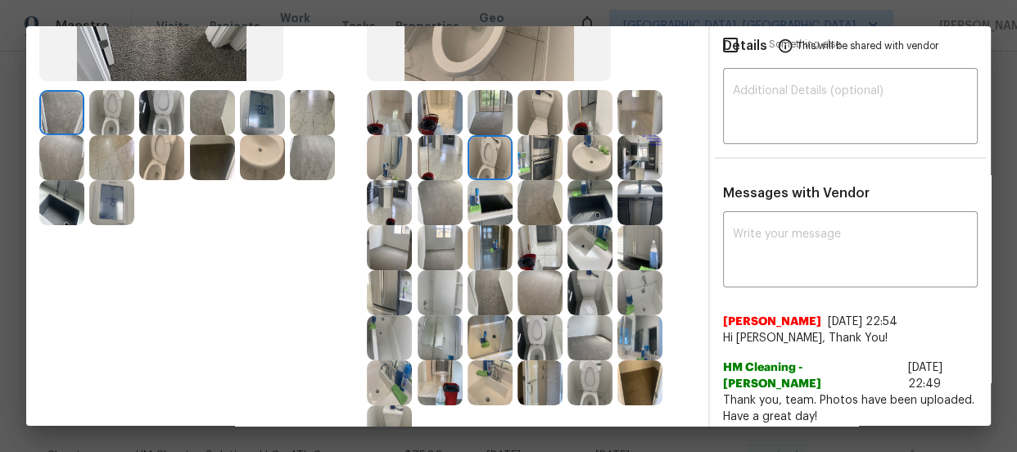
click at [573, 156] on img at bounding box center [589, 157] width 45 height 45
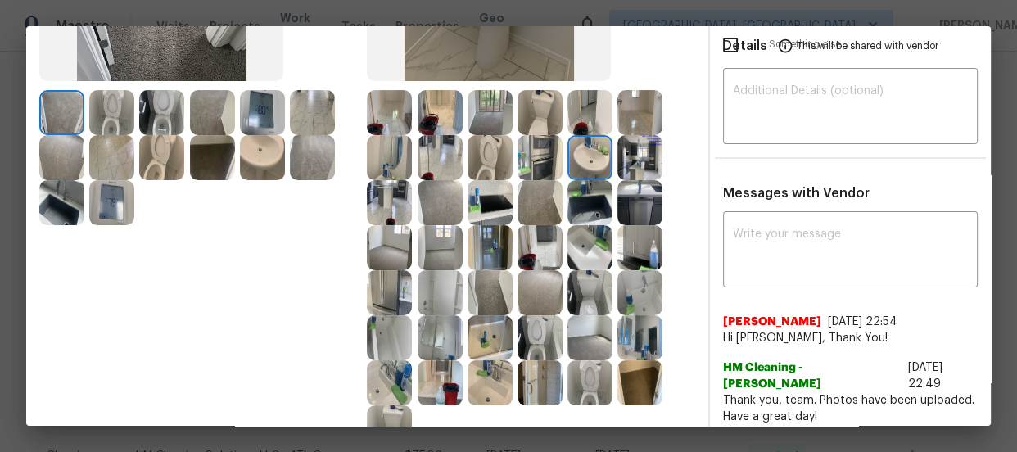
click at [591, 242] on img at bounding box center [589, 247] width 45 height 45
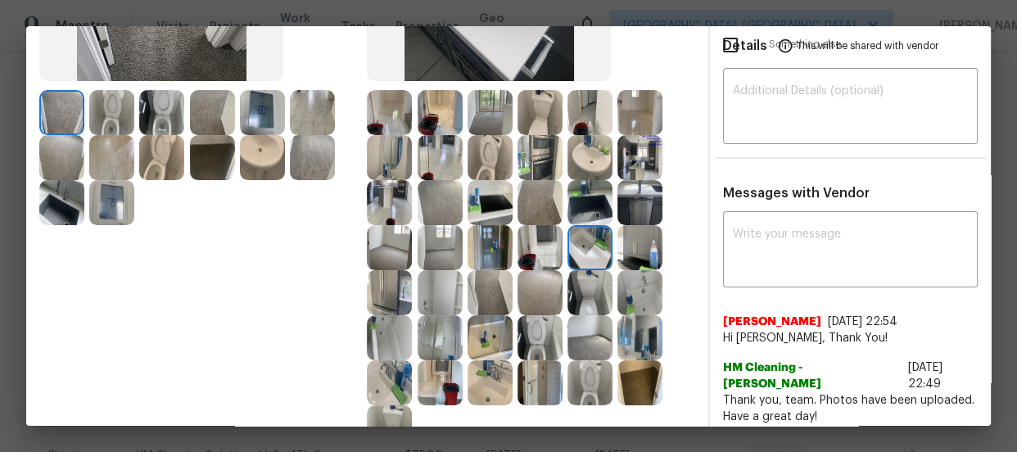
click at [485, 380] on img at bounding box center [489, 382] width 45 height 45
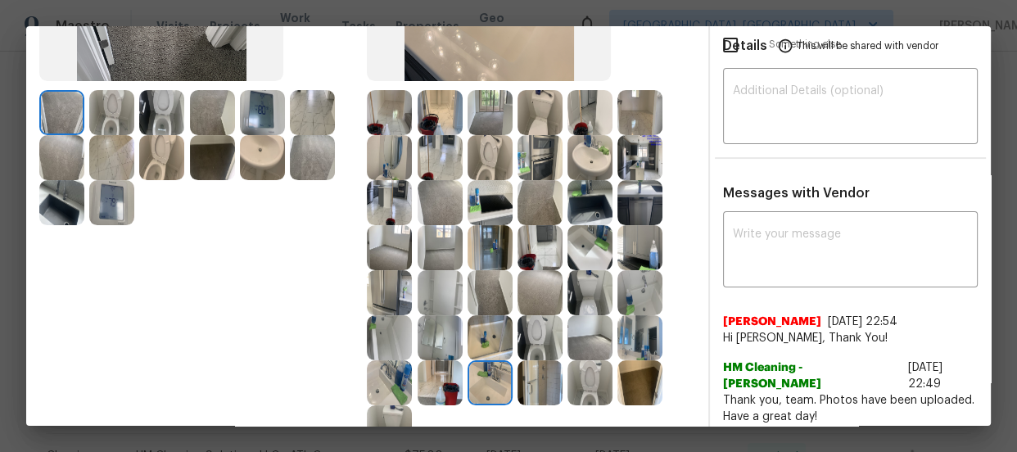
click at [485, 345] on img at bounding box center [489, 337] width 45 height 45
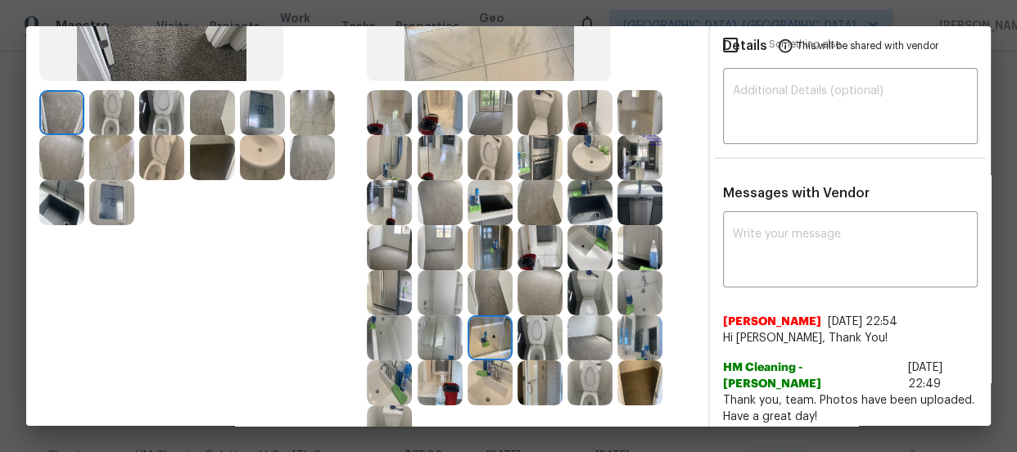
click at [656, 294] on img at bounding box center [639, 292] width 45 height 45
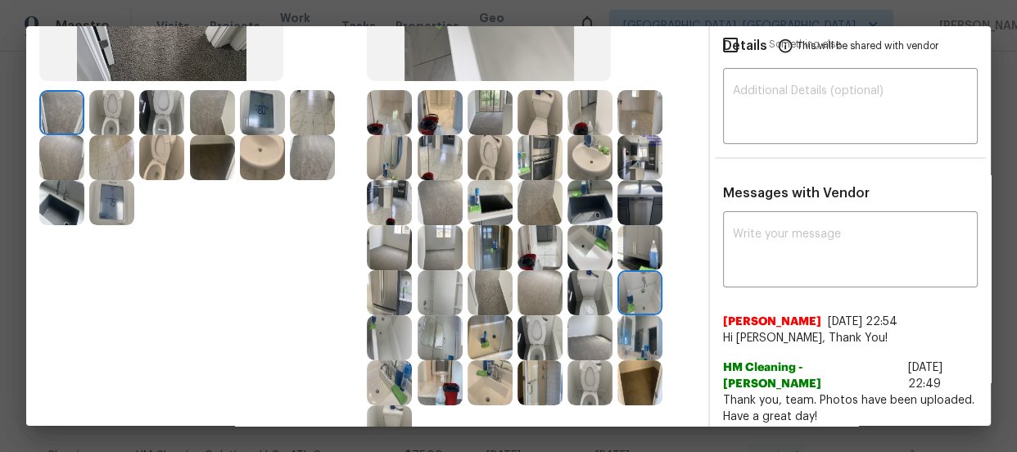
click at [632, 257] on img at bounding box center [639, 247] width 45 height 45
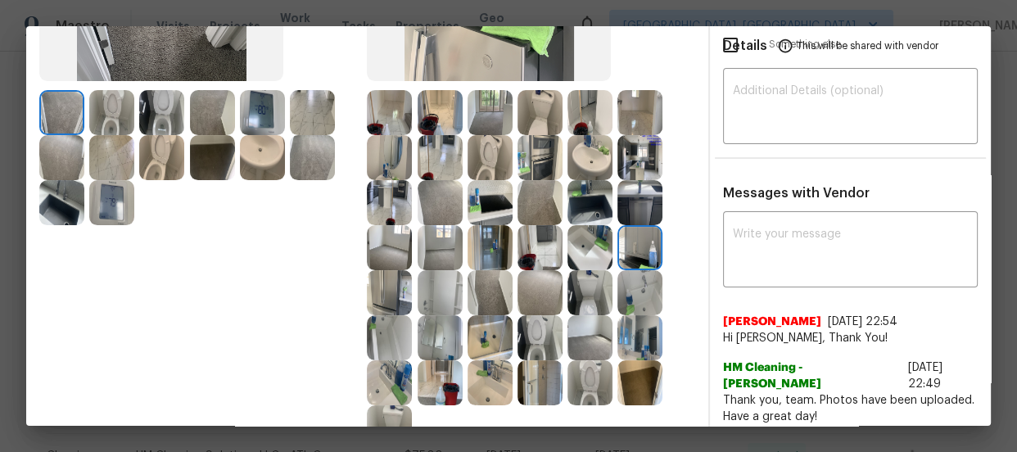
click at [485, 205] on img at bounding box center [489, 202] width 45 height 45
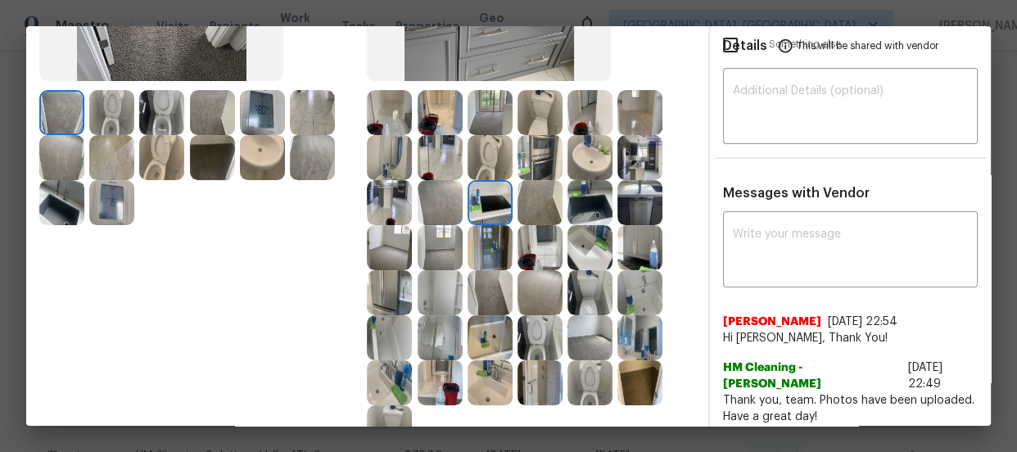
click at [441, 242] on img at bounding box center [439, 247] width 45 height 45
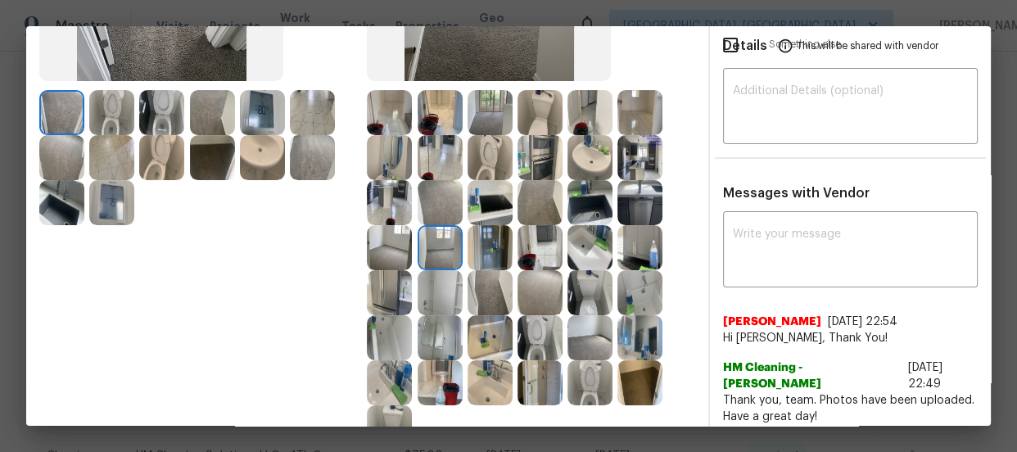
click at [399, 246] on img at bounding box center [389, 247] width 45 height 45
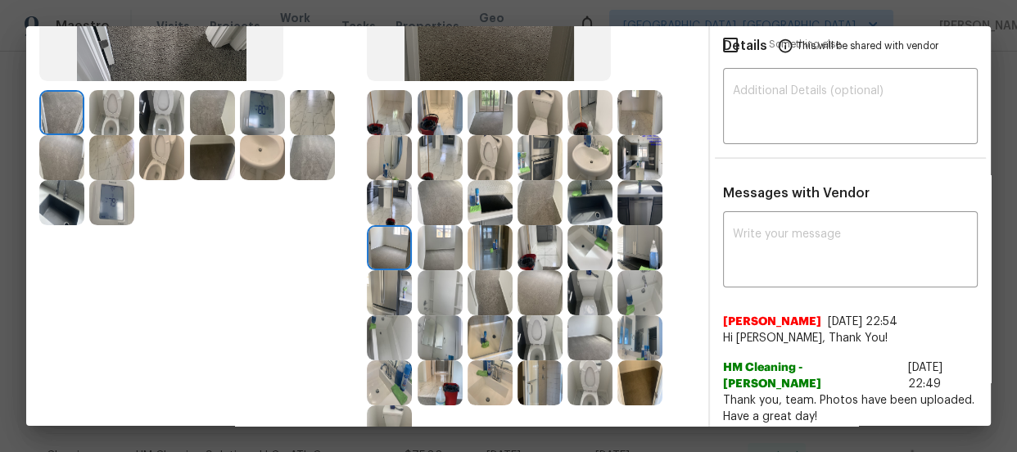
click at [507, 374] on img at bounding box center [489, 382] width 45 height 45
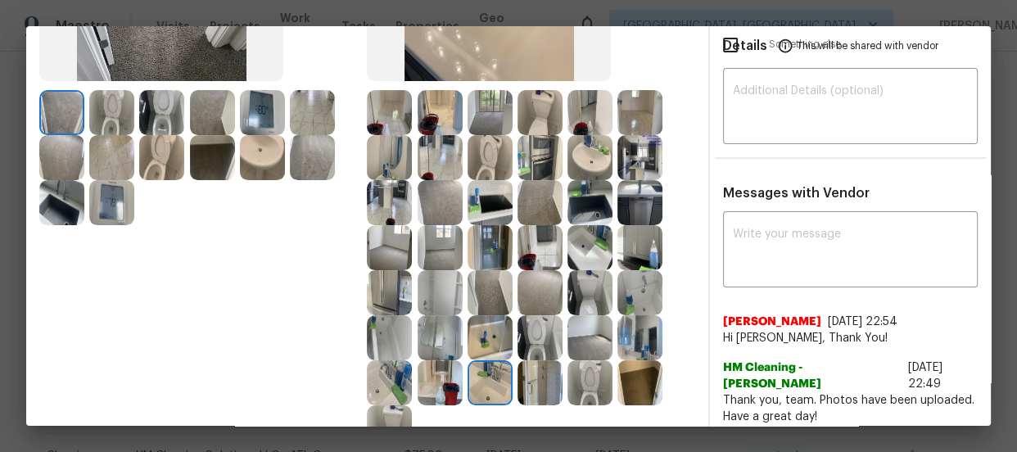
click at [268, 99] on img at bounding box center [262, 112] width 45 height 45
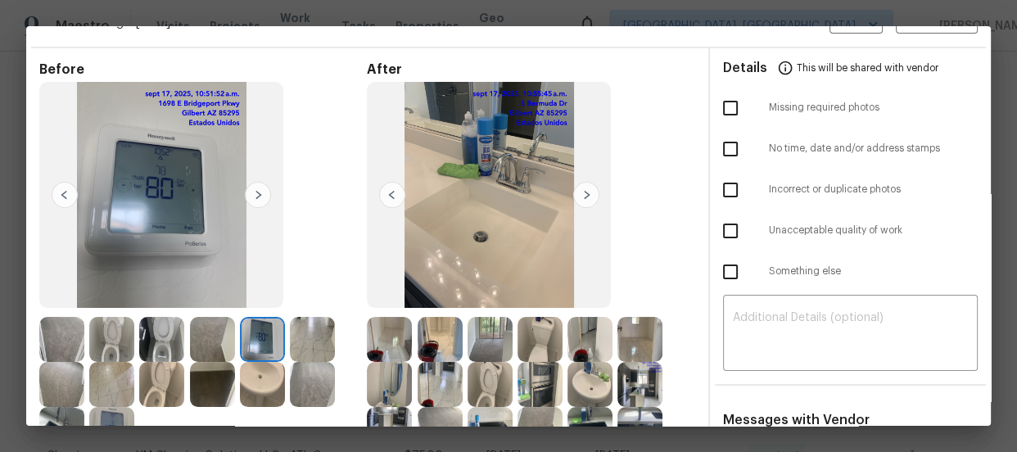
scroll to position [0, 0]
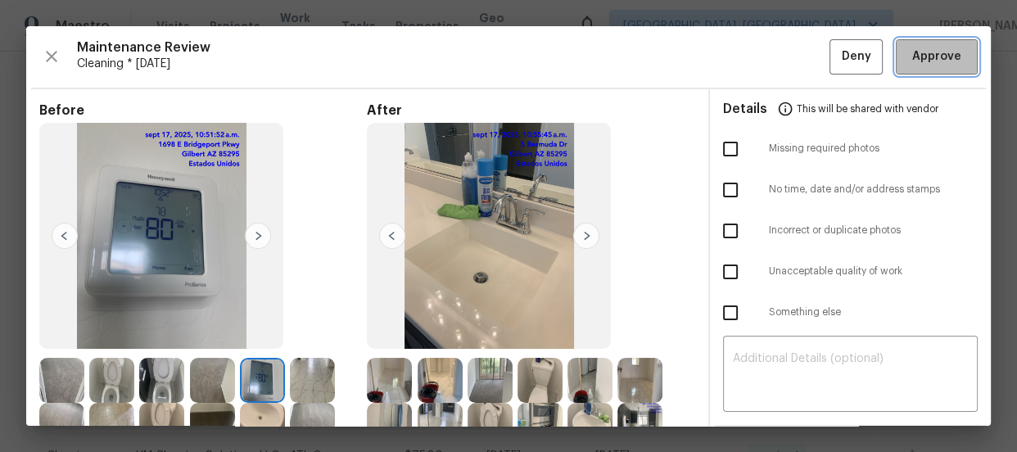
click at [932, 65] on span "Approve" at bounding box center [936, 57] width 49 height 20
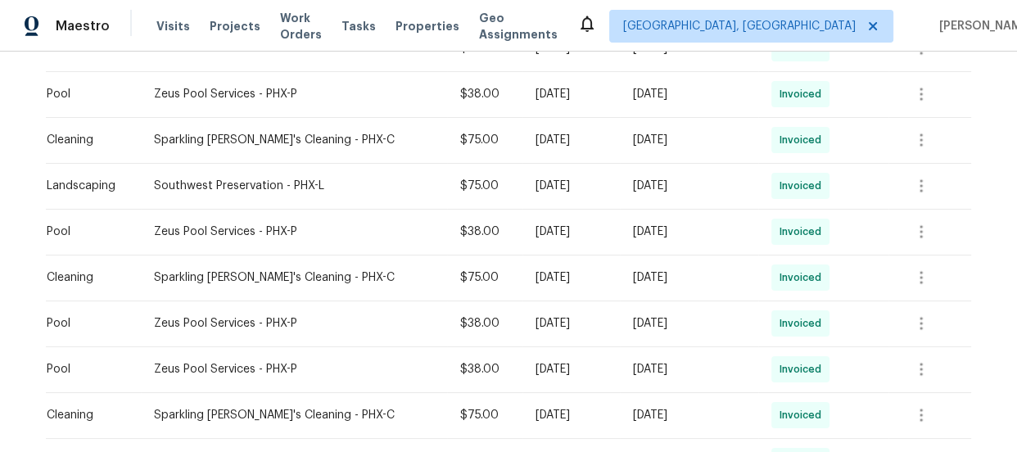
scroll to position [769, 0]
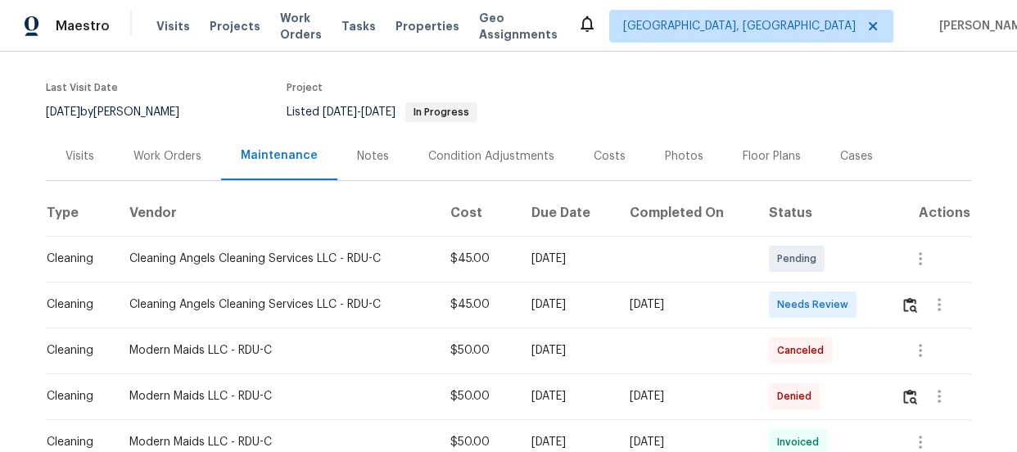
scroll to position [119, 0]
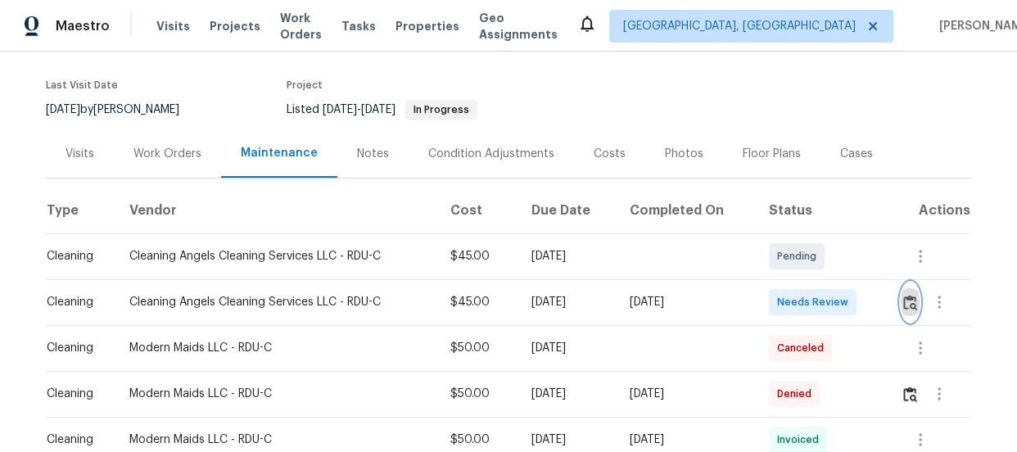
click at [917, 305] on button "button" at bounding box center [909, 301] width 19 height 39
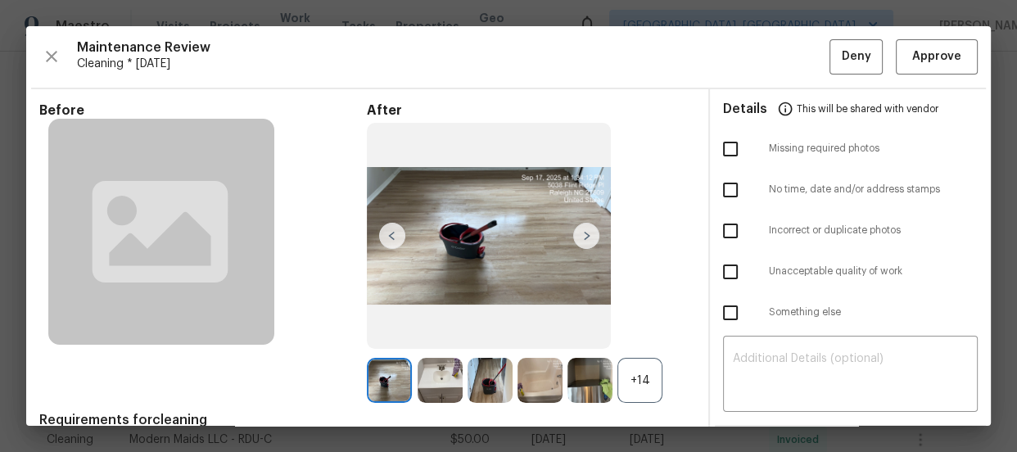
click at [978, 413] on div "Details This will be shared with vendor Missing required photos No time, date a…" at bounding box center [850, 389] width 281 height 600
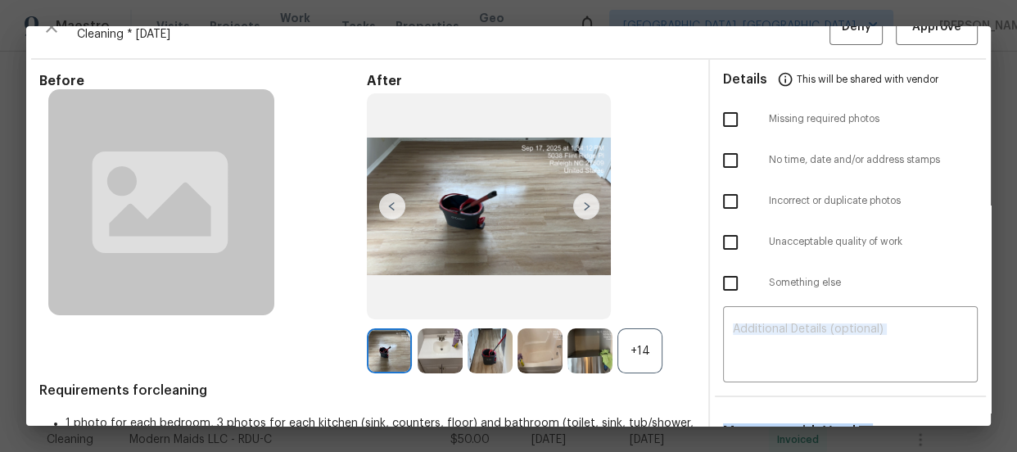
click at [978, 413] on div "Details This will be shared with vendor Missing required photos No time, date a…" at bounding box center [850, 360] width 281 height 600
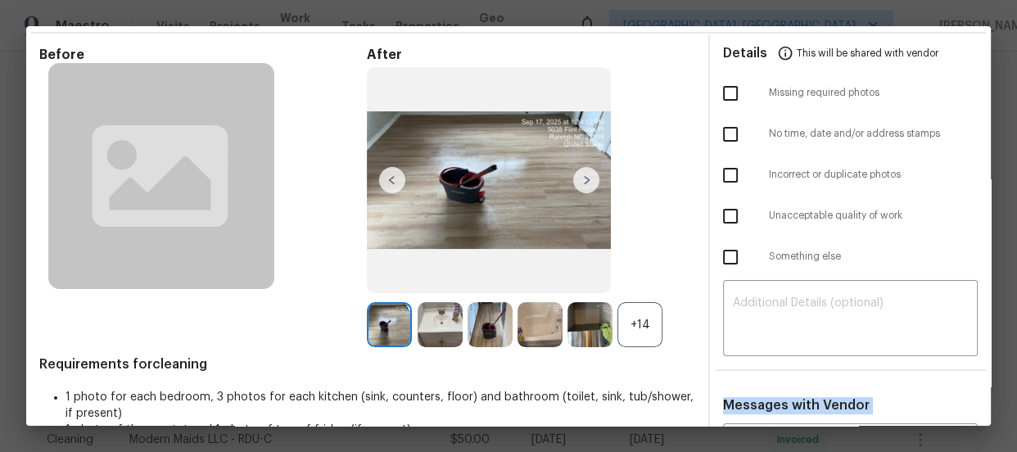
scroll to position [92, 0]
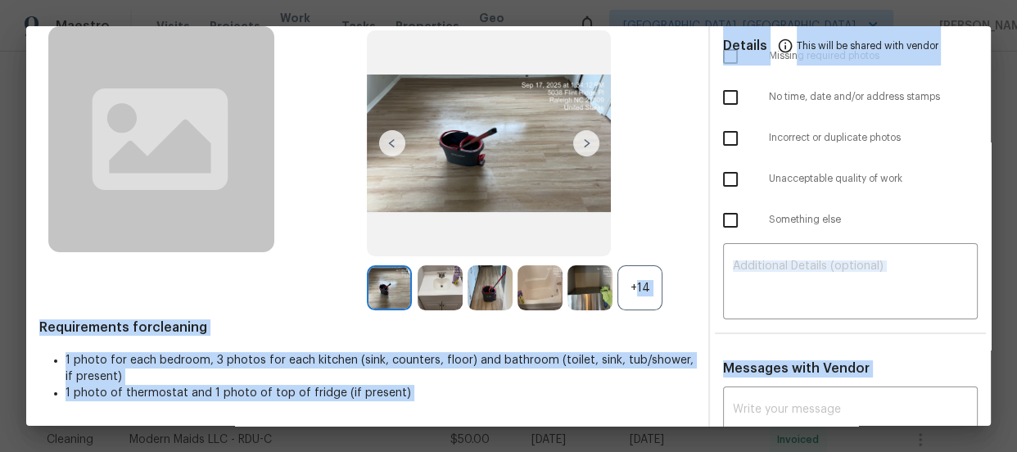
drag, startPoint x: 978, startPoint y: 413, endPoint x: 653, endPoint y: 268, distance: 355.8
click at [653, 268] on div "Before After +14 Requirements for cleaning 1 photo for each bedroom, 3 photos f…" at bounding box center [508, 297] width 964 height 600
click at [622, 295] on div "+14" at bounding box center [639, 287] width 45 height 45
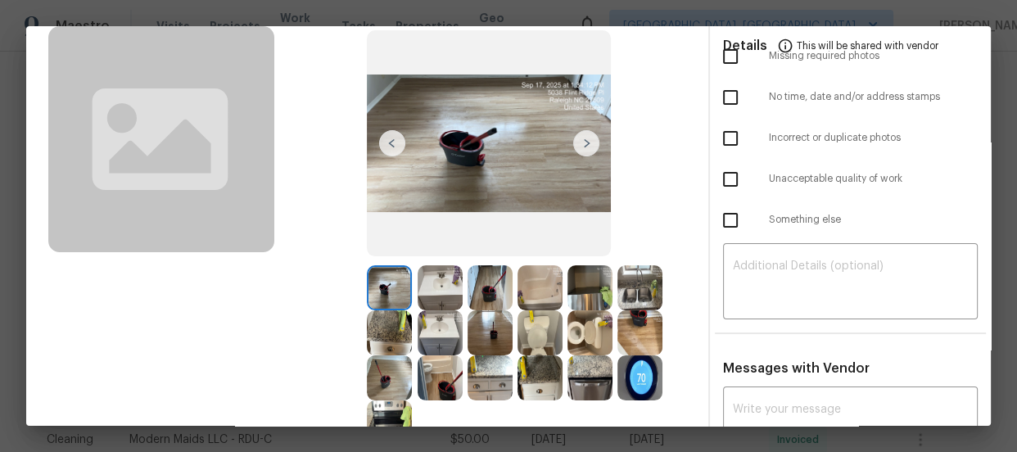
click at [580, 326] on img at bounding box center [589, 332] width 45 height 45
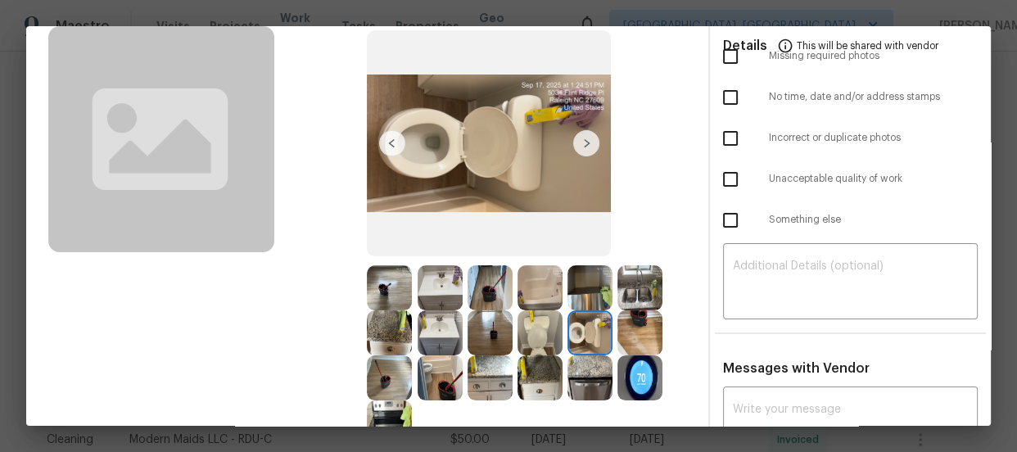
click at [453, 327] on img at bounding box center [439, 332] width 45 height 45
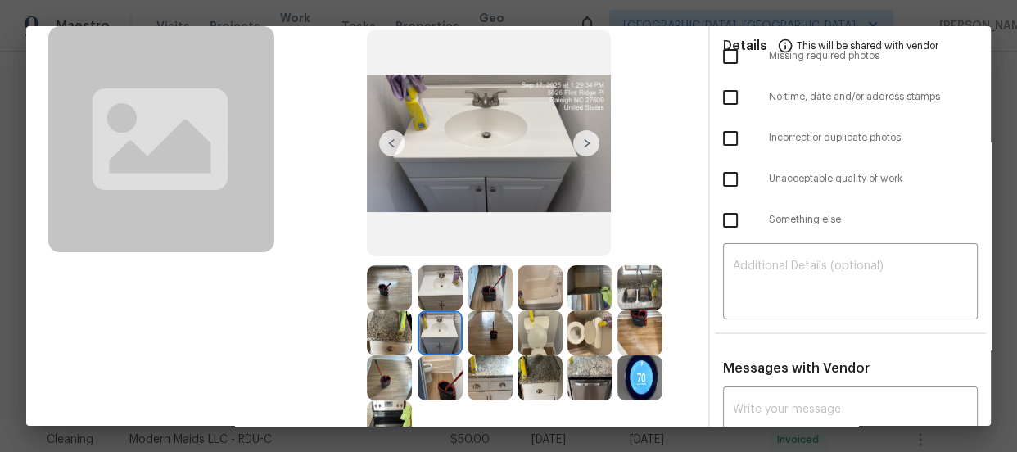
click at [451, 303] on img at bounding box center [439, 287] width 45 height 45
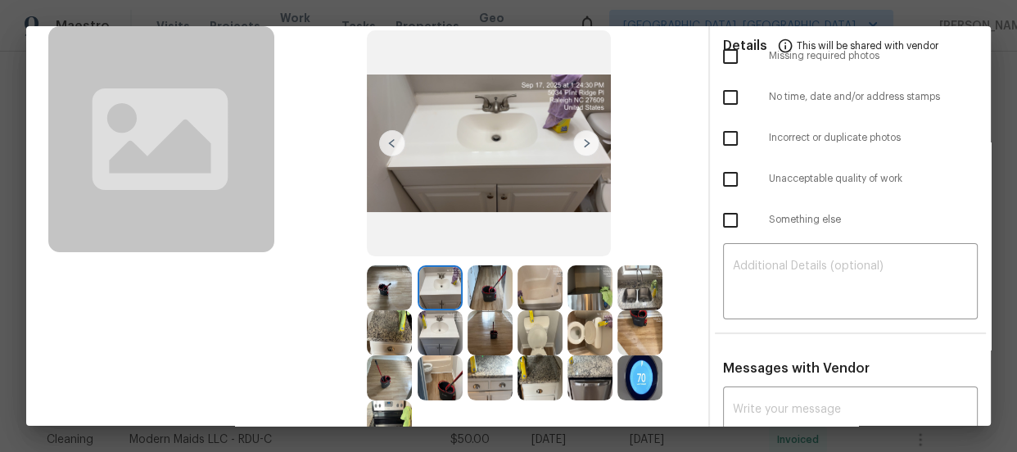
click at [536, 296] on img at bounding box center [539, 287] width 45 height 45
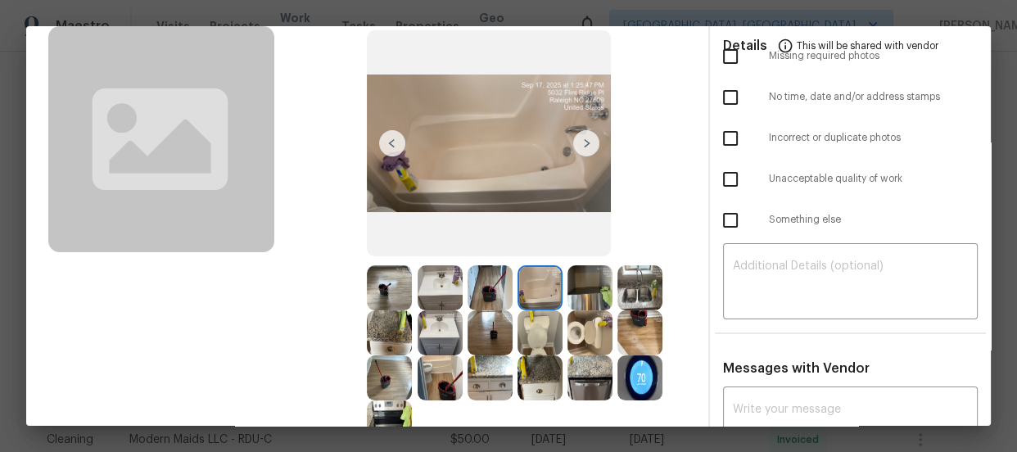
click at [420, 375] on img at bounding box center [439, 377] width 45 height 45
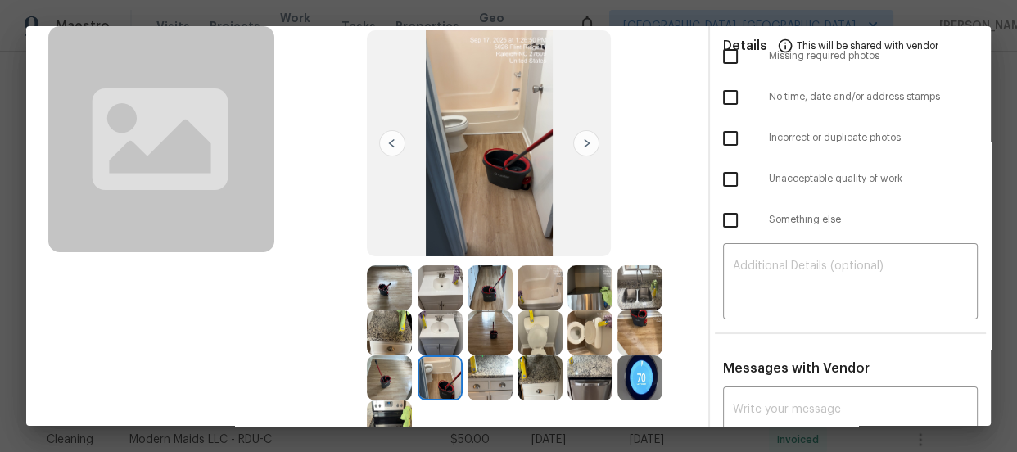
click at [401, 375] on img at bounding box center [389, 377] width 45 height 45
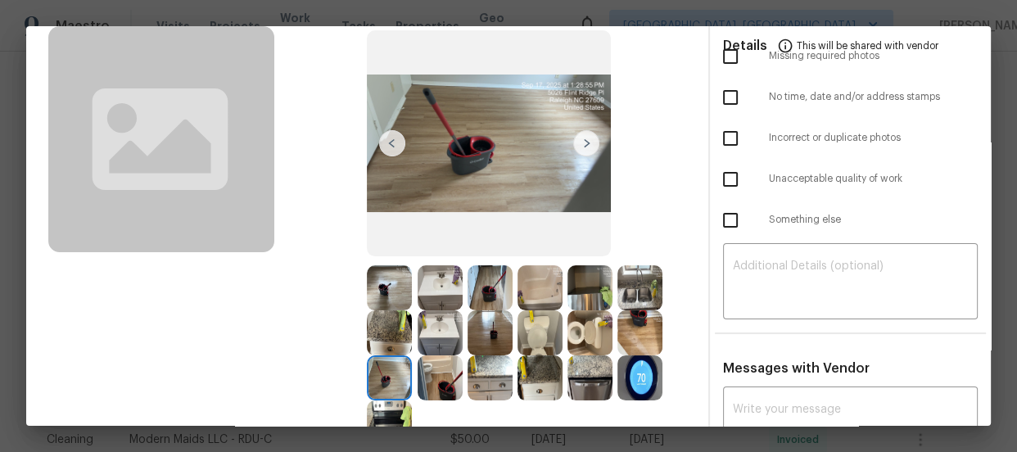
click at [499, 329] on img at bounding box center [489, 332] width 45 height 45
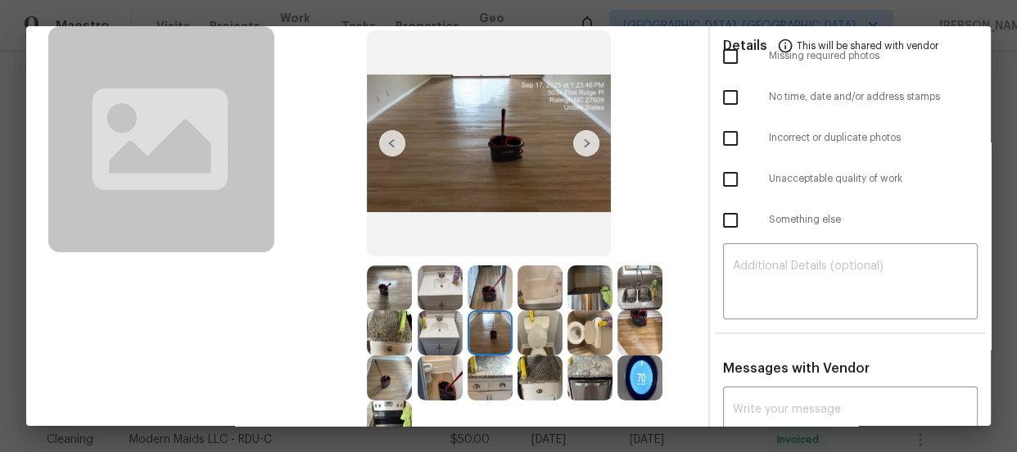
click at [572, 372] on img at bounding box center [589, 377] width 45 height 45
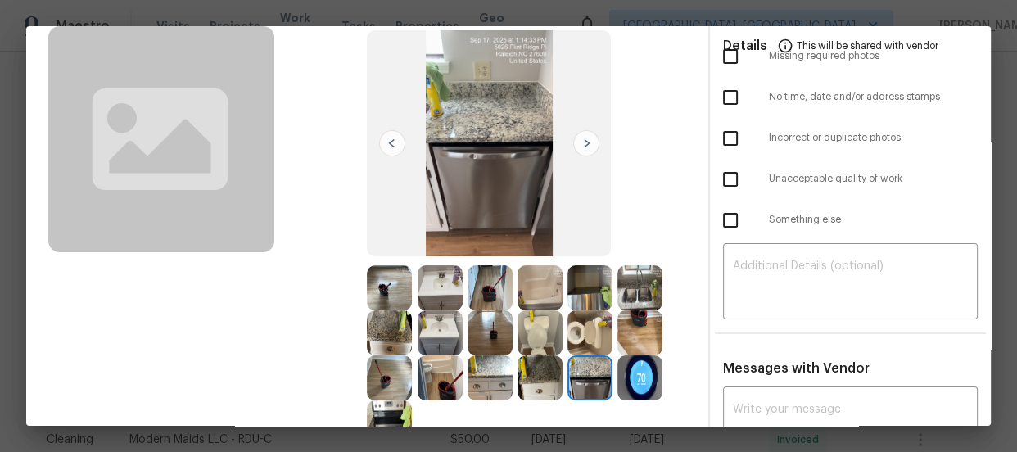
click at [629, 377] on img at bounding box center [639, 377] width 45 height 45
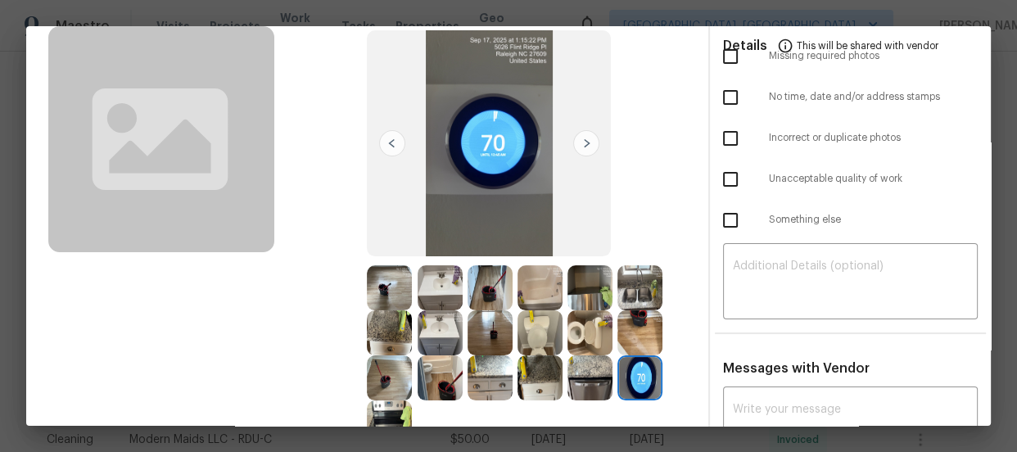
click at [572, 266] on img at bounding box center [589, 287] width 45 height 45
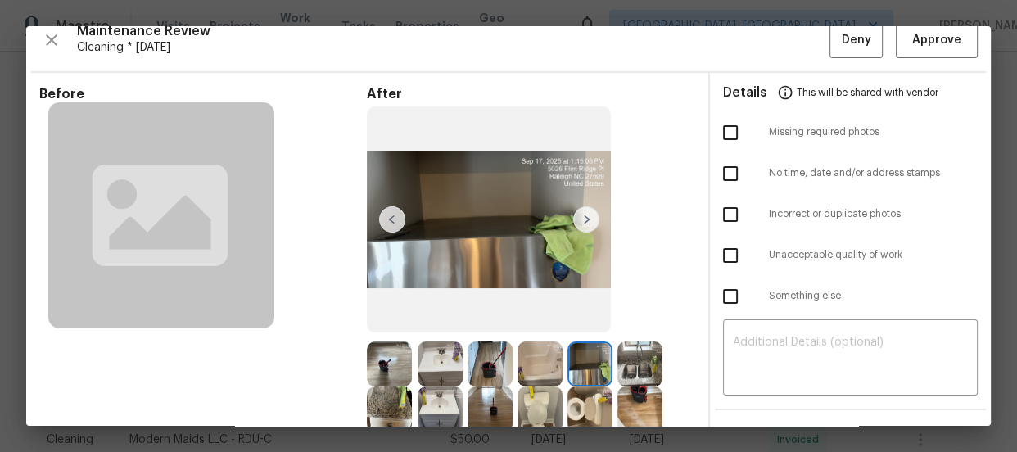
scroll to position [0, 0]
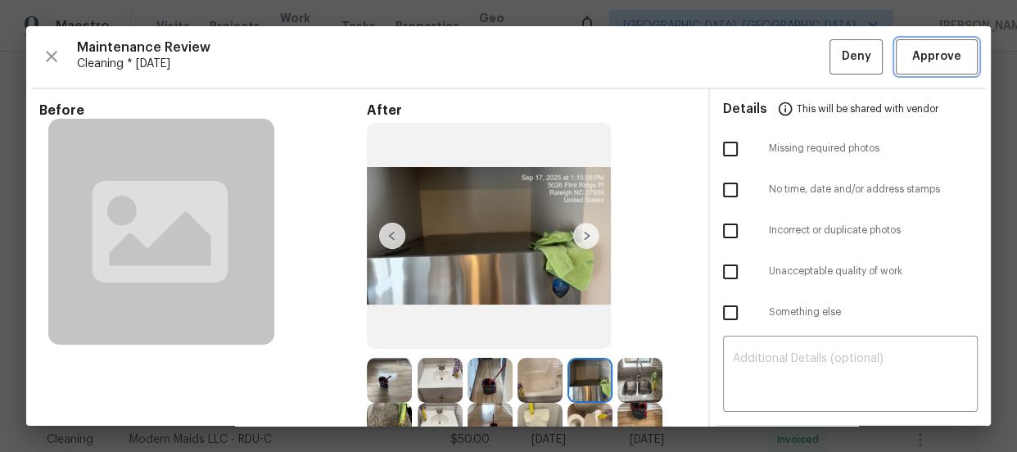
click at [927, 55] on span "Approve" at bounding box center [936, 57] width 49 height 20
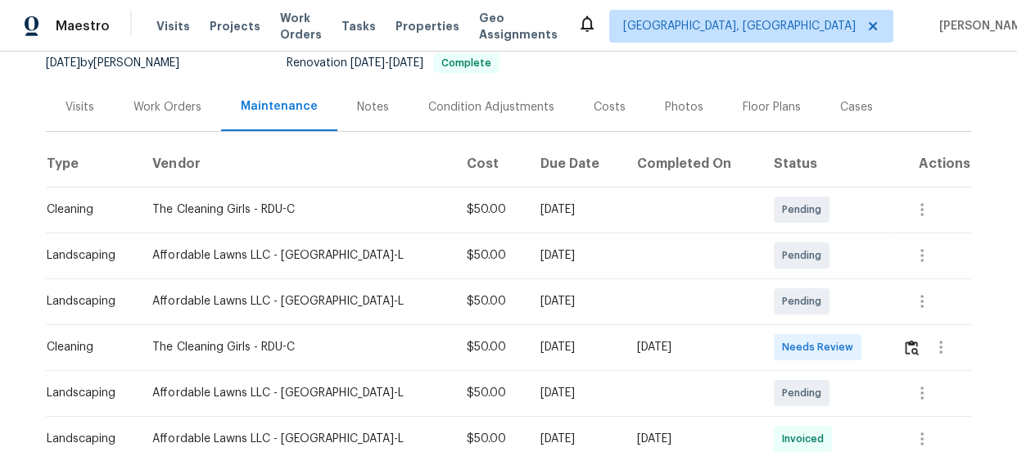
scroll to position [178, 0]
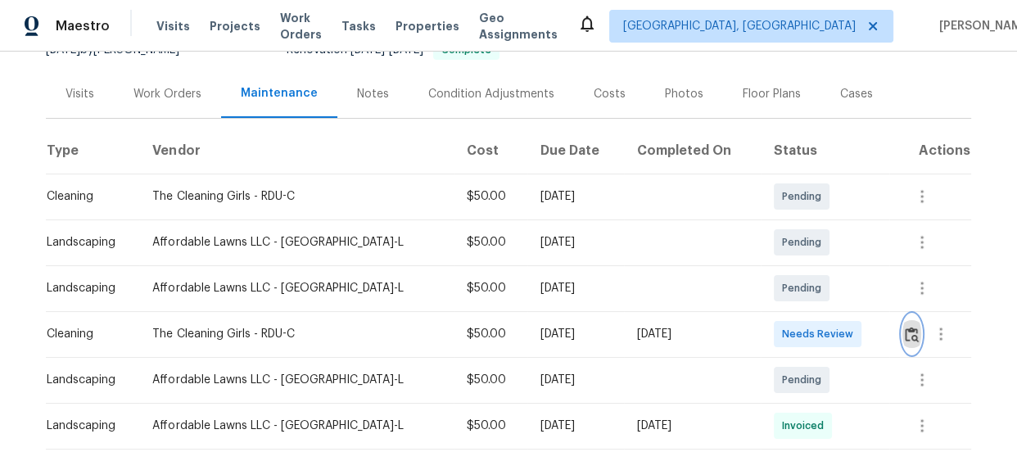
click at [905, 338] on img "button" at bounding box center [912, 335] width 14 height 16
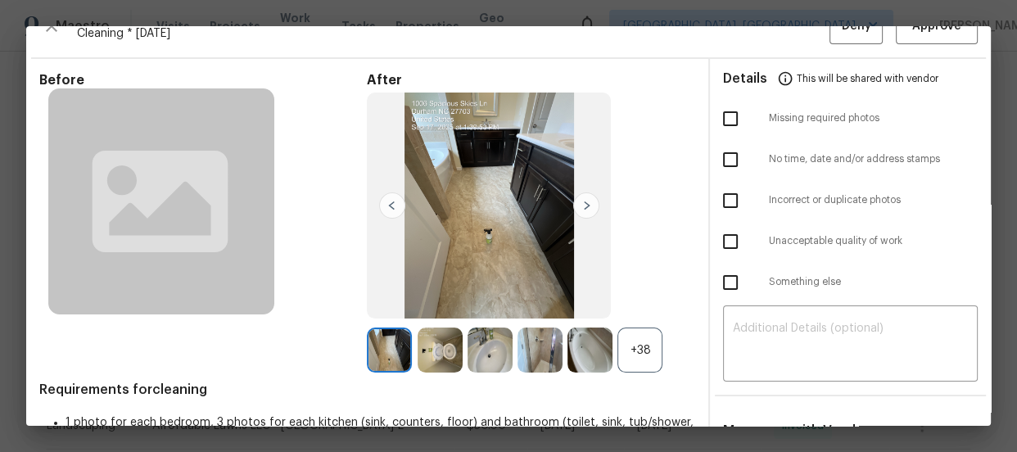
scroll to position [59, 0]
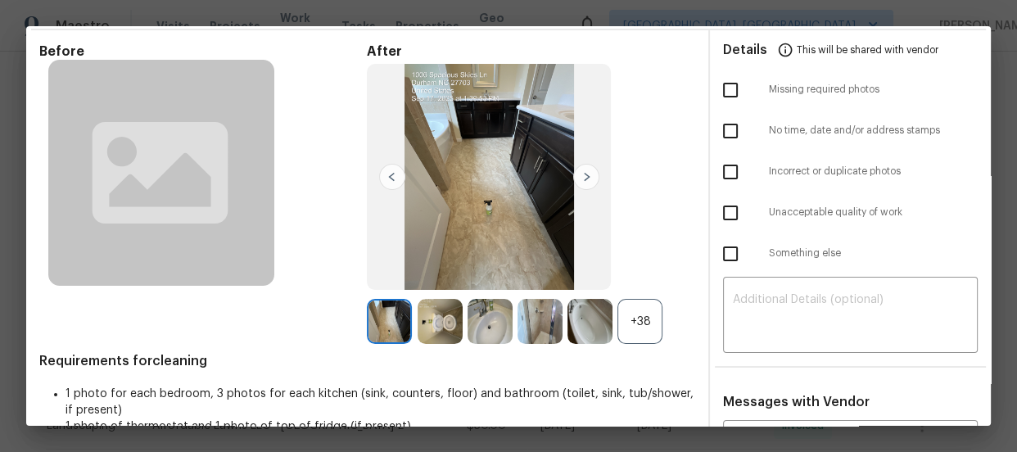
click at [656, 317] on div "+38" at bounding box center [639, 321] width 45 height 45
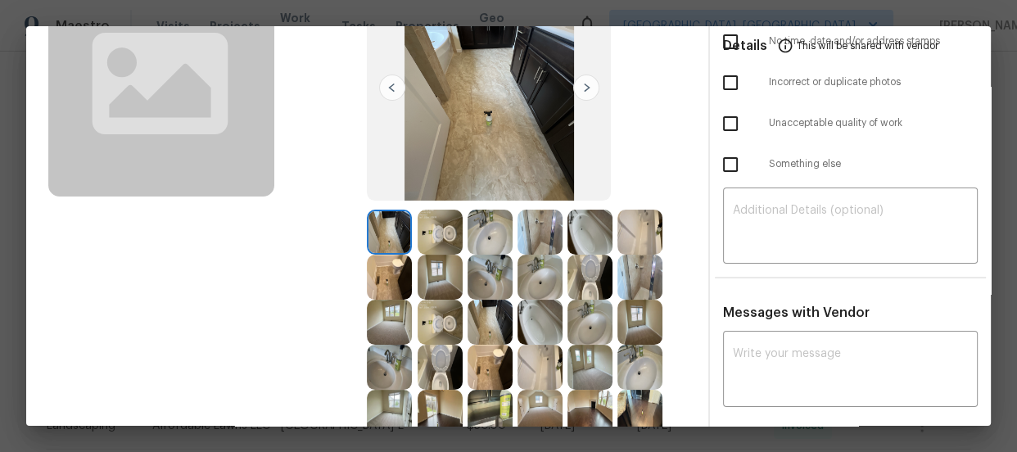
scroll to position [178, 0]
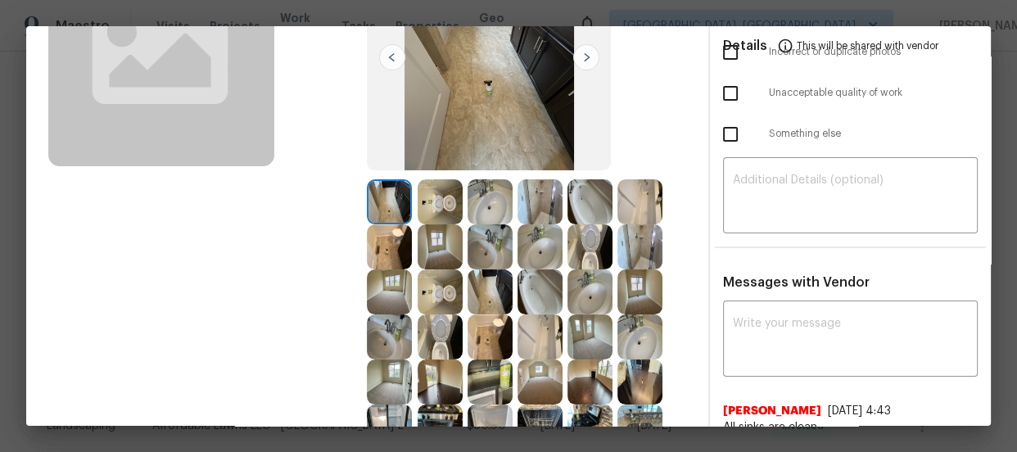
click at [602, 247] on img at bounding box center [589, 246] width 45 height 45
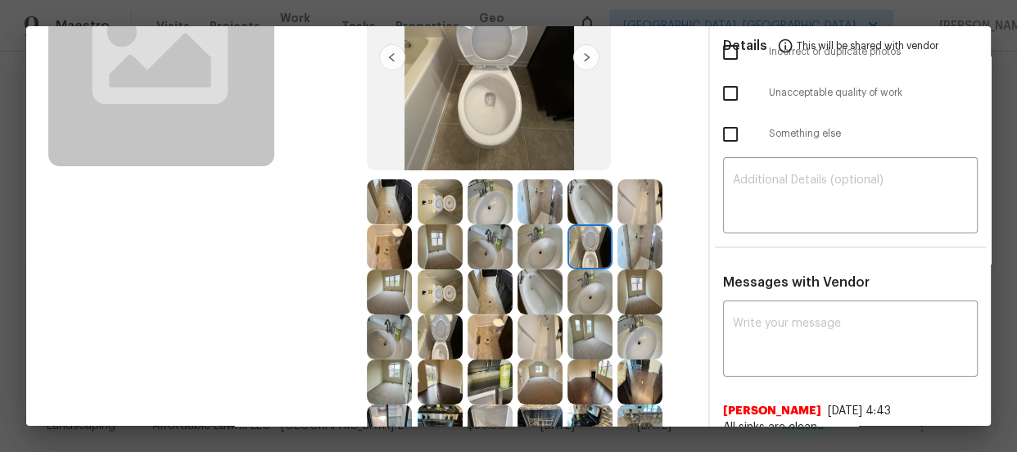
click at [443, 350] on img at bounding box center [439, 336] width 45 height 45
click at [485, 232] on img at bounding box center [489, 246] width 45 height 45
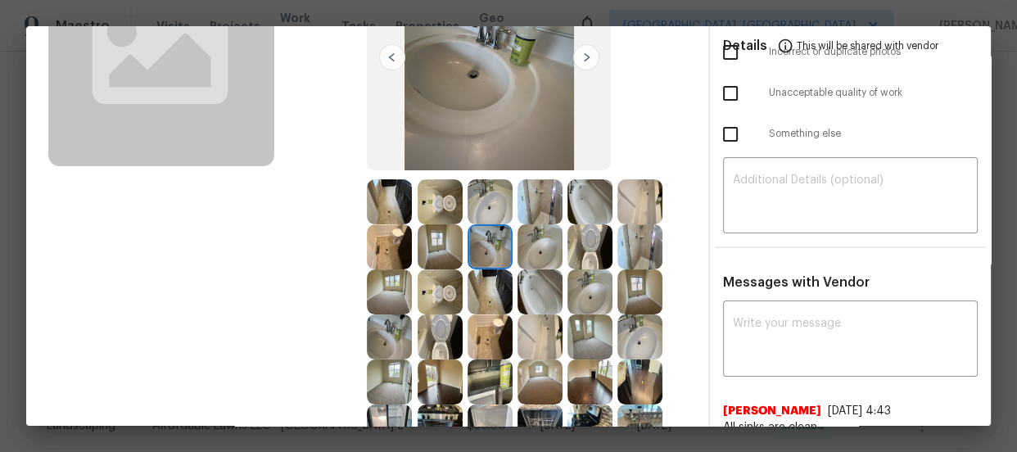
click at [485, 201] on img at bounding box center [489, 201] width 45 height 45
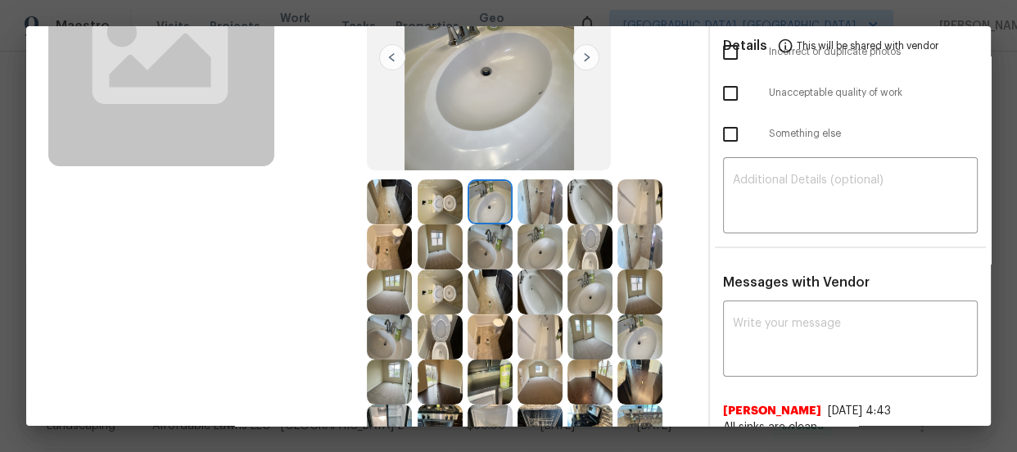
click at [540, 203] on img at bounding box center [539, 201] width 45 height 45
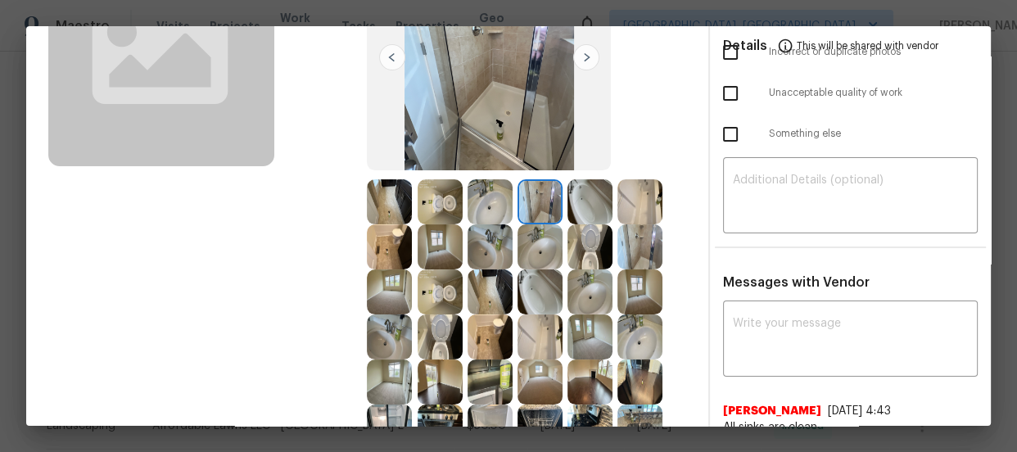
click at [545, 287] on img at bounding box center [539, 291] width 45 height 45
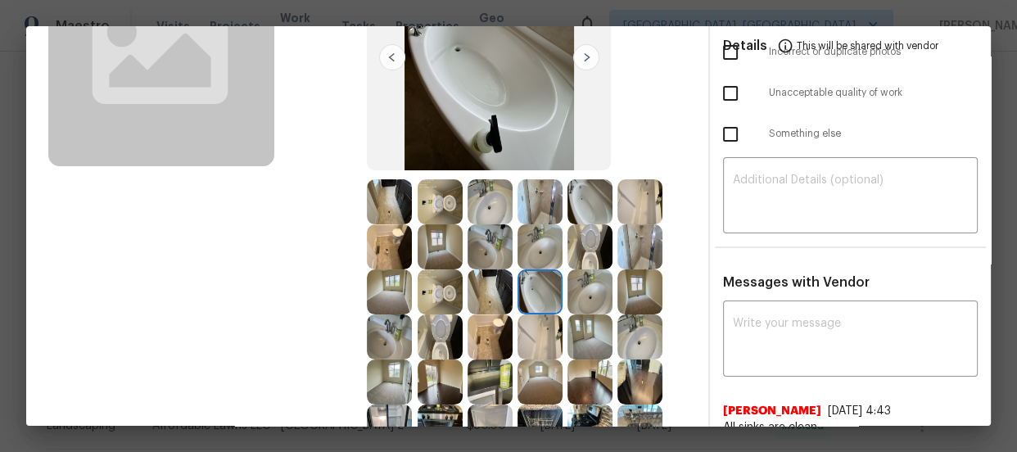
click at [545, 323] on img at bounding box center [539, 336] width 45 height 45
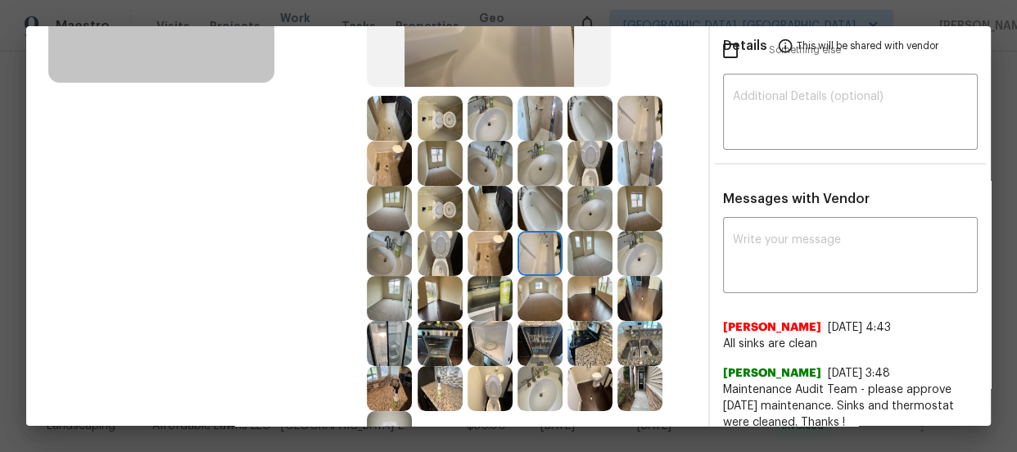
scroll to position [268, 0]
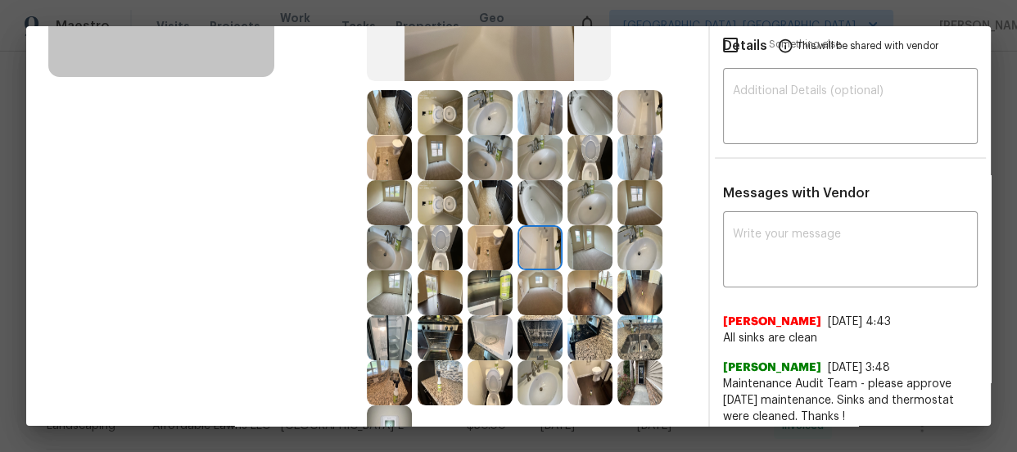
click at [637, 343] on img at bounding box center [639, 337] width 45 height 45
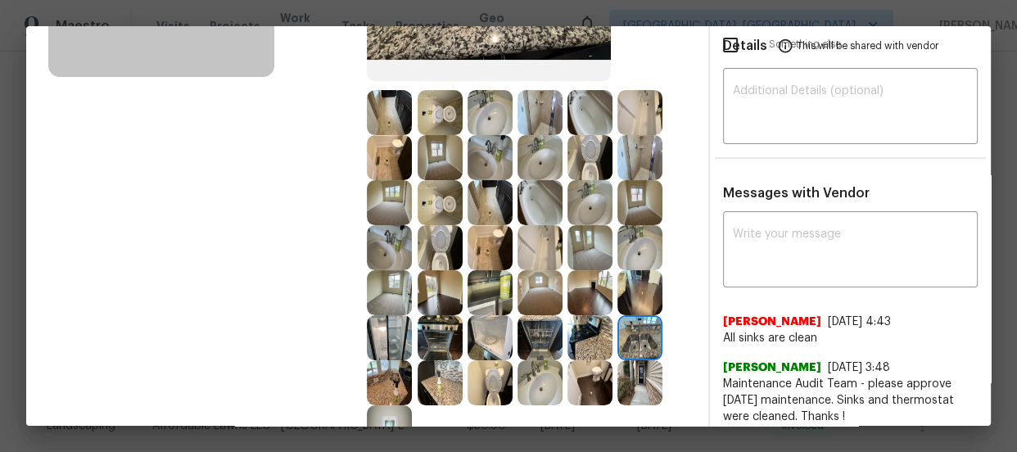
click at [644, 364] on img at bounding box center [639, 382] width 45 height 45
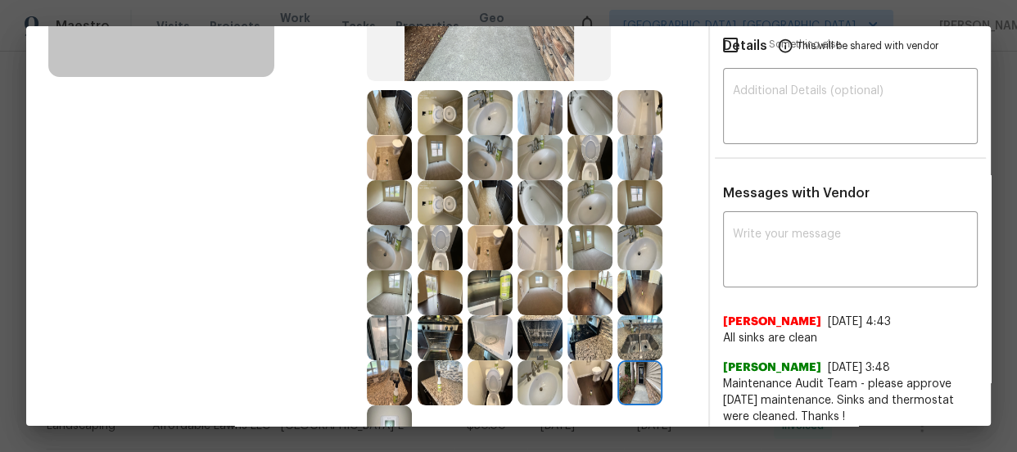
click at [517, 376] on img at bounding box center [539, 382] width 45 height 45
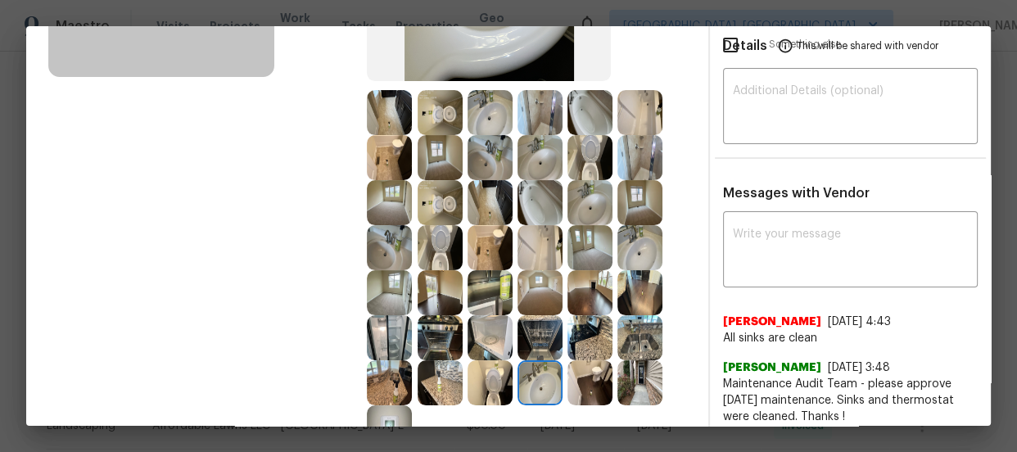
click at [442, 332] on img at bounding box center [439, 337] width 45 height 45
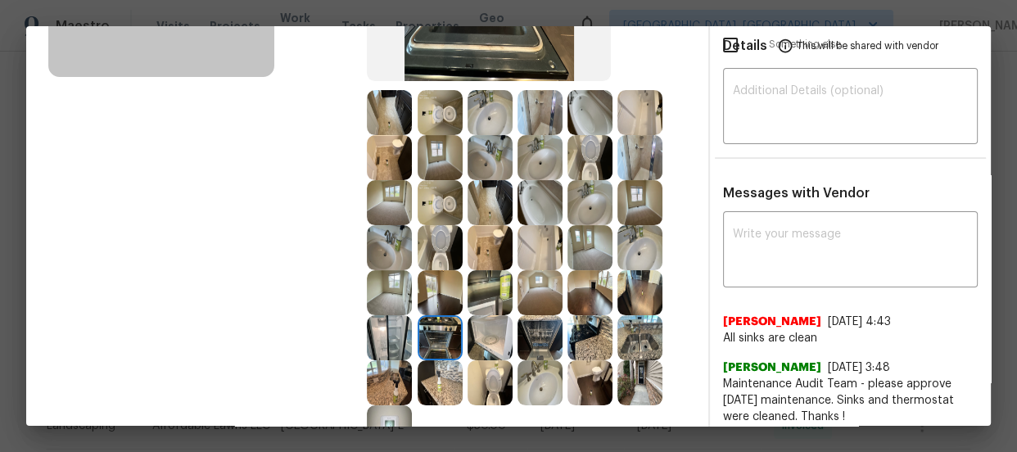
click at [385, 336] on img at bounding box center [389, 337] width 45 height 45
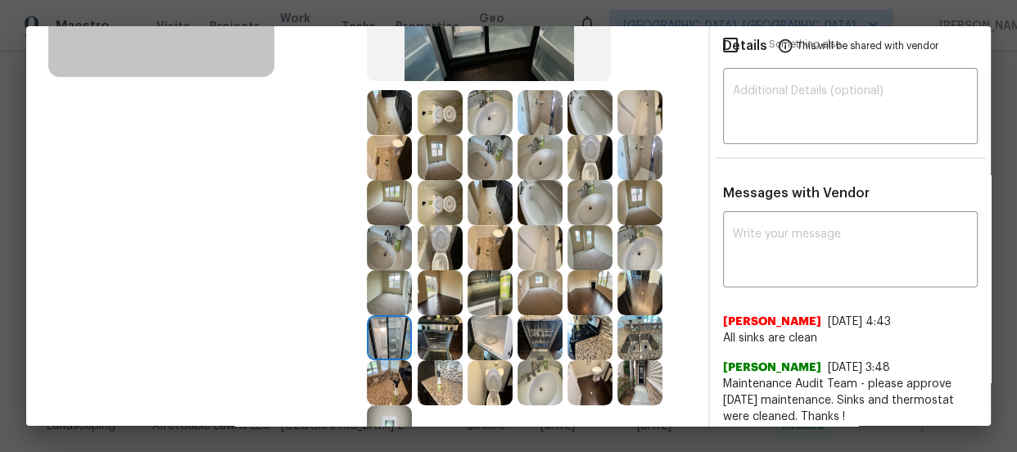
click at [519, 207] on img at bounding box center [539, 202] width 45 height 45
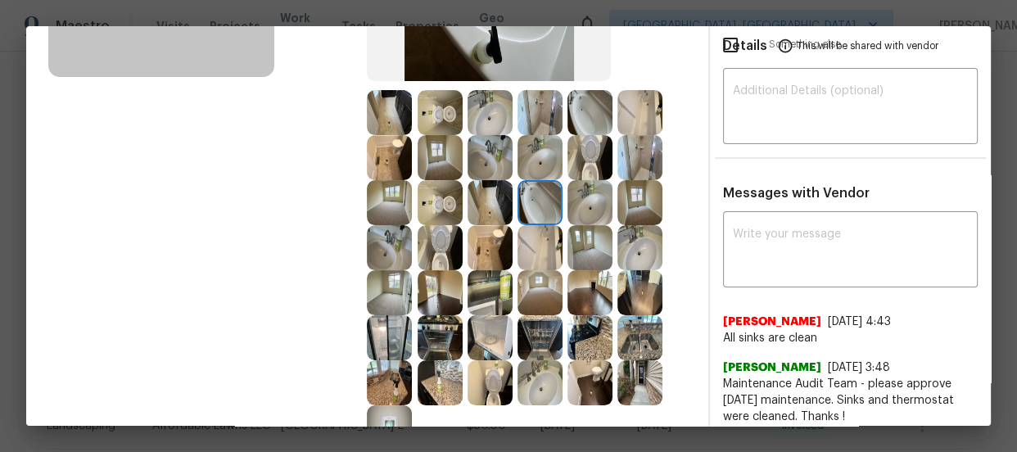
click at [494, 277] on img at bounding box center [489, 292] width 45 height 45
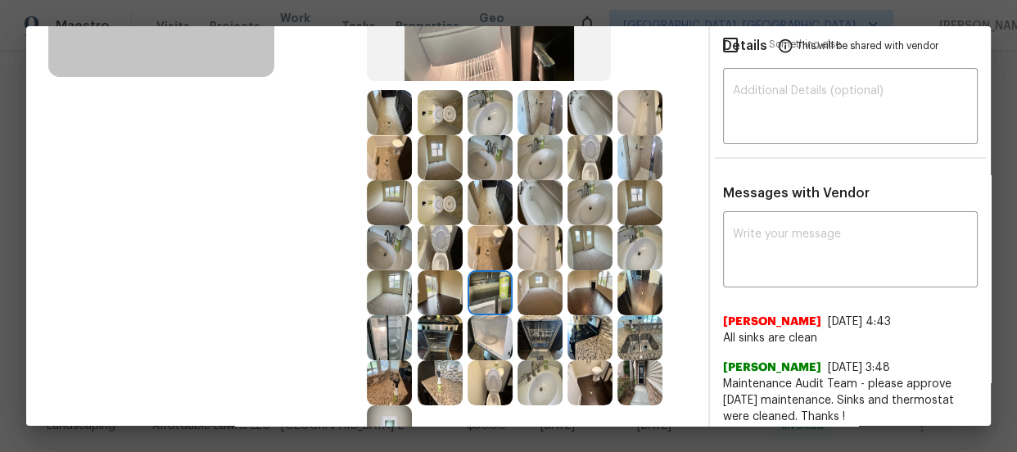
click at [380, 293] on img at bounding box center [389, 292] width 45 height 45
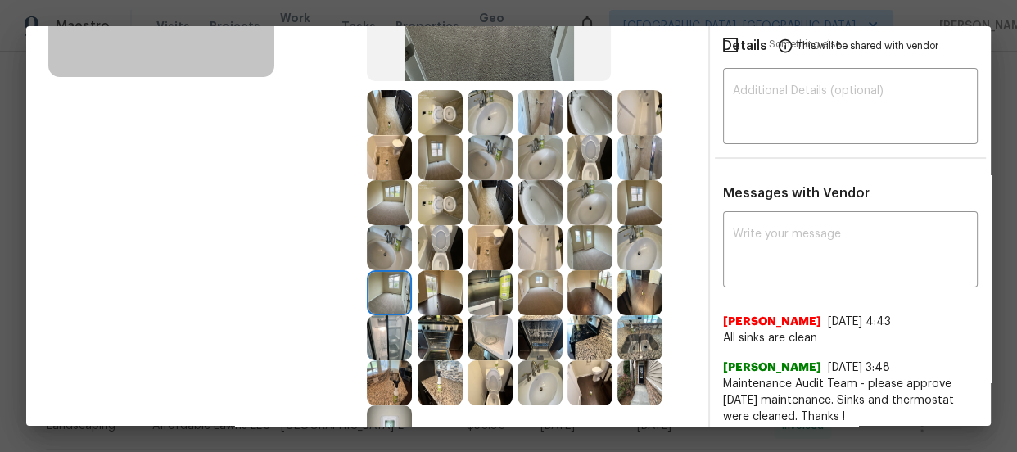
click at [385, 196] on img at bounding box center [389, 202] width 45 height 45
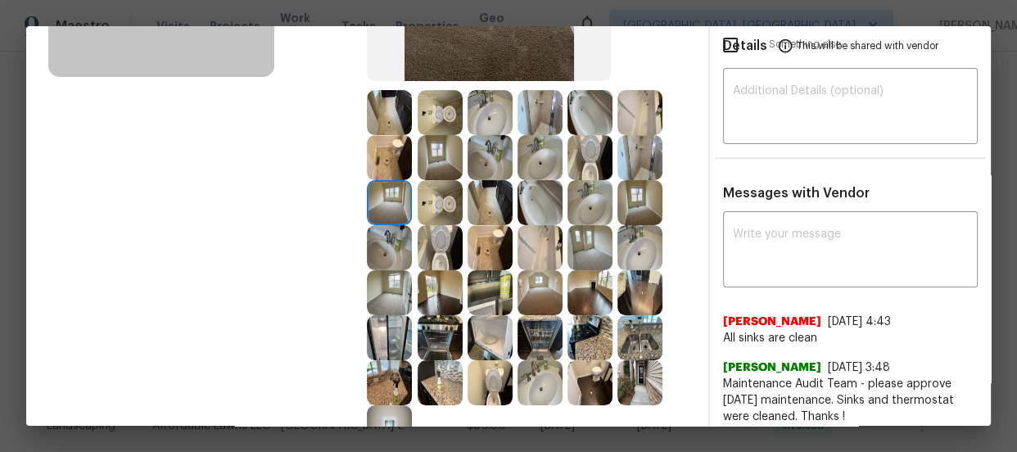
click at [434, 160] on img at bounding box center [439, 157] width 45 height 45
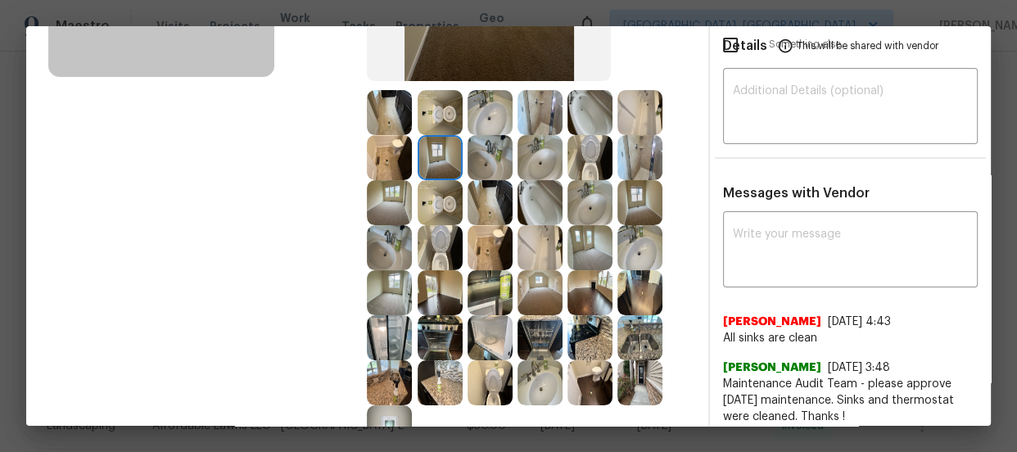
click at [544, 142] on img at bounding box center [539, 157] width 45 height 45
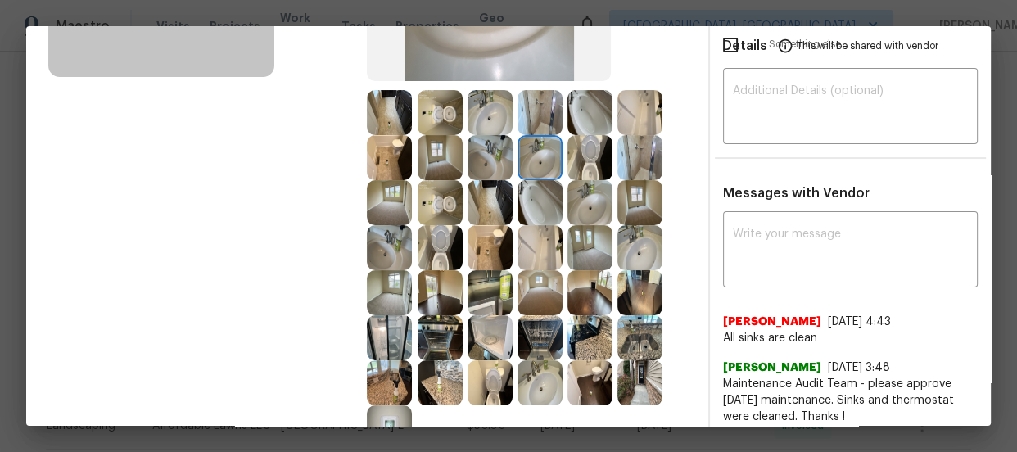
click at [586, 144] on img at bounding box center [589, 157] width 45 height 45
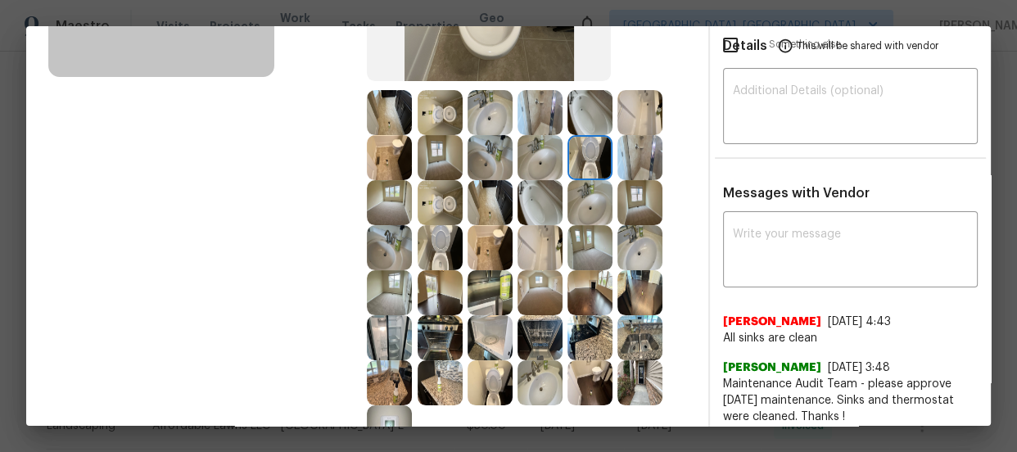
click at [588, 115] on img at bounding box center [589, 112] width 45 height 45
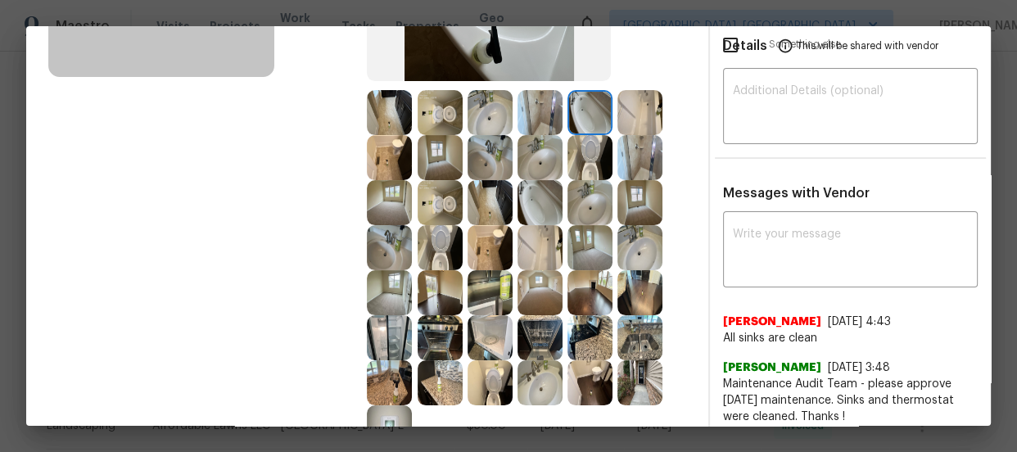
click at [643, 110] on img at bounding box center [639, 112] width 45 height 45
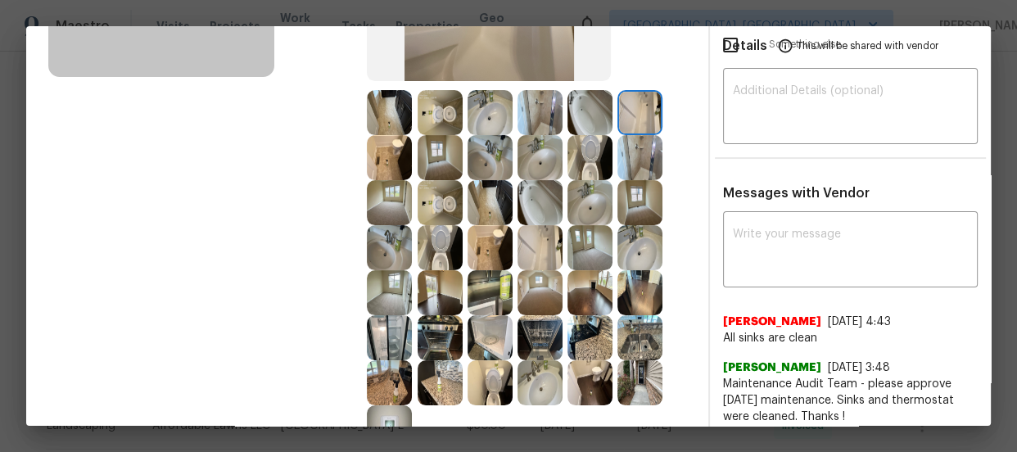
click at [637, 151] on img at bounding box center [639, 157] width 45 height 45
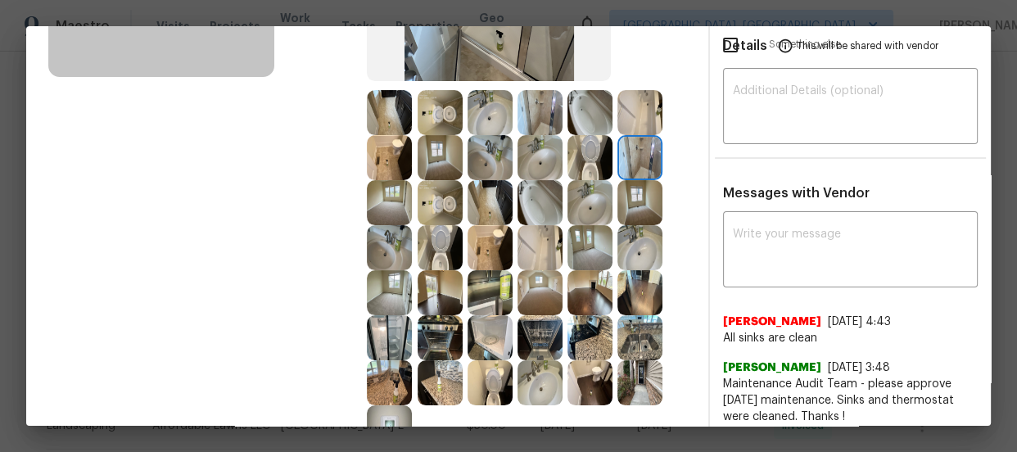
click at [638, 205] on img at bounding box center [639, 202] width 45 height 45
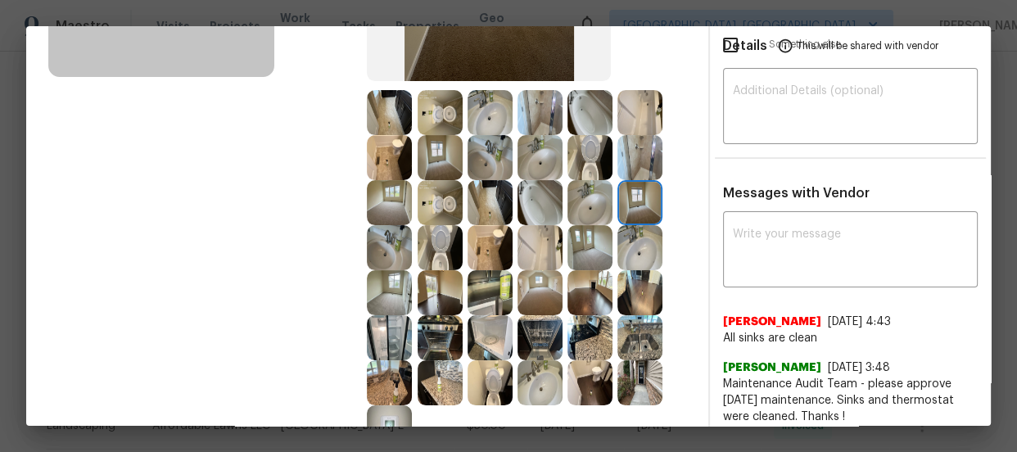
click at [597, 253] on img at bounding box center [589, 247] width 45 height 45
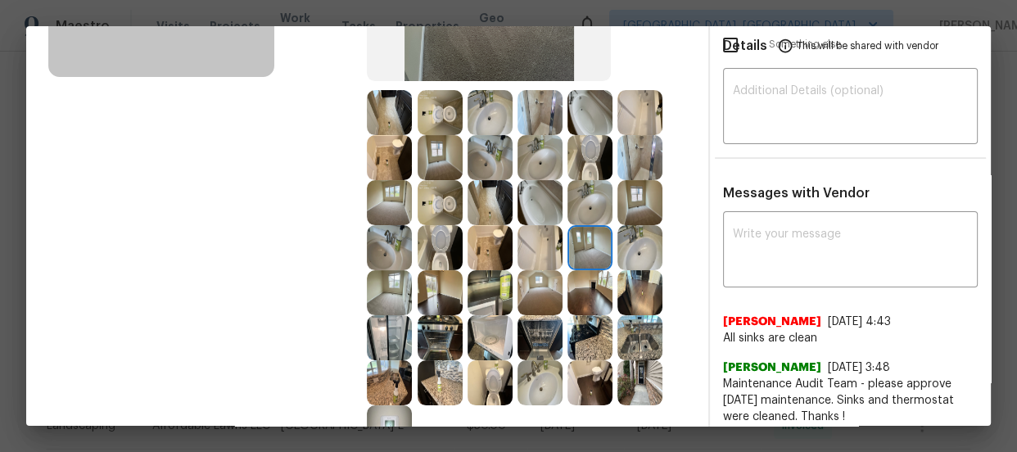
click at [517, 292] on img at bounding box center [539, 292] width 45 height 45
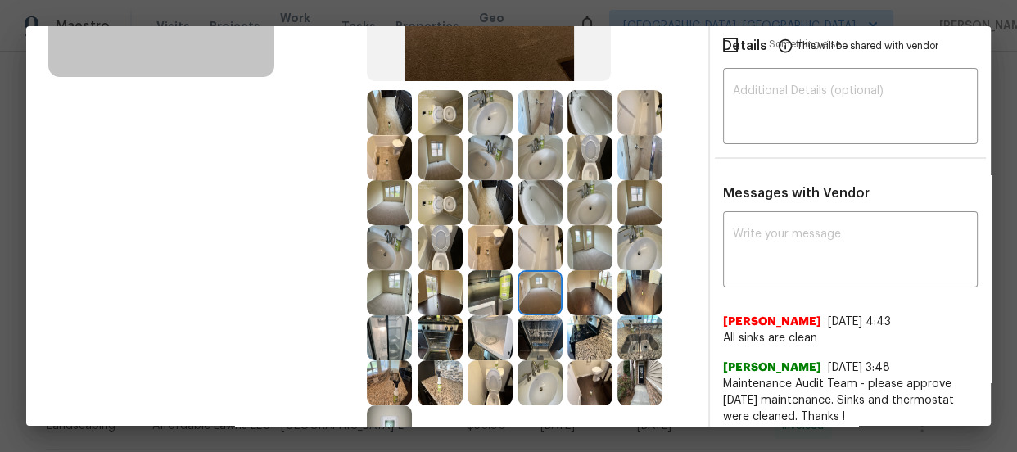
click at [575, 238] on img at bounding box center [589, 247] width 45 height 45
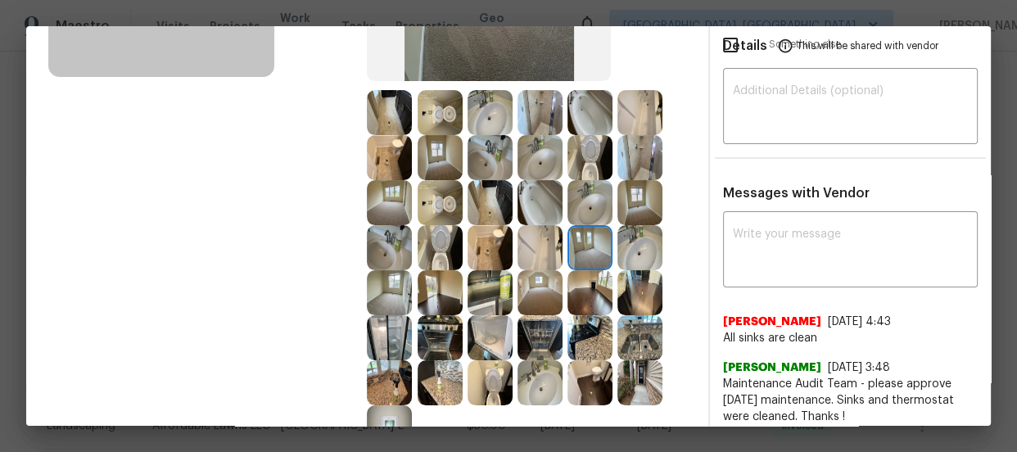
click at [638, 198] on img at bounding box center [639, 202] width 45 height 45
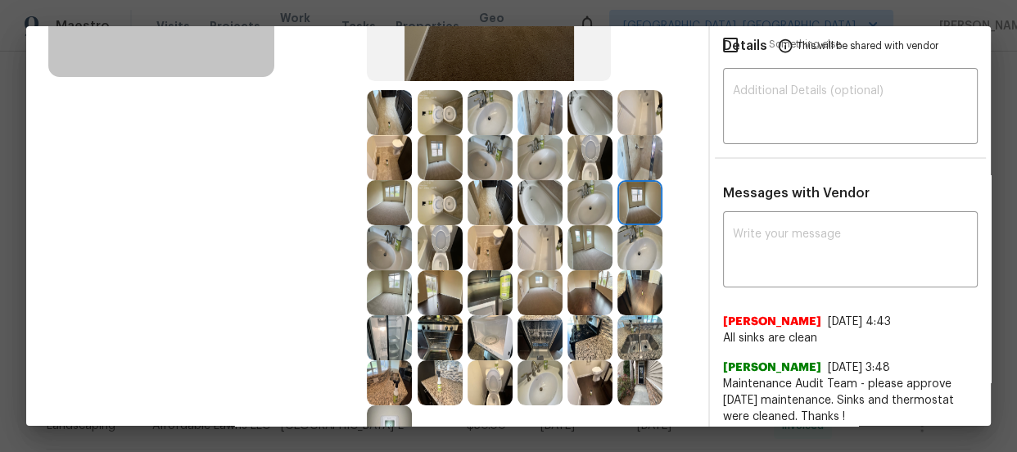
click at [637, 160] on img at bounding box center [639, 157] width 45 height 45
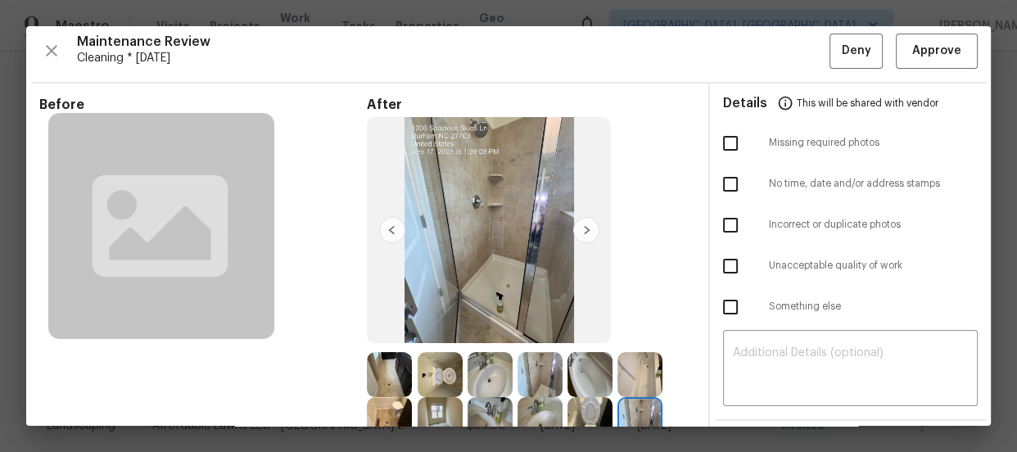
scroll to position [0, 0]
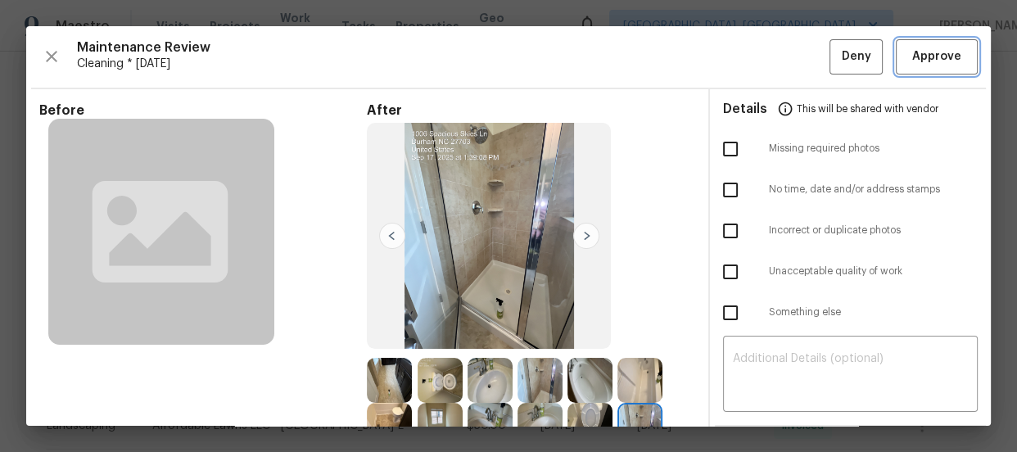
click at [924, 54] on span "Approve" at bounding box center [936, 57] width 49 height 20
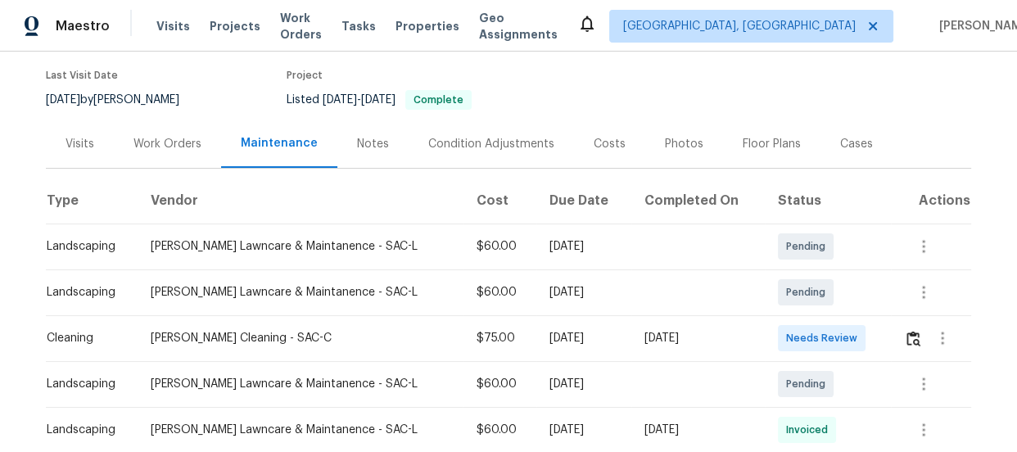
scroll to position [138, 0]
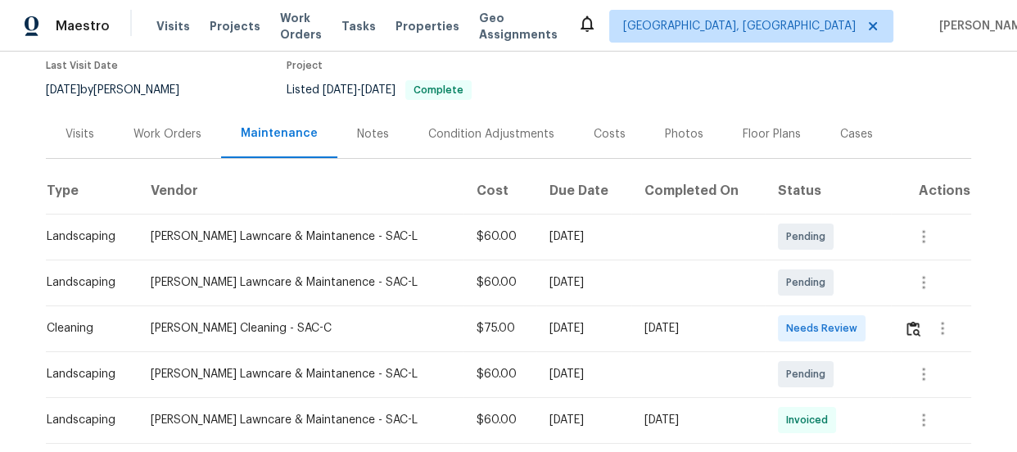
click at [896, 329] on td at bounding box center [931, 328] width 80 height 46
click at [909, 332] on img "button" at bounding box center [913, 329] width 14 height 16
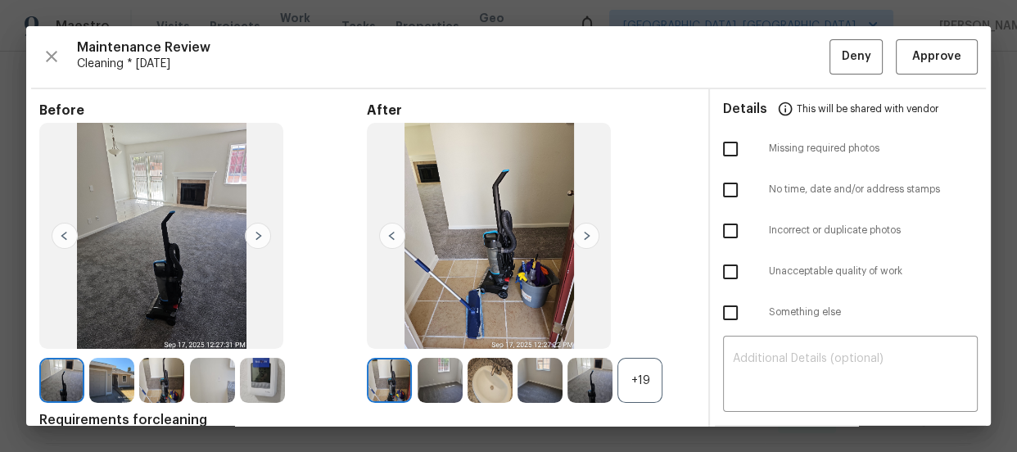
click at [635, 398] on div "+19" at bounding box center [639, 380] width 45 height 45
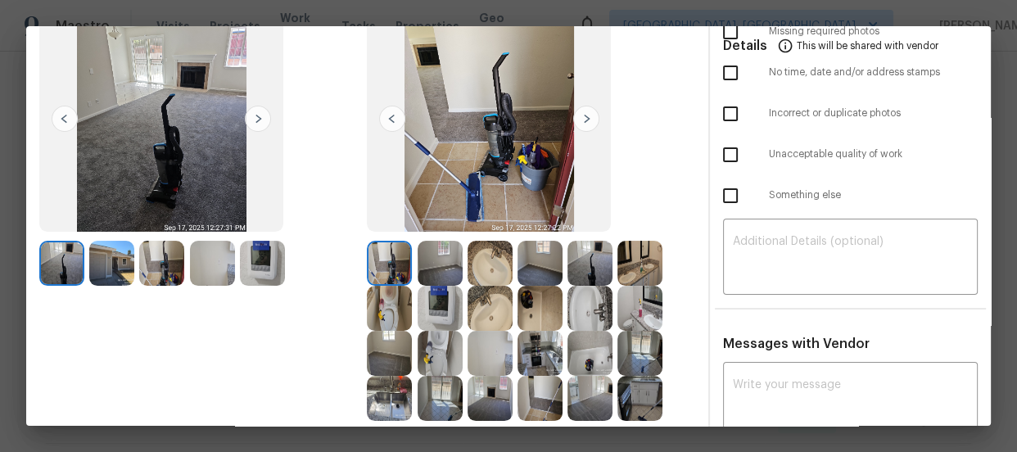
scroll to position [119, 0]
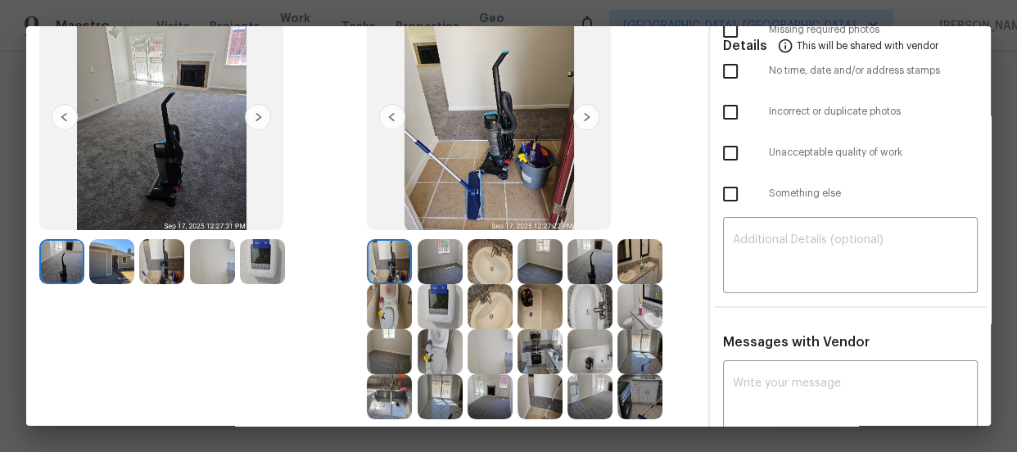
click at [450, 352] on img at bounding box center [439, 351] width 45 height 45
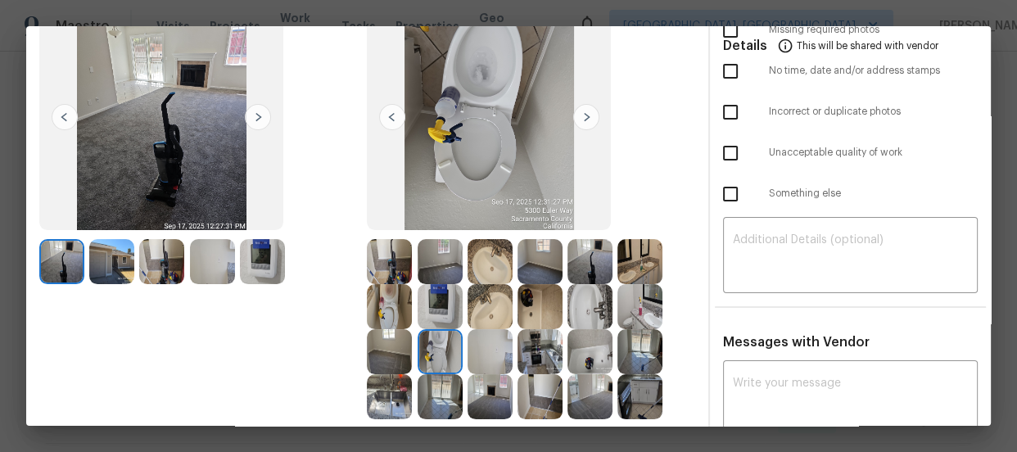
click at [471, 314] on img at bounding box center [489, 306] width 45 height 45
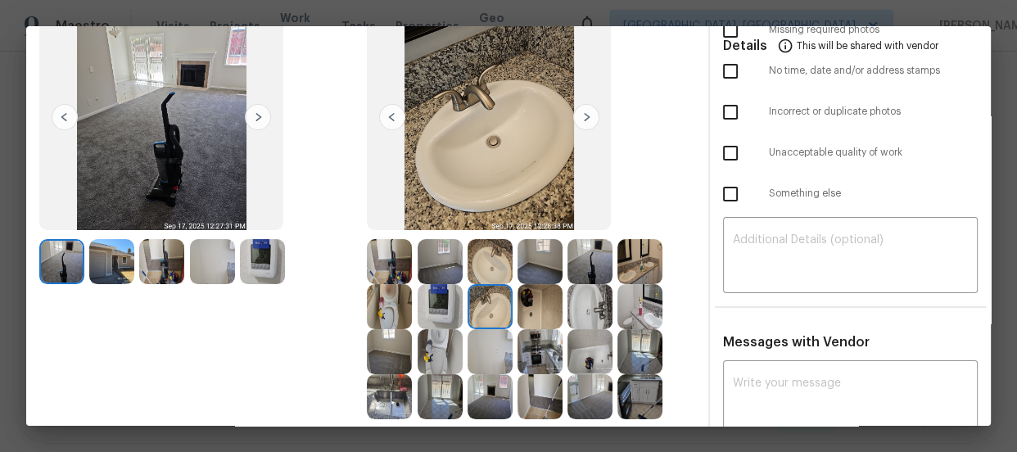
click at [471, 314] on img at bounding box center [489, 306] width 45 height 45
click at [553, 313] on img at bounding box center [539, 306] width 45 height 45
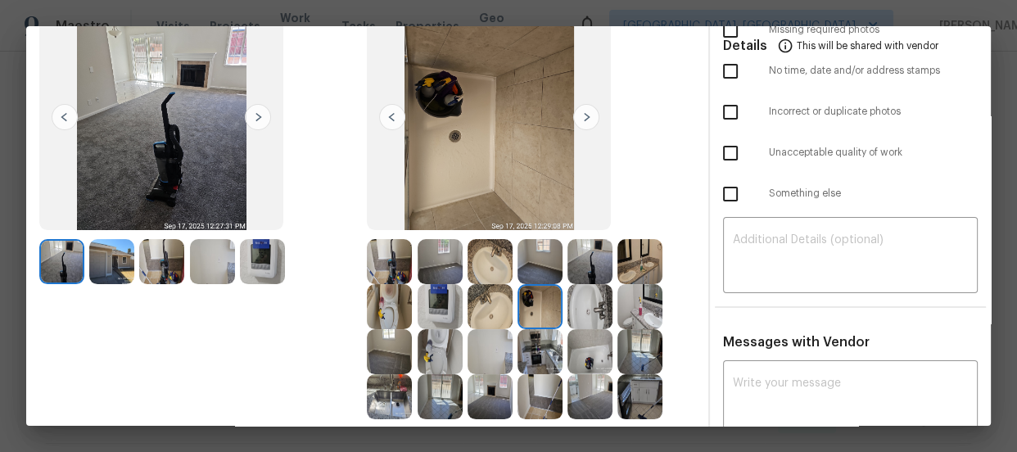
click at [585, 330] on img at bounding box center [589, 351] width 45 height 45
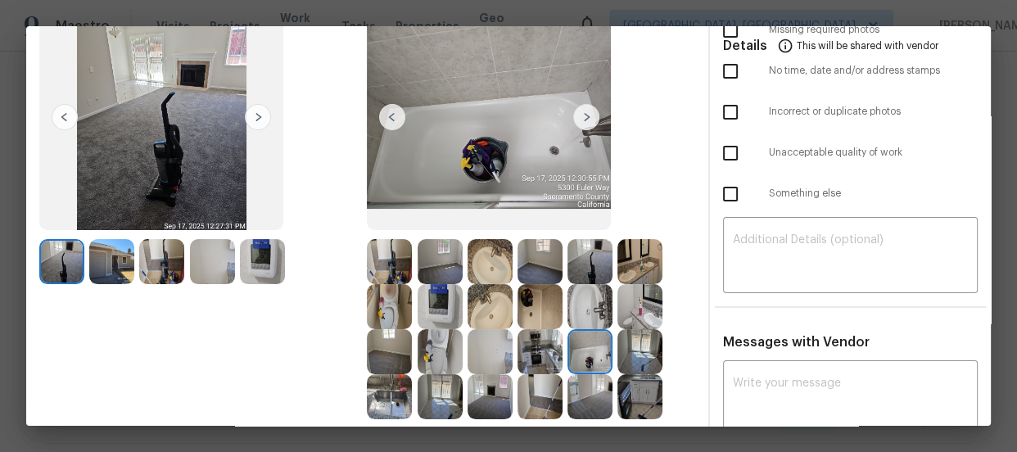
click at [456, 219] on img at bounding box center [489, 117] width 244 height 226
click at [433, 247] on img at bounding box center [439, 261] width 45 height 45
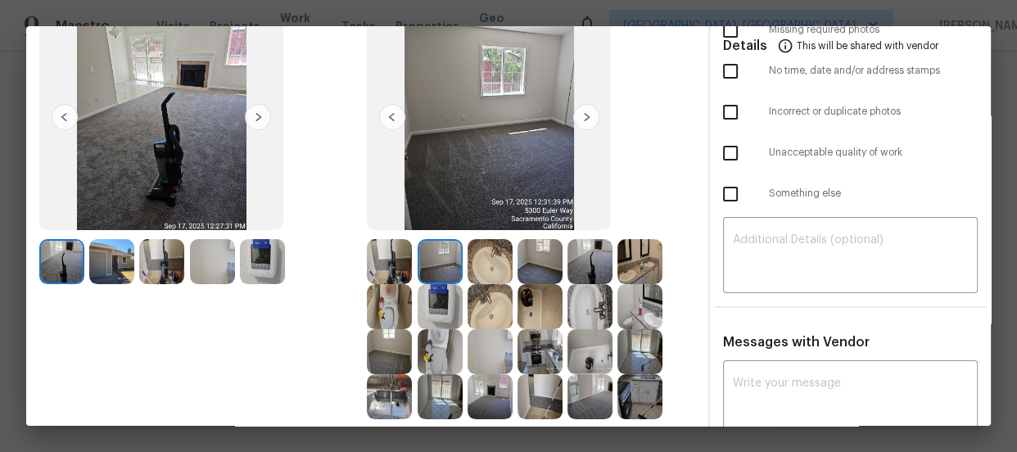
click at [390, 361] on img at bounding box center [389, 351] width 45 height 45
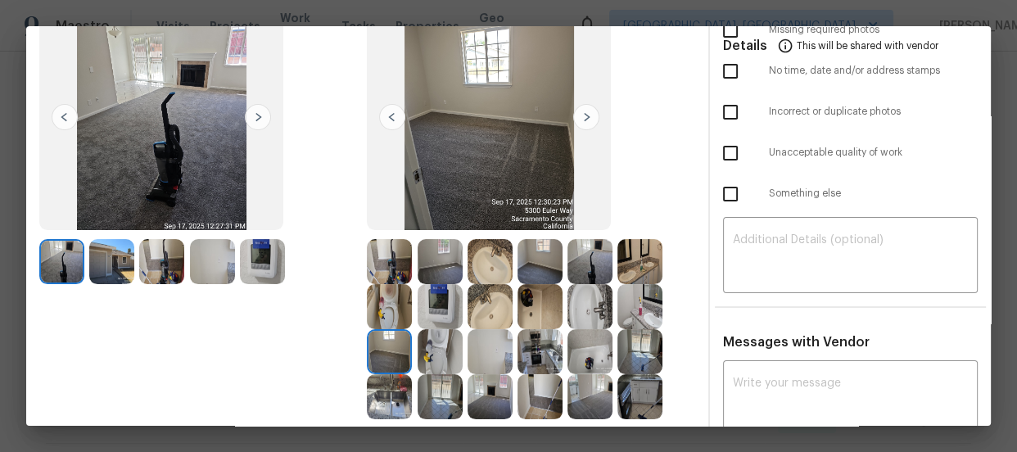
click at [394, 395] on img at bounding box center [389, 396] width 45 height 45
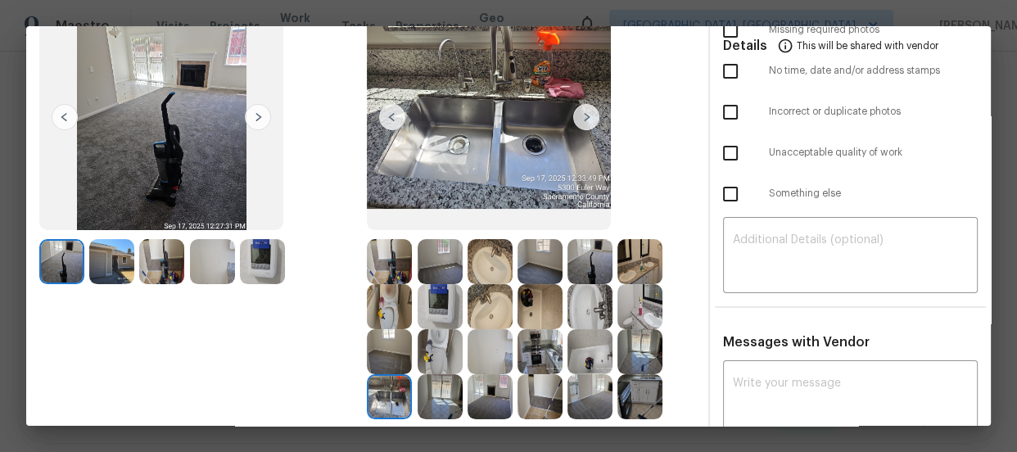
click at [429, 304] on img at bounding box center [439, 306] width 45 height 45
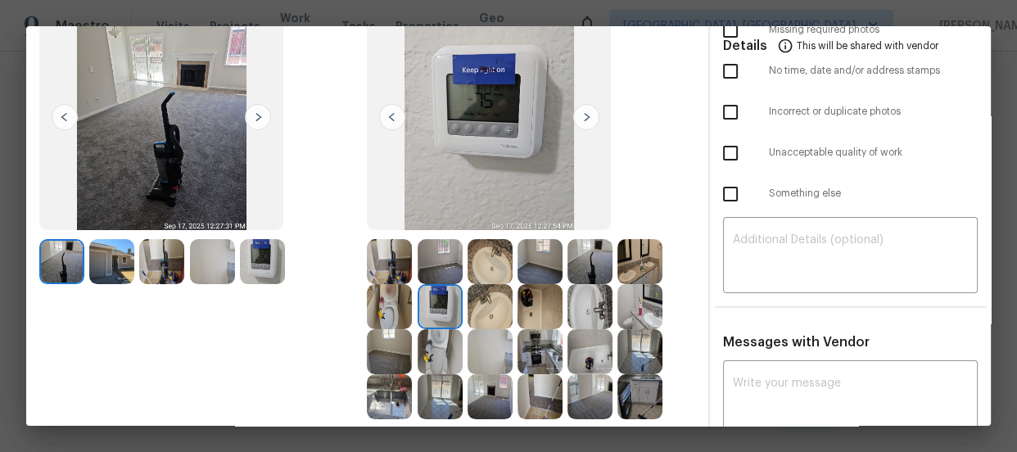
click at [532, 299] on img at bounding box center [539, 306] width 45 height 45
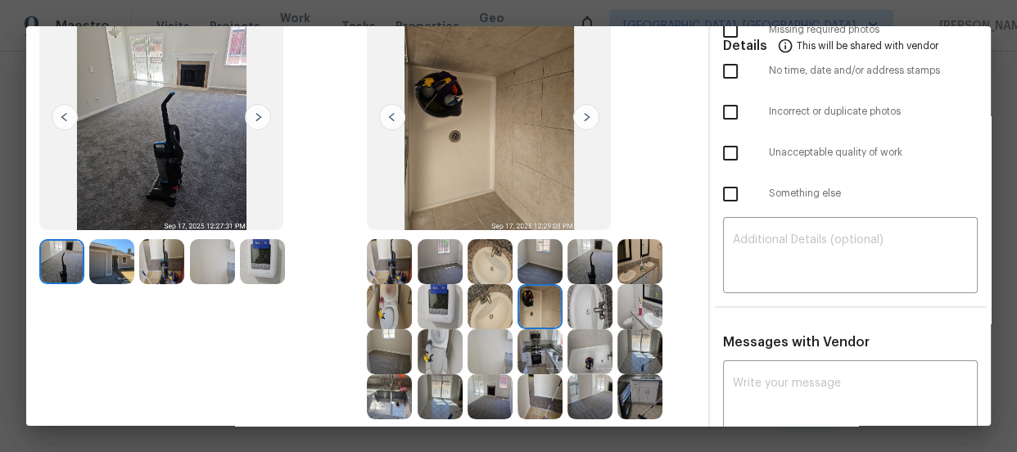
click at [592, 303] on img at bounding box center [589, 306] width 45 height 45
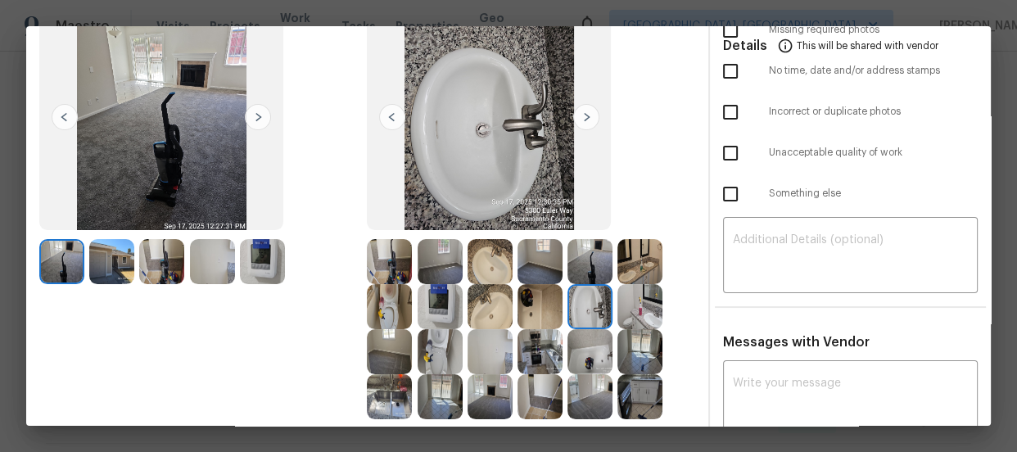
click at [631, 299] on img at bounding box center [639, 306] width 45 height 45
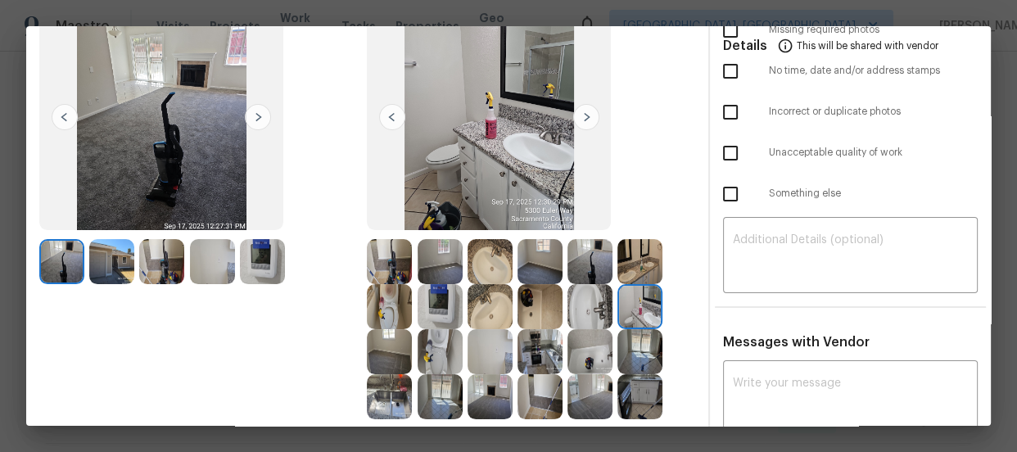
click at [630, 277] on img at bounding box center [639, 261] width 45 height 45
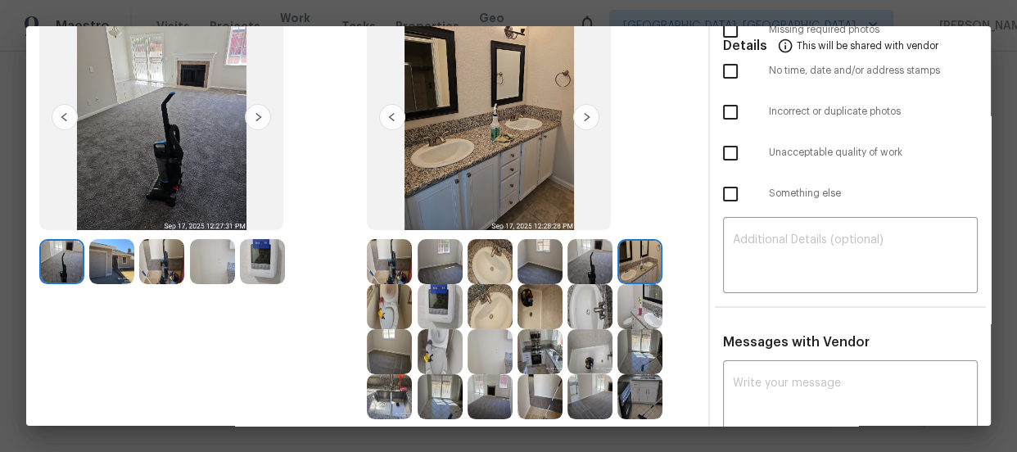
click at [583, 394] on img at bounding box center [589, 396] width 45 height 45
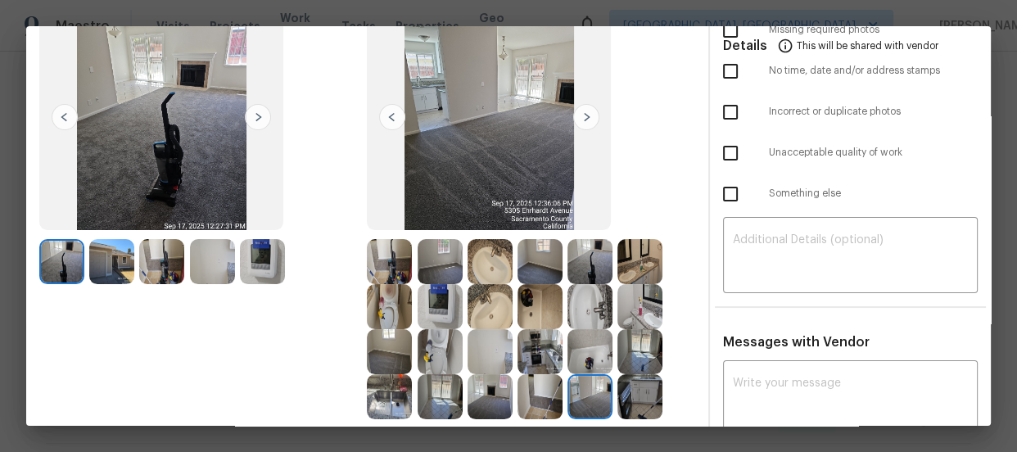
click at [581, 359] on img at bounding box center [589, 351] width 45 height 45
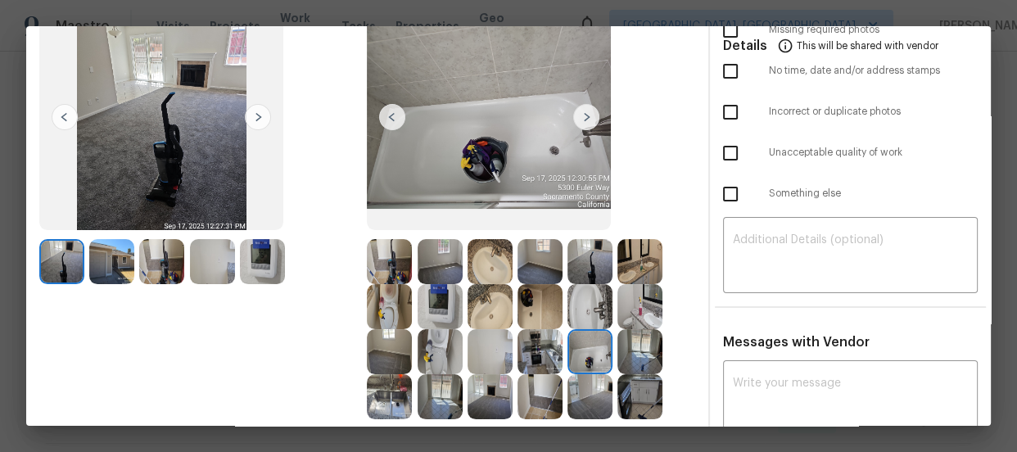
click at [541, 354] on img at bounding box center [539, 351] width 45 height 45
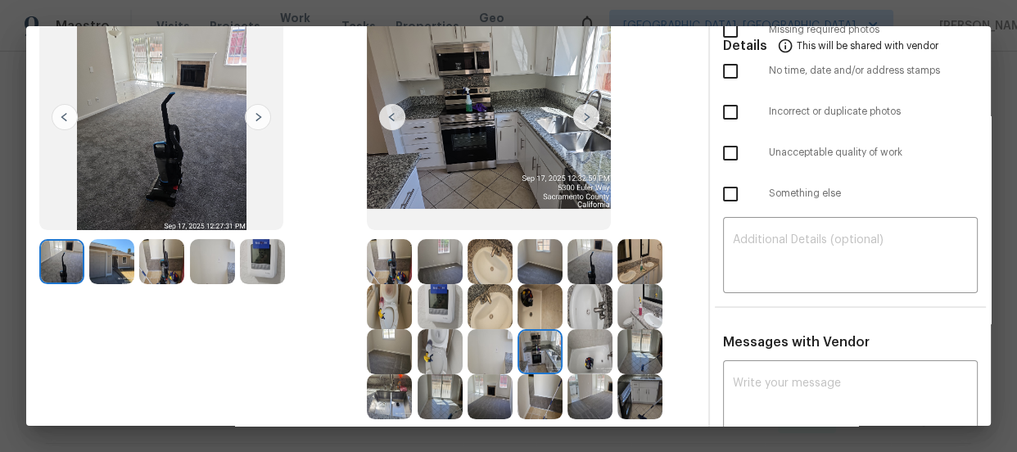
click at [124, 269] on img at bounding box center [111, 261] width 45 height 45
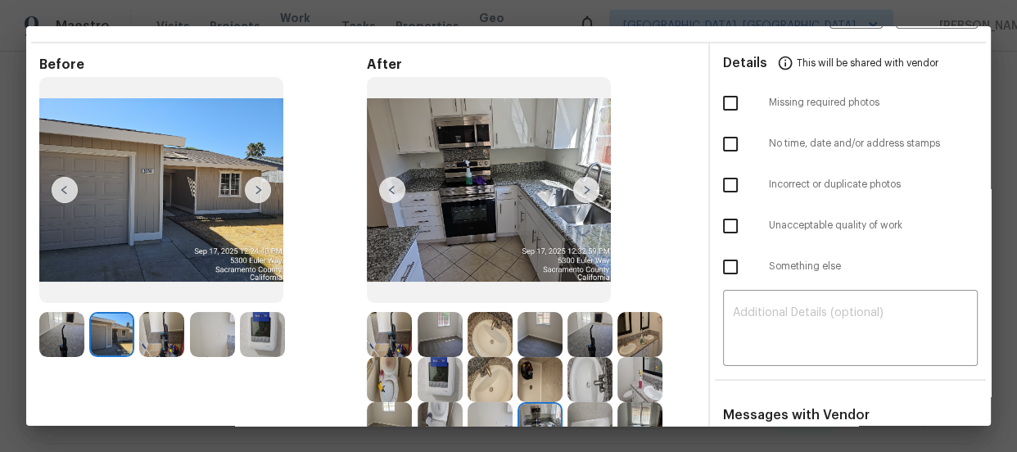
scroll to position [0, 0]
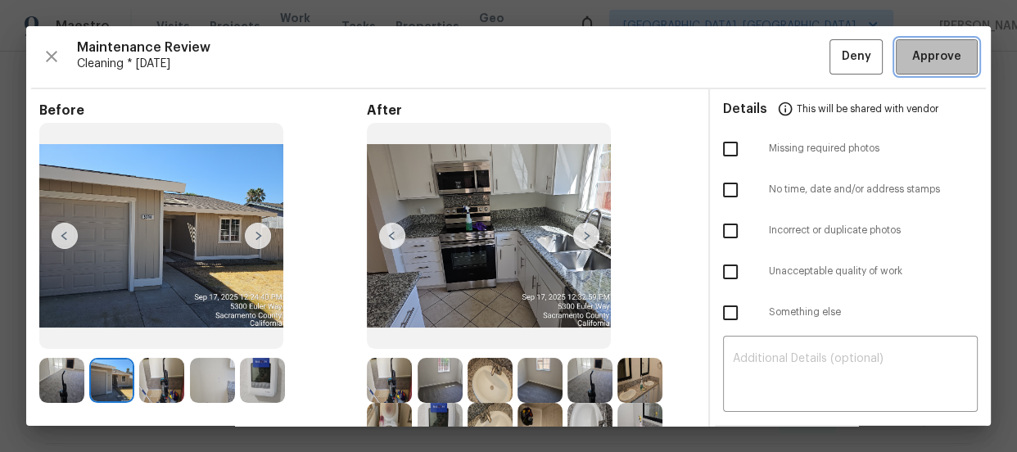
click at [940, 48] on span "Approve" at bounding box center [936, 57] width 49 height 20
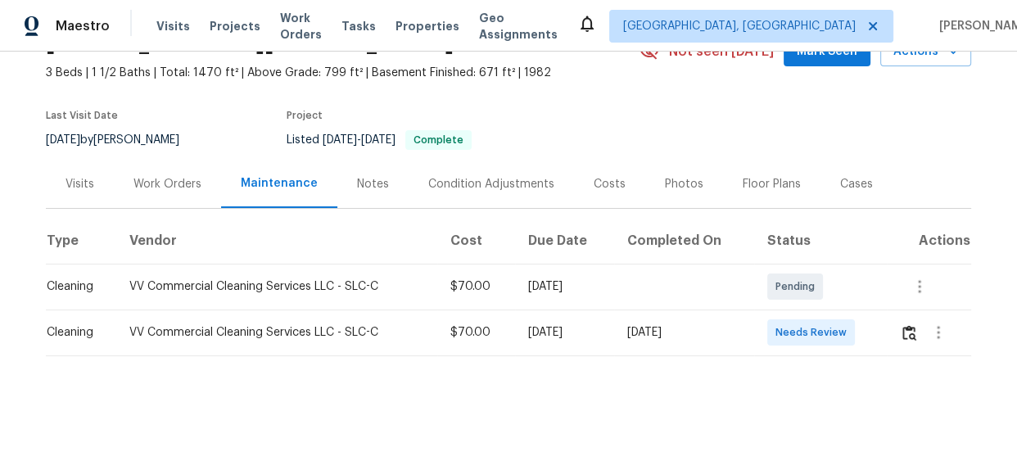
scroll to position [89, 0]
click at [903, 327] on img "button" at bounding box center [909, 332] width 14 height 16
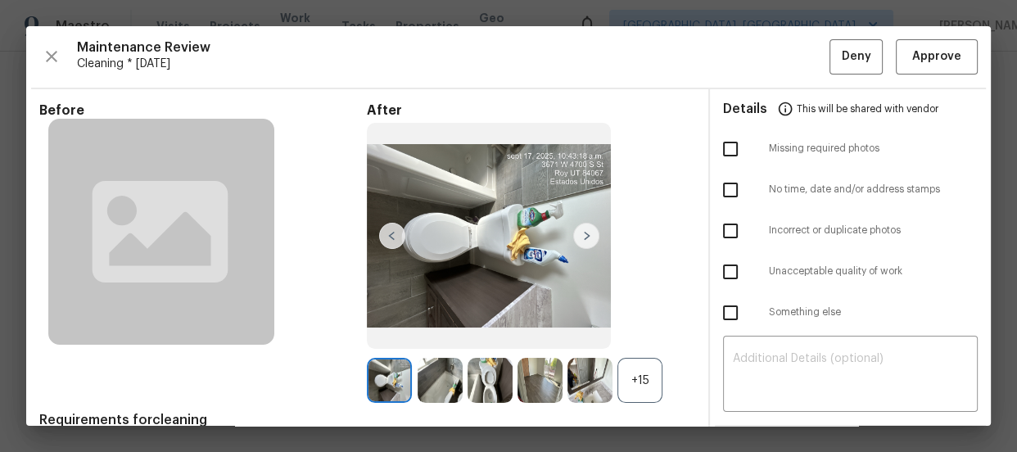
click at [639, 371] on div "+15" at bounding box center [639, 380] width 45 height 45
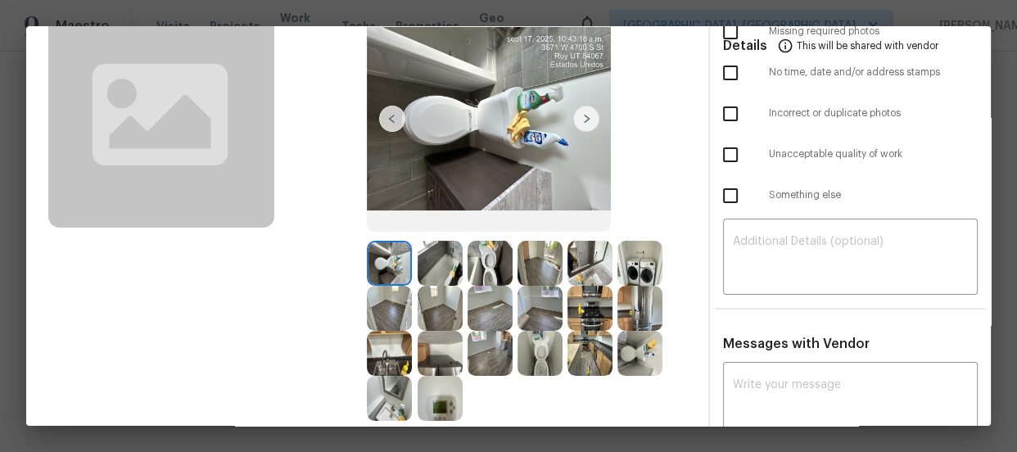
scroll to position [148, 0]
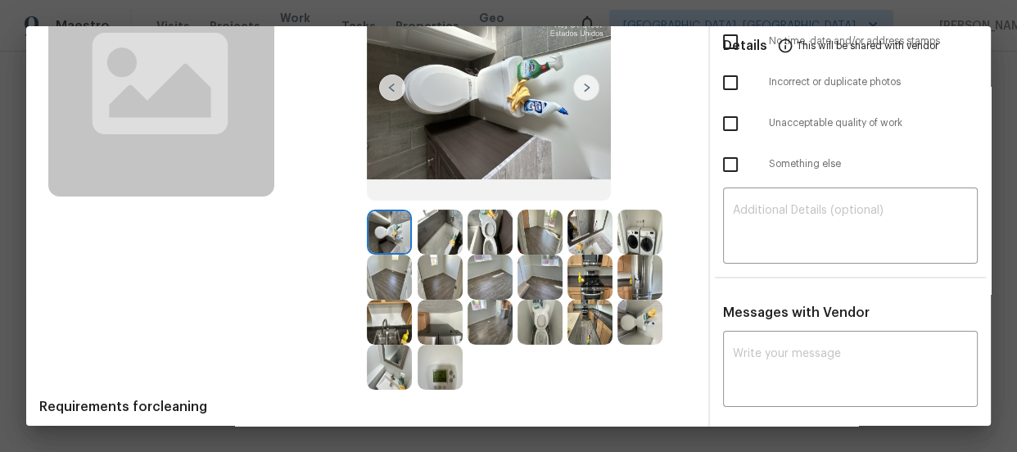
click at [538, 313] on img at bounding box center [539, 322] width 45 height 45
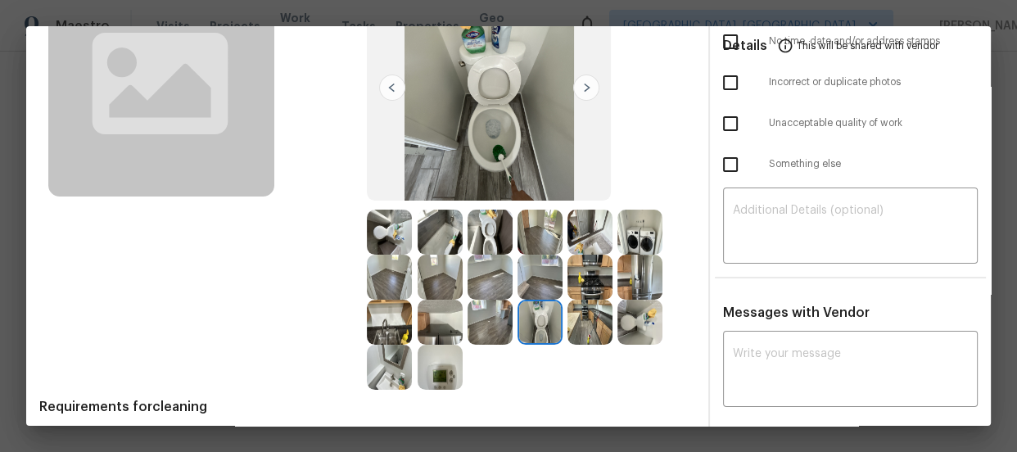
click at [485, 243] on img at bounding box center [489, 232] width 45 height 45
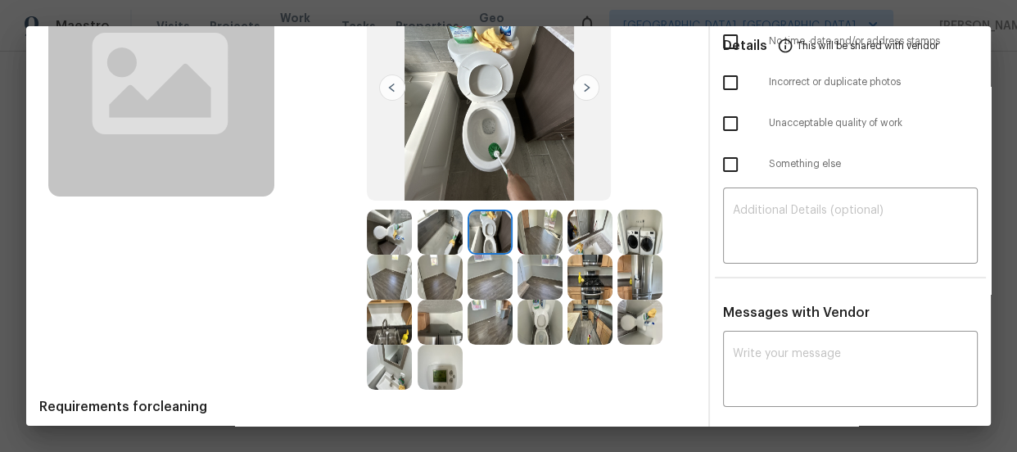
click at [404, 351] on img at bounding box center [389, 367] width 45 height 45
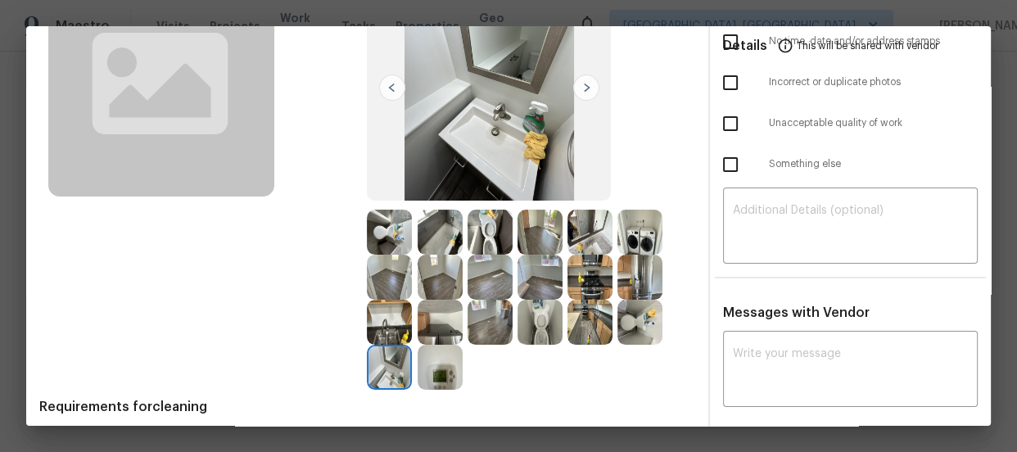
click at [598, 240] on img at bounding box center [589, 232] width 45 height 45
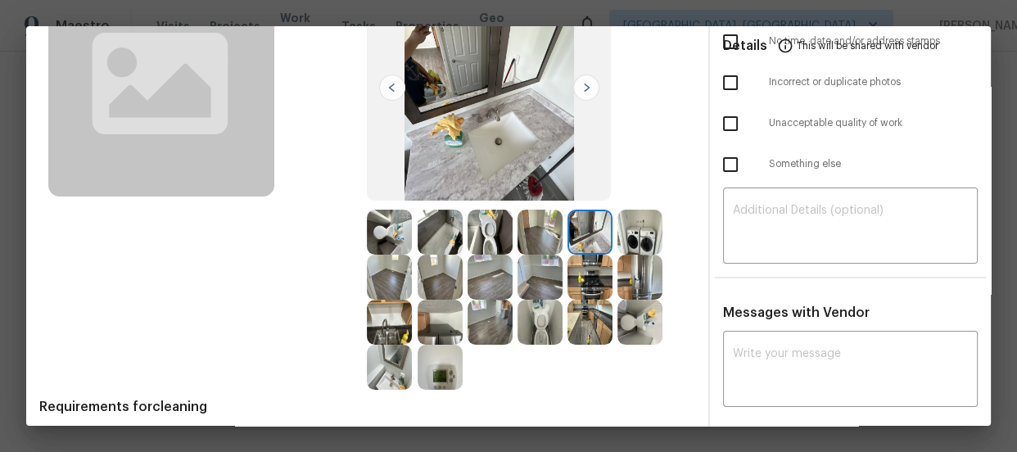
click at [424, 218] on img at bounding box center [439, 232] width 45 height 45
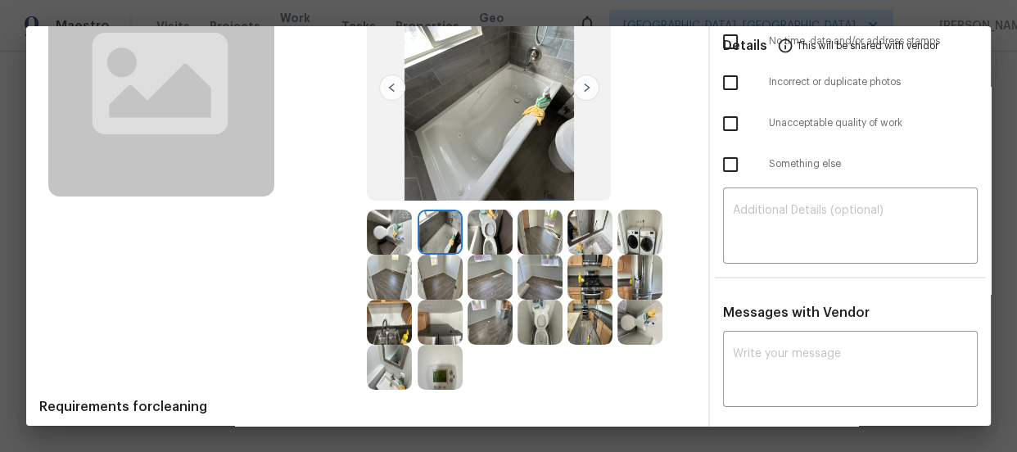
click at [480, 235] on img at bounding box center [489, 232] width 45 height 45
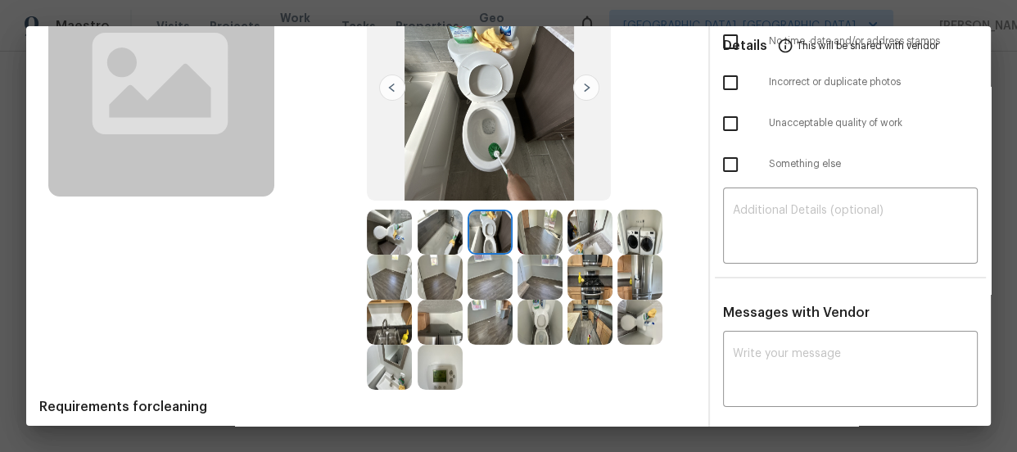
click at [527, 306] on img at bounding box center [539, 322] width 45 height 45
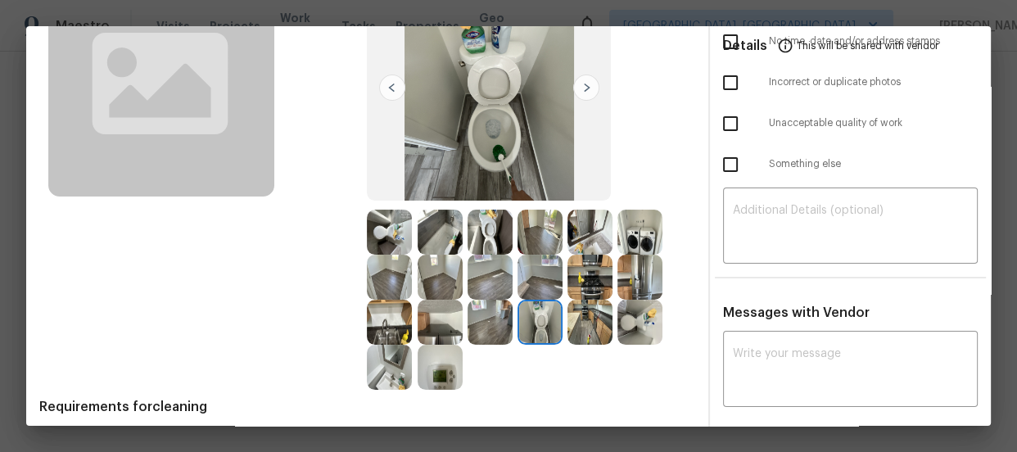
click at [375, 378] on img at bounding box center [389, 367] width 45 height 45
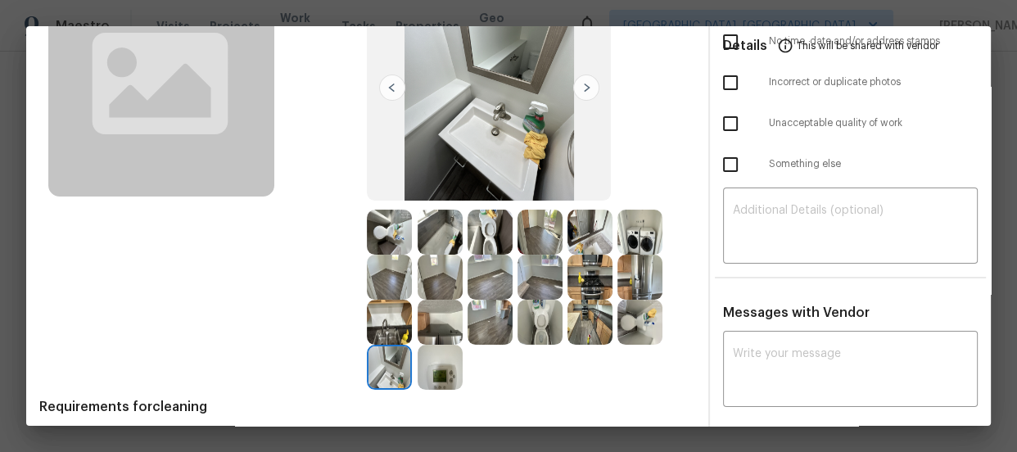
click at [569, 236] on img at bounding box center [589, 232] width 45 height 45
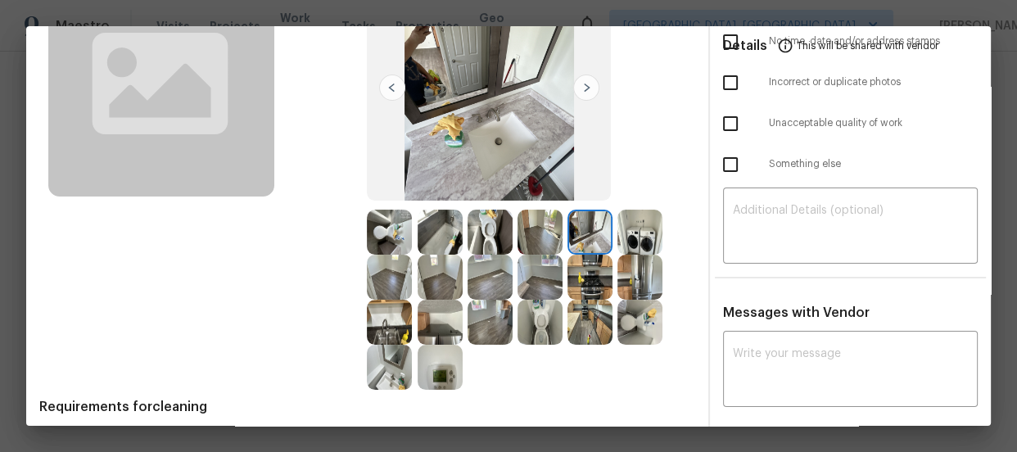
click at [441, 244] on img at bounding box center [439, 232] width 45 height 45
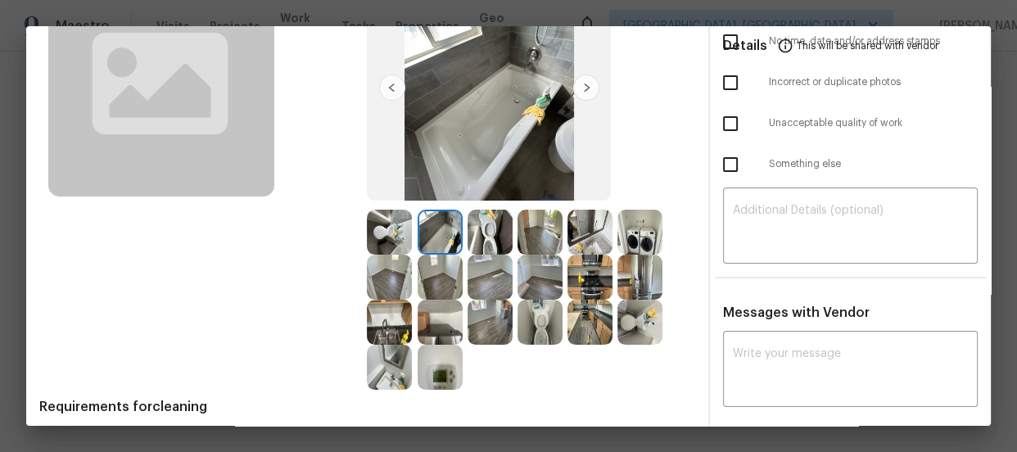
click at [535, 282] on img at bounding box center [539, 277] width 45 height 45
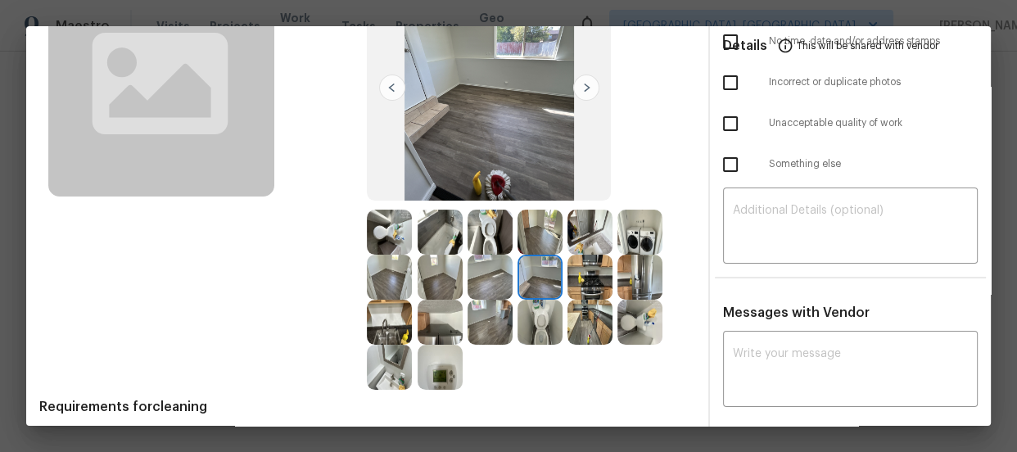
click at [482, 273] on img at bounding box center [489, 277] width 45 height 45
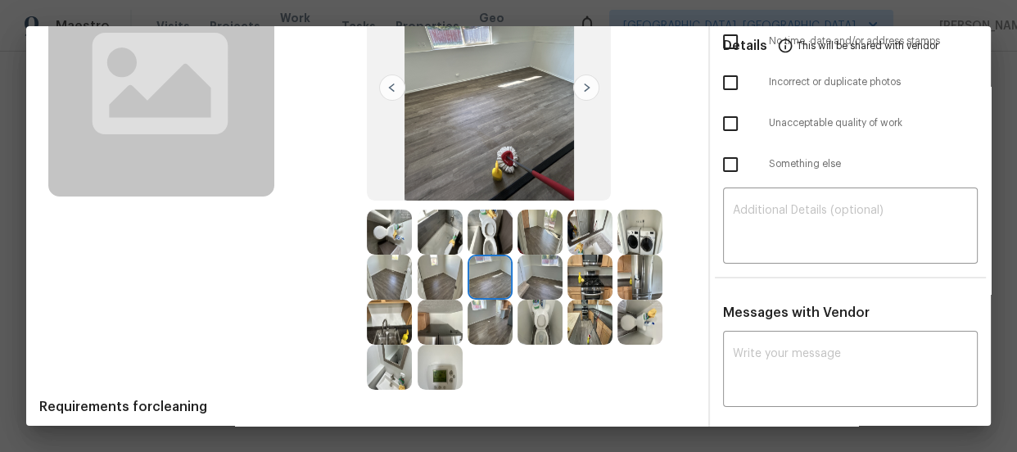
click at [442, 333] on img at bounding box center [439, 322] width 45 height 45
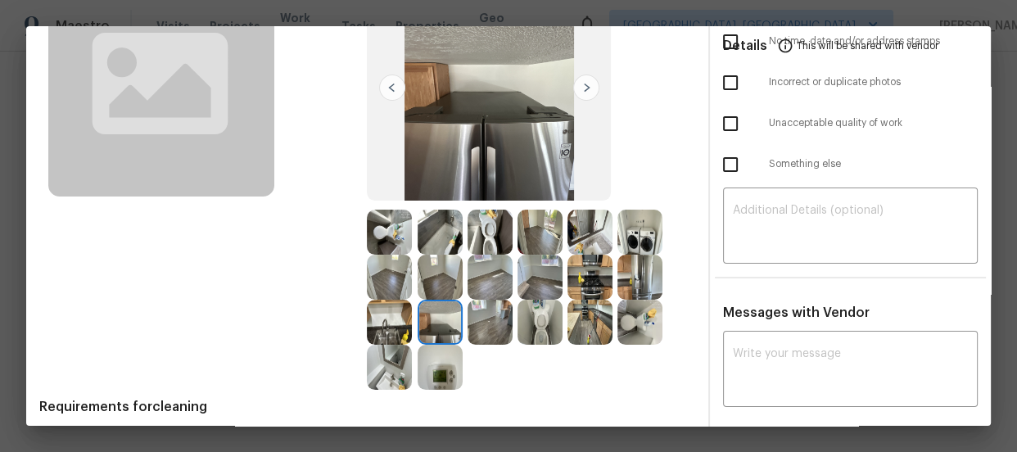
click at [381, 322] on img at bounding box center [389, 322] width 45 height 45
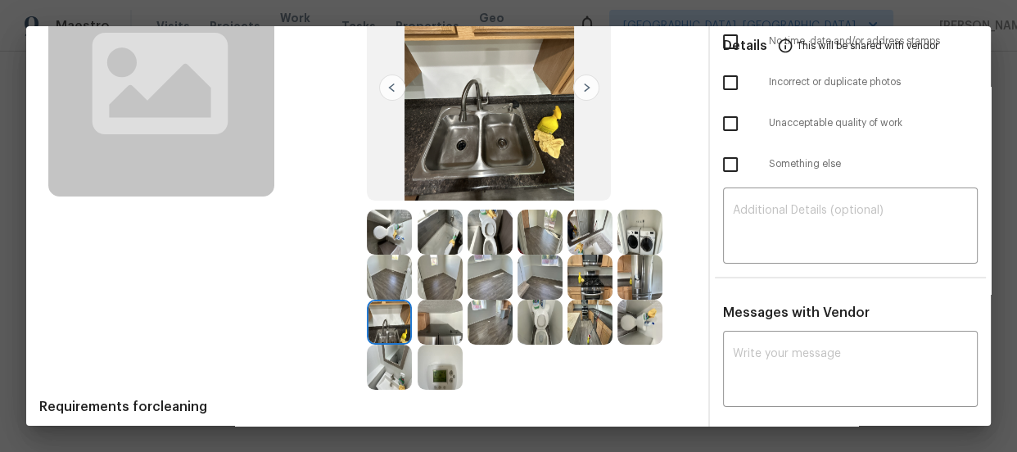
click at [585, 316] on img at bounding box center [589, 322] width 45 height 45
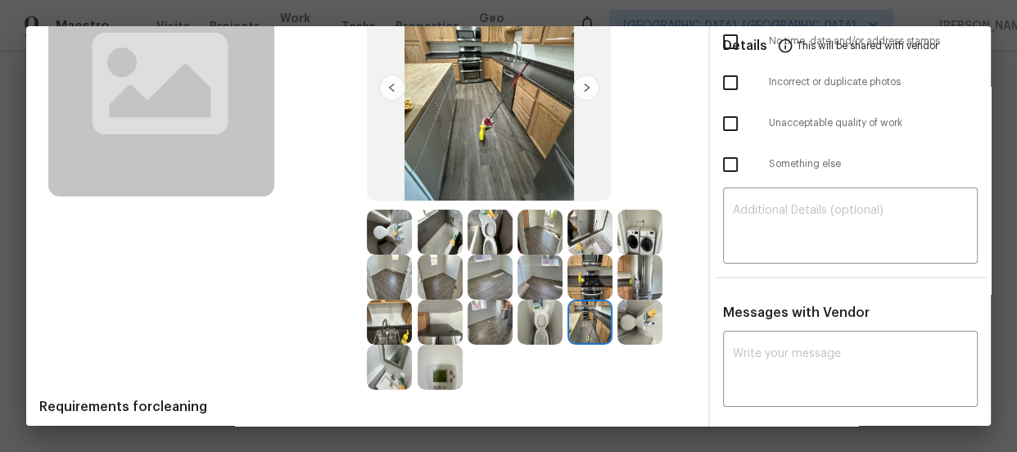
click at [587, 270] on img at bounding box center [589, 277] width 45 height 45
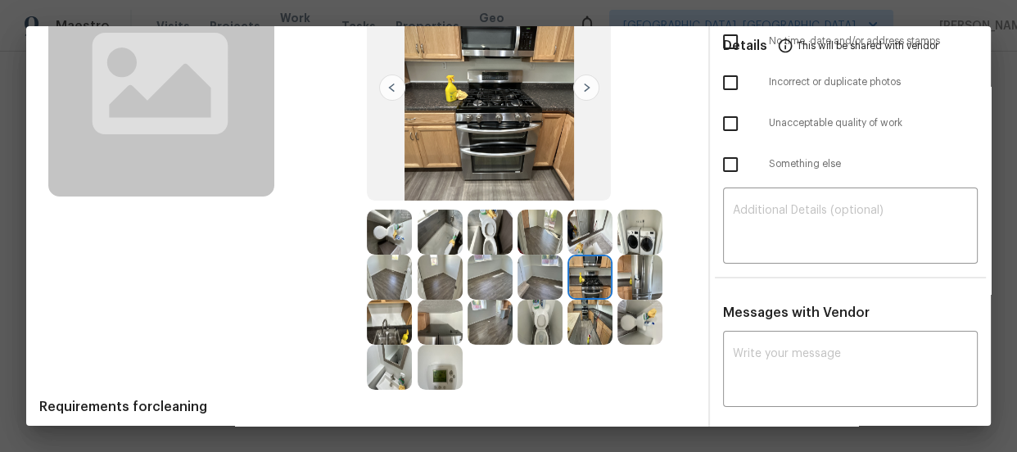
click at [638, 266] on img at bounding box center [639, 277] width 45 height 45
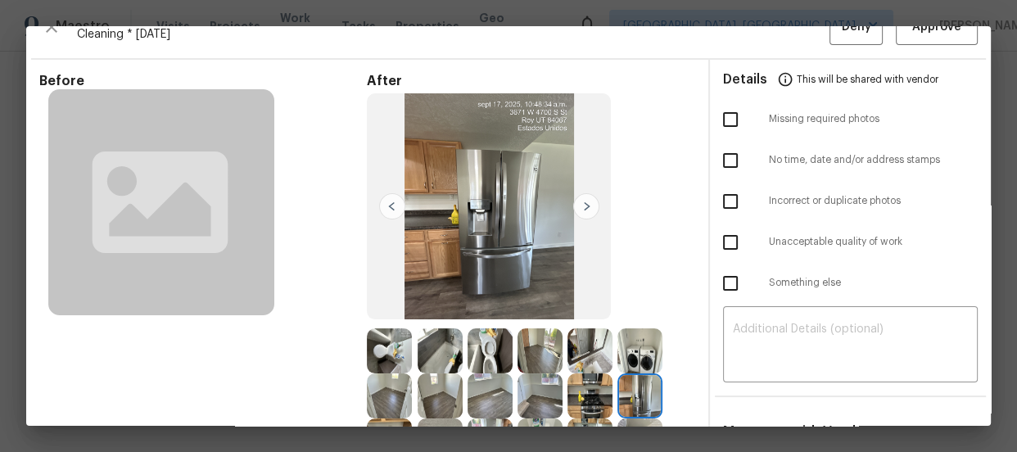
scroll to position [0, 0]
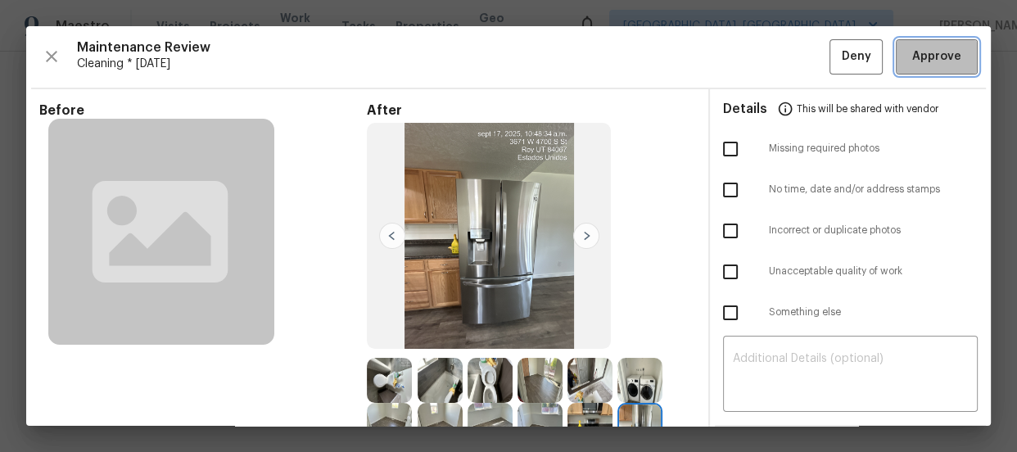
click at [928, 50] on span "Approve" at bounding box center [936, 57] width 49 height 20
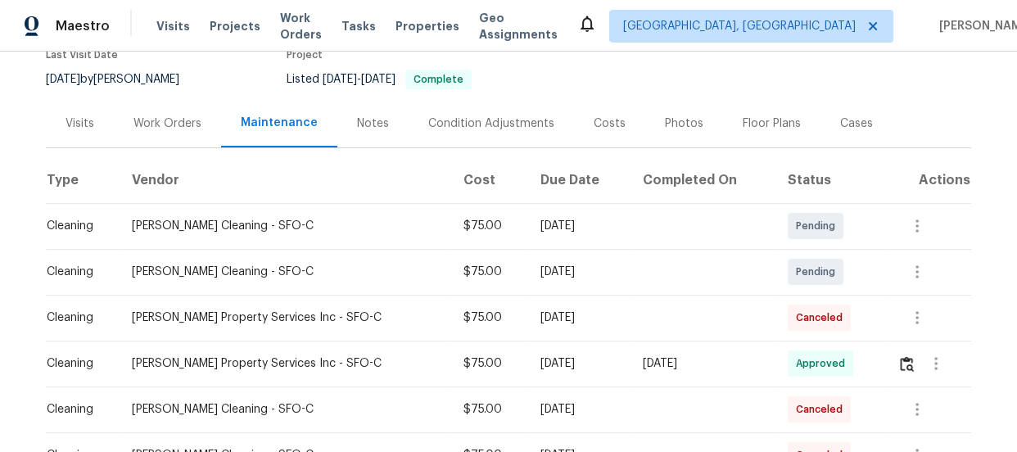
scroll to position [178, 0]
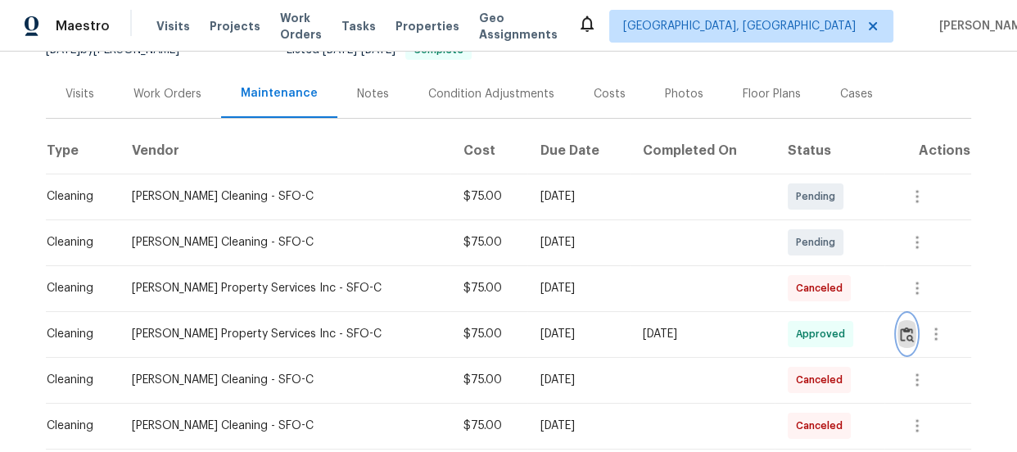
click at [901, 333] on img "button" at bounding box center [907, 335] width 14 height 16
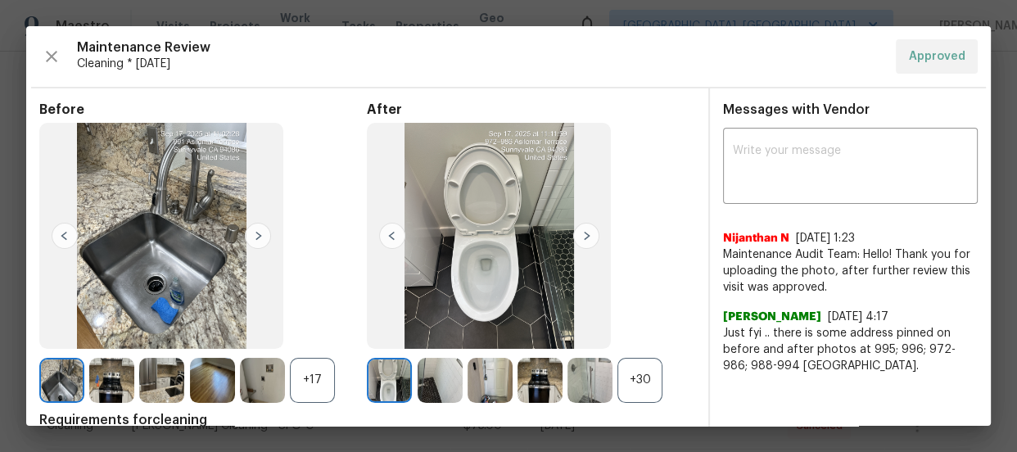
click at [641, 383] on div "+30" at bounding box center [639, 380] width 45 height 45
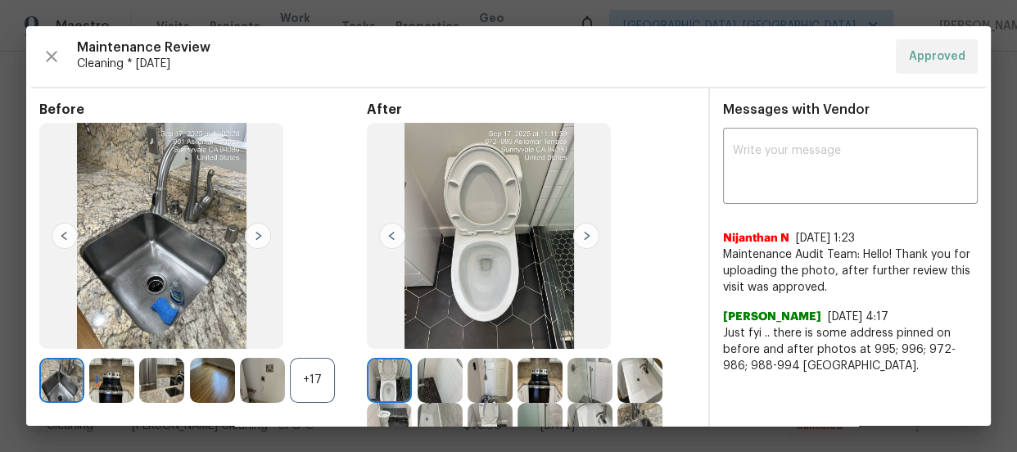
click at [296, 381] on div "+17" at bounding box center [312, 380] width 45 height 45
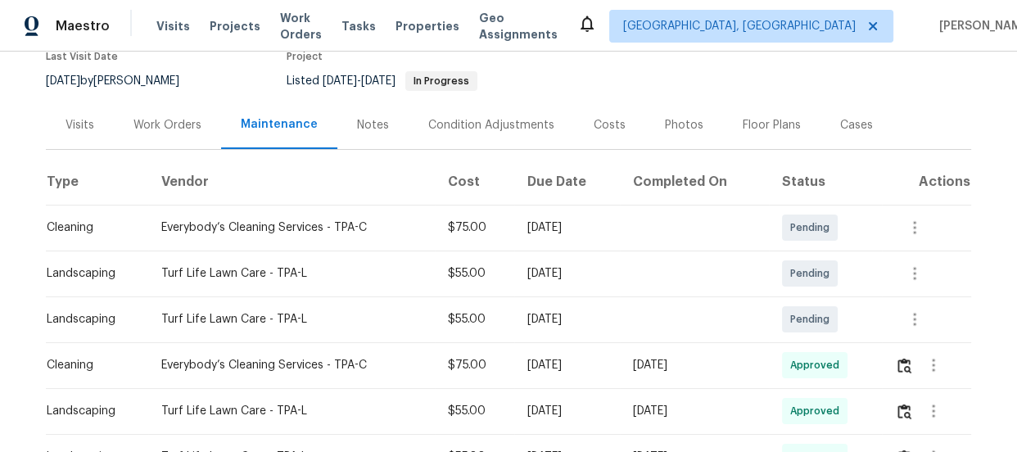
scroll to position [178, 0]
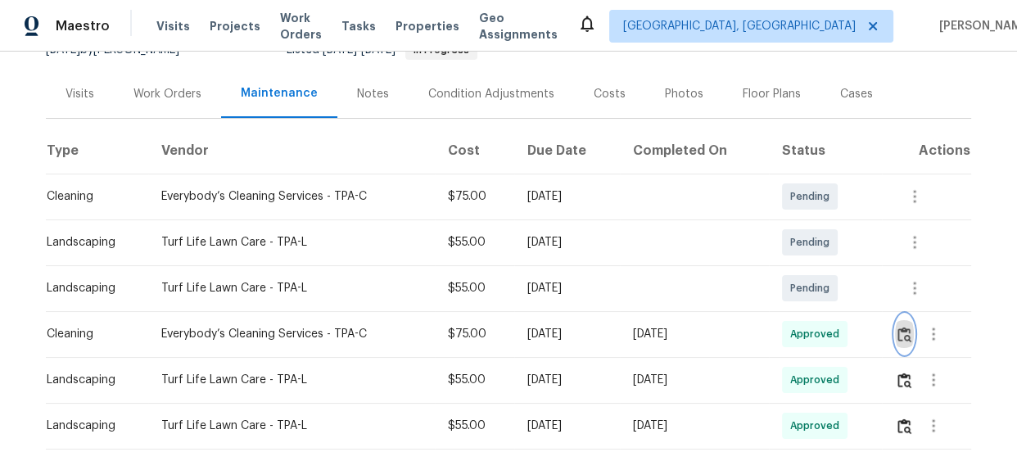
click at [907, 336] on img "button" at bounding box center [904, 335] width 14 height 16
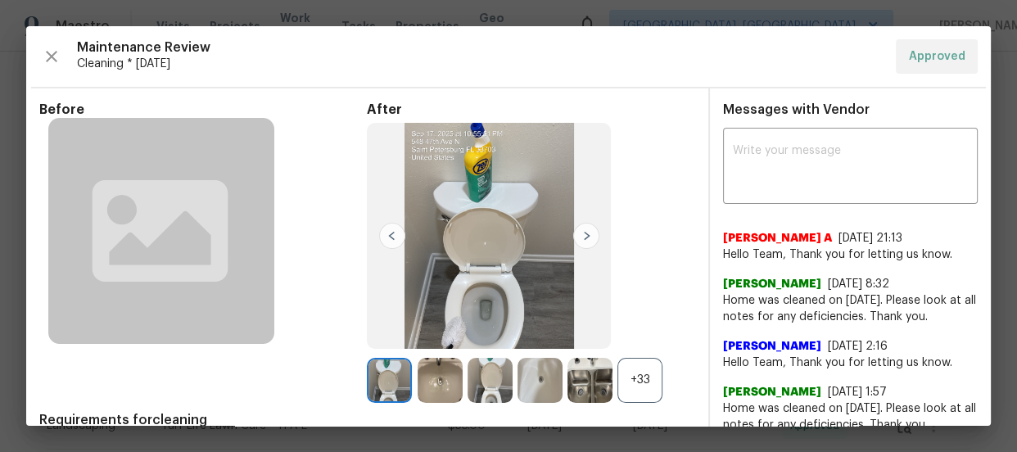
click at [647, 369] on div "+33" at bounding box center [639, 380] width 45 height 45
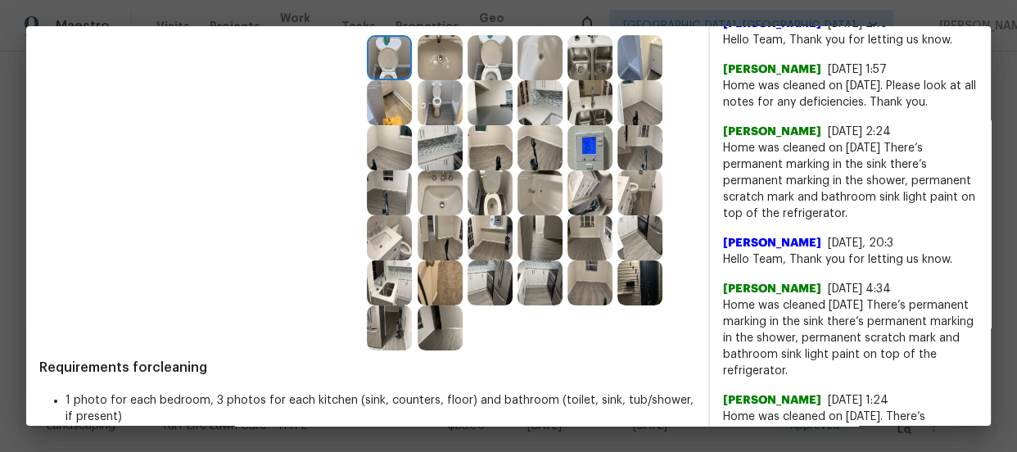
click at [783, 251] on span "Hello Team, Thank you for letting us know." at bounding box center [850, 259] width 255 height 16
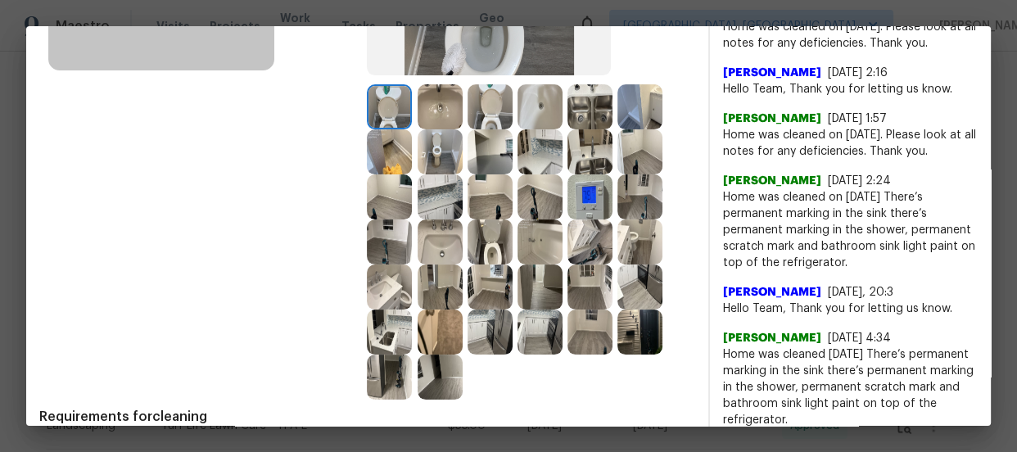
scroll to position [263, 0]
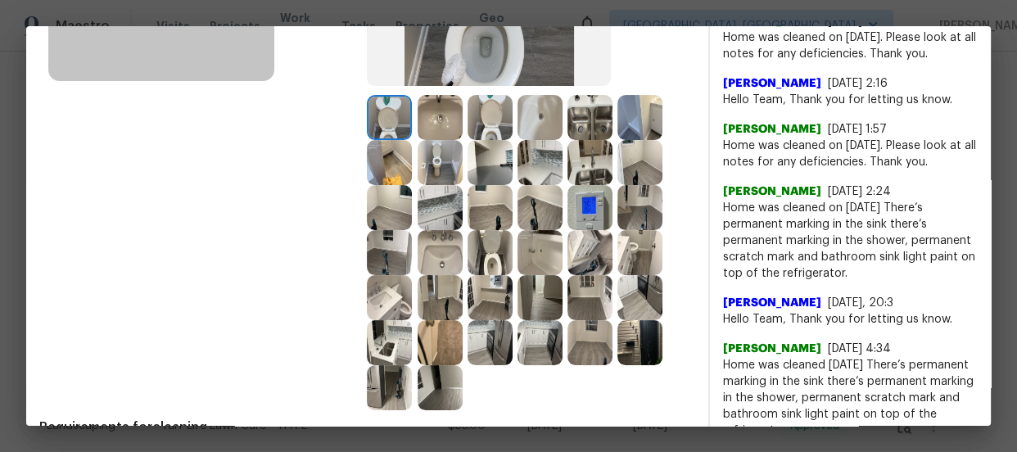
click at [489, 268] on img at bounding box center [489, 252] width 45 height 45
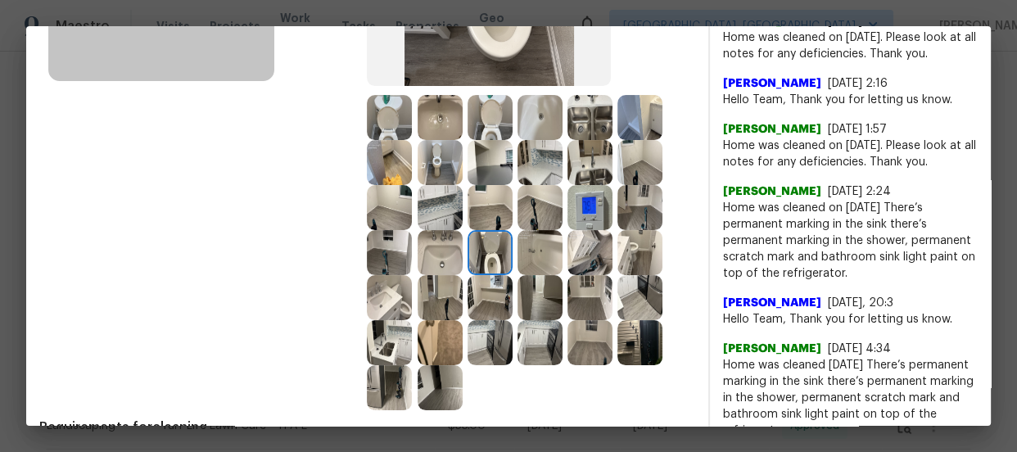
click at [476, 105] on img at bounding box center [489, 117] width 45 height 45
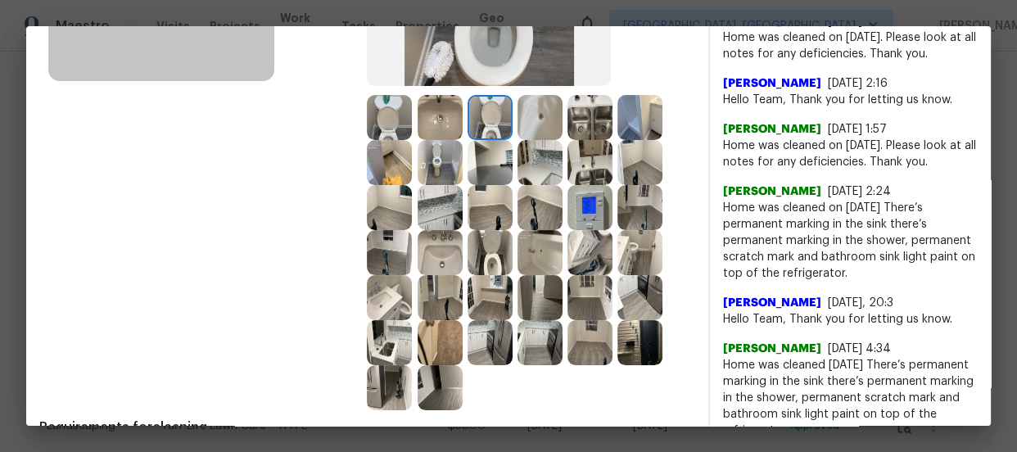
click at [454, 246] on img at bounding box center [439, 252] width 45 height 45
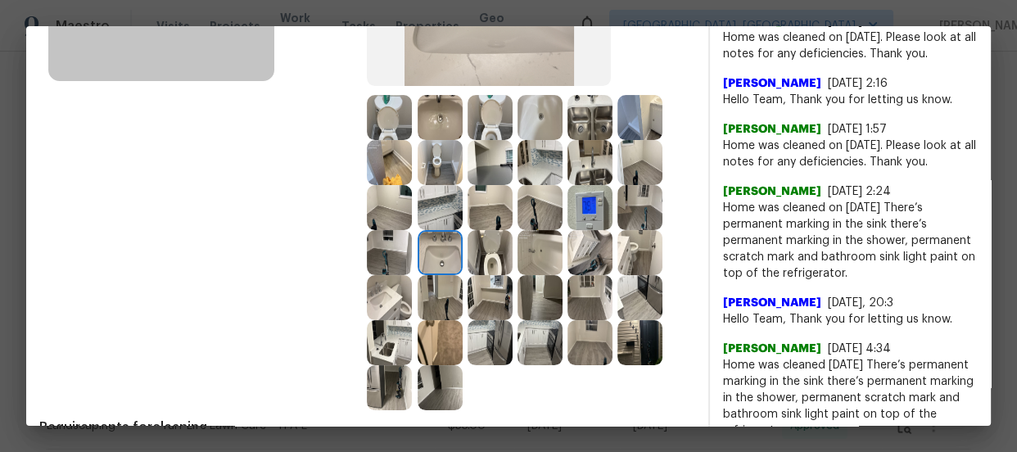
click at [533, 115] on img at bounding box center [539, 117] width 45 height 45
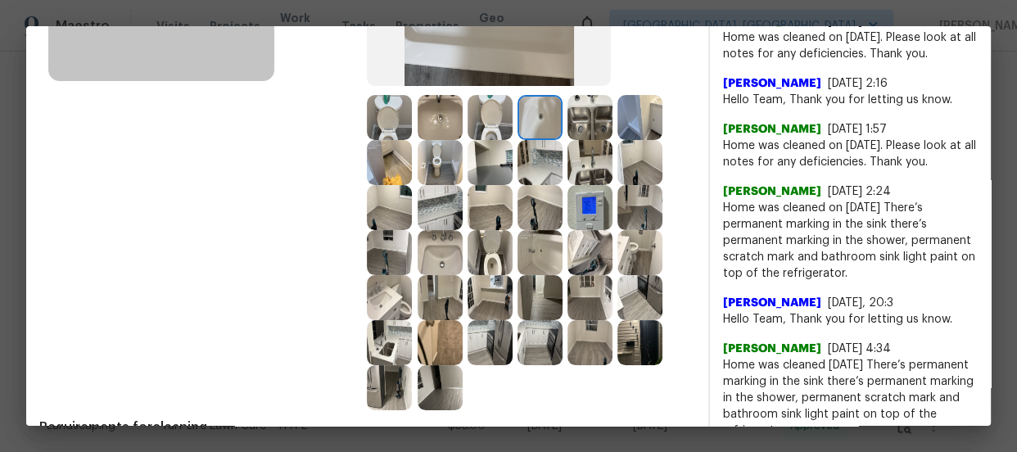
click at [498, 213] on img at bounding box center [489, 207] width 45 height 45
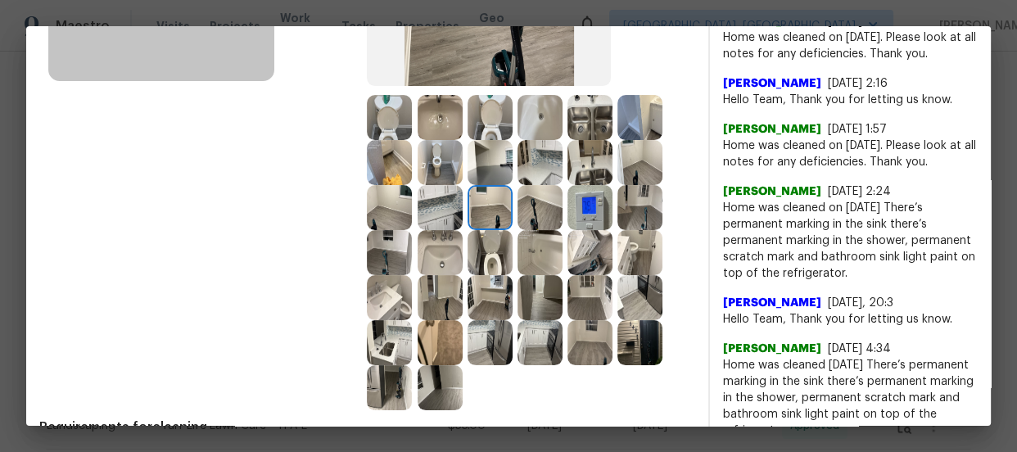
click at [652, 158] on img at bounding box center [639, 162] width 45 height 45
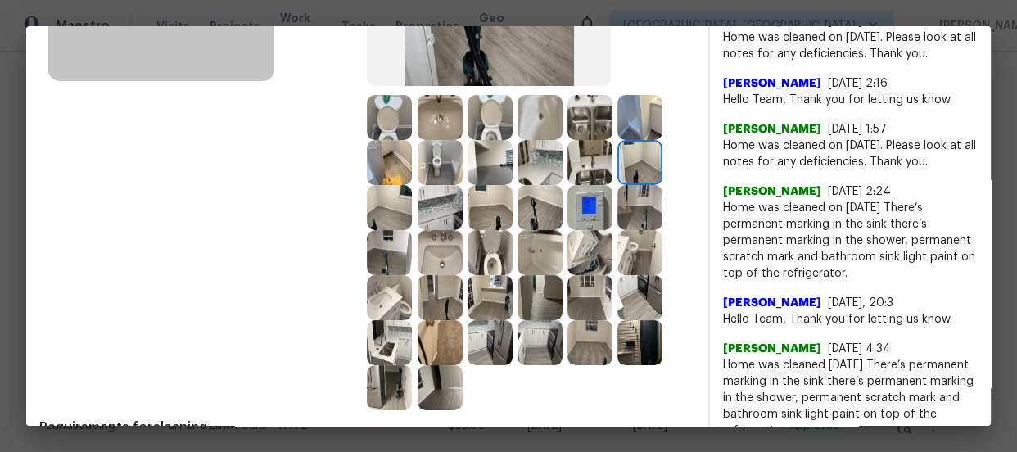
click at [558, 211] on div at bounding box center [542, 207] width 50 height 45
click at [575, 212] on img at bounding box center [589, 207] width 45 height 45
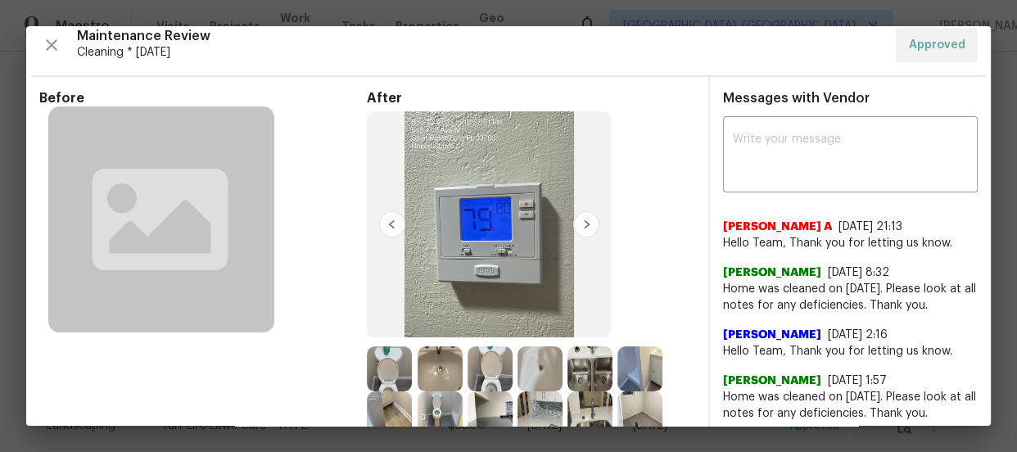
scroll to position [0, 0]
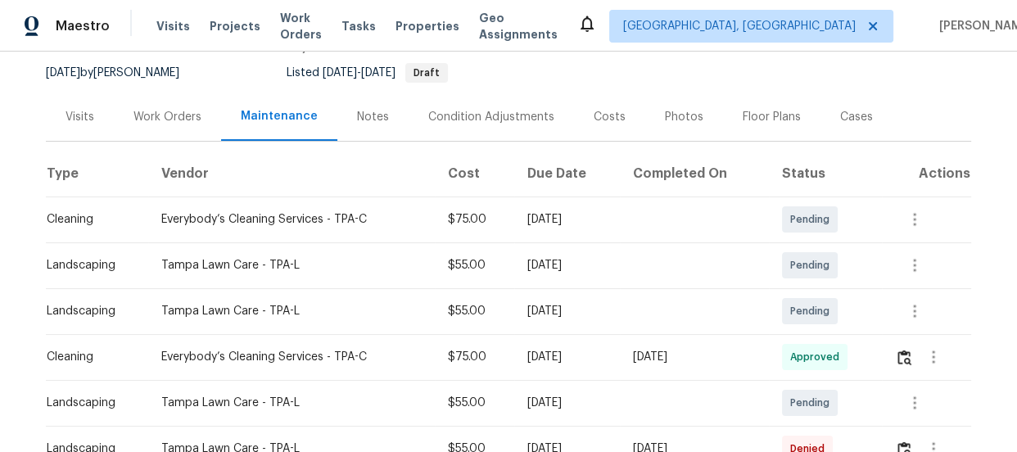
scroll to position [178, 0]
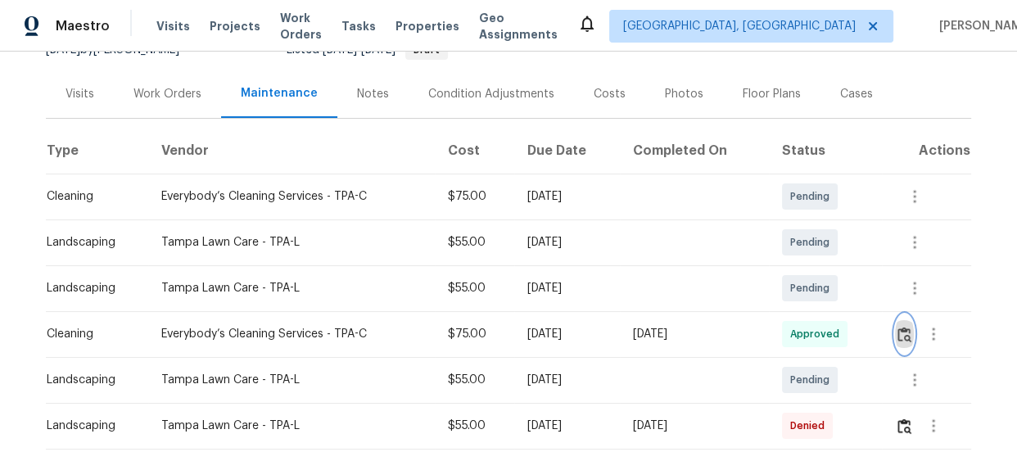
click at [906, 337] on img "button" at bounding box center [904, 335] width 14 height 16
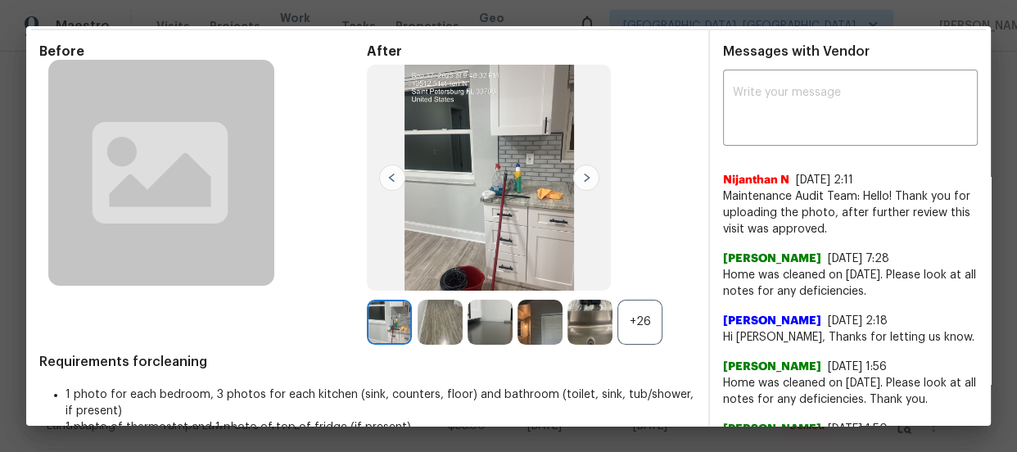
scroll to position [59, 0]
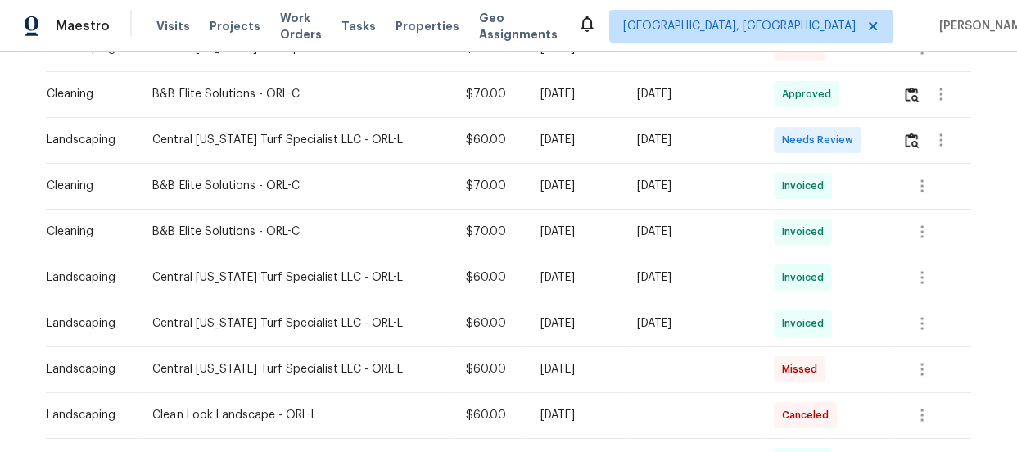
scroll to position [693, 0]
click at [907, 138] on img "button" at bounding box center [912, 141] width 14 height 16
click at [907, 105] on button "button" at bounding box center [911, 94] width 19 height 39
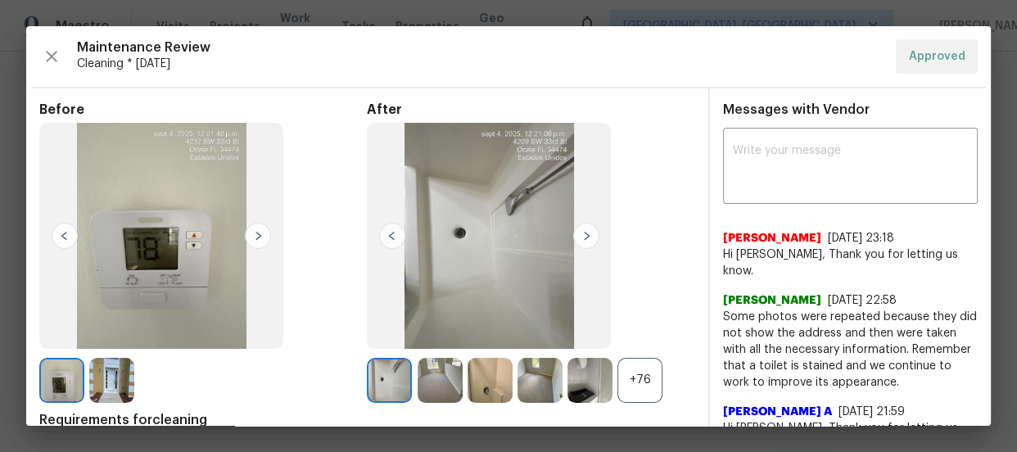
click at [644, 358] on div "+76" at bounding box center [639, 380] width 45 height 45
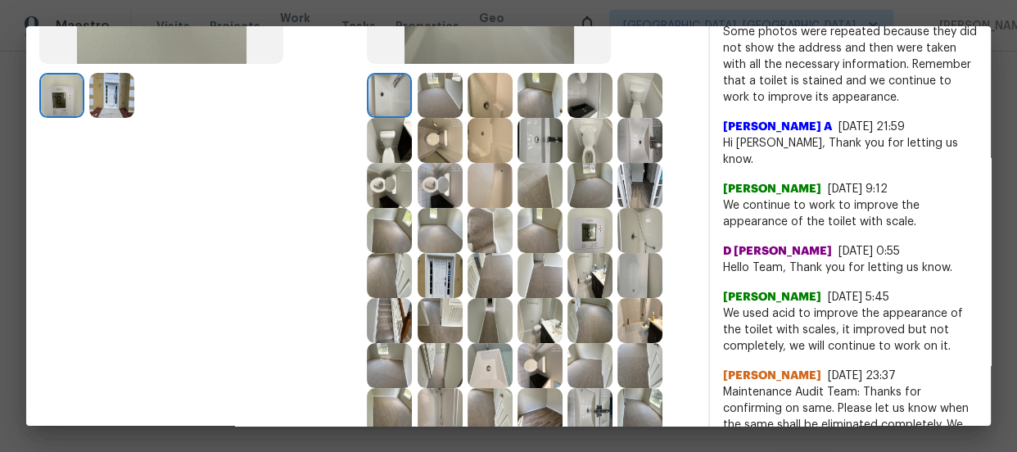
scroll to position [297, 0]
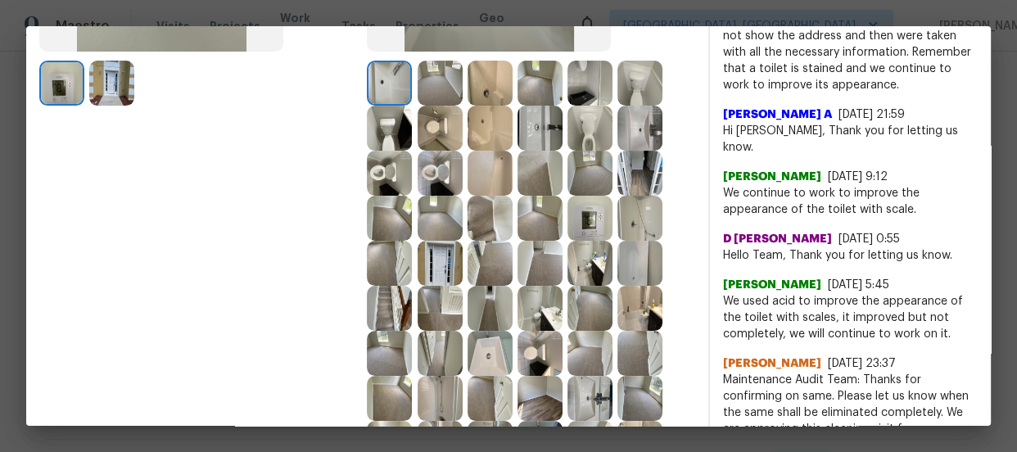
click at [584, 144] on img at bounding box center [589, 128] width 45 height 45
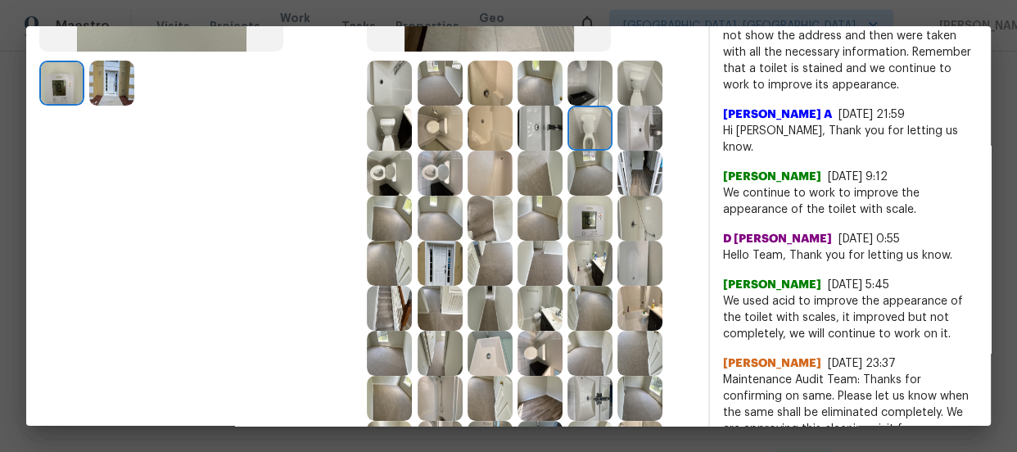
click at [388, 165] on img at bounding box center [389, 173] width 45 height 45
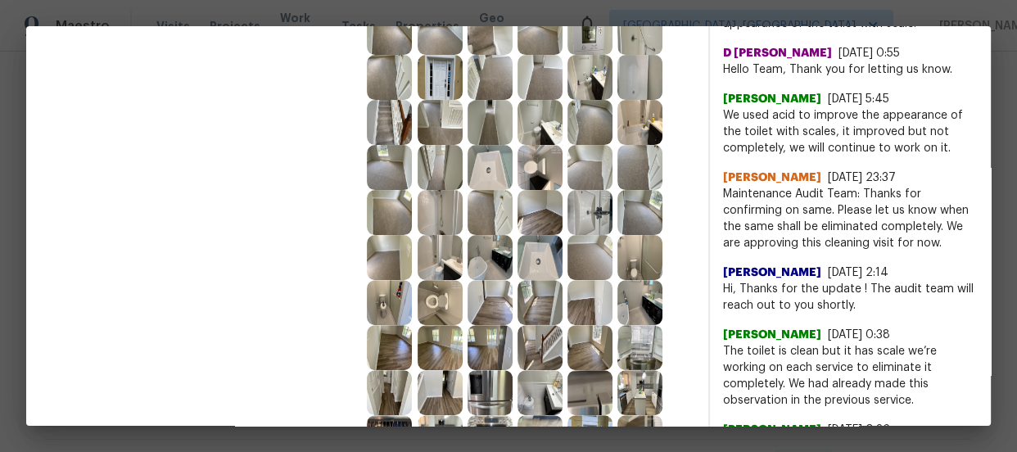
scroll to position [506, 0]
